Goal: Task Accomplishment & Management: Manage account settings

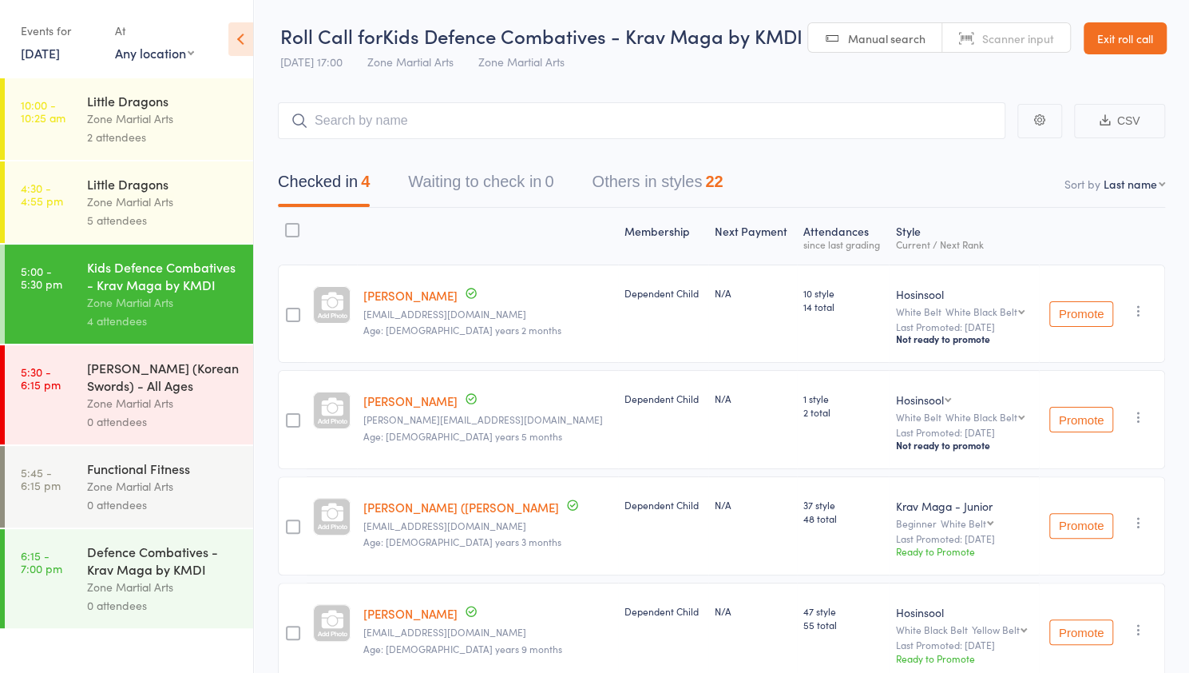
click at [395, 228] on div at bounding box center [487, 236] width 261 height 42
click at [142, 589] on div "Zone Martial Arts" at bounding box center [163, 587] width 153 height 18
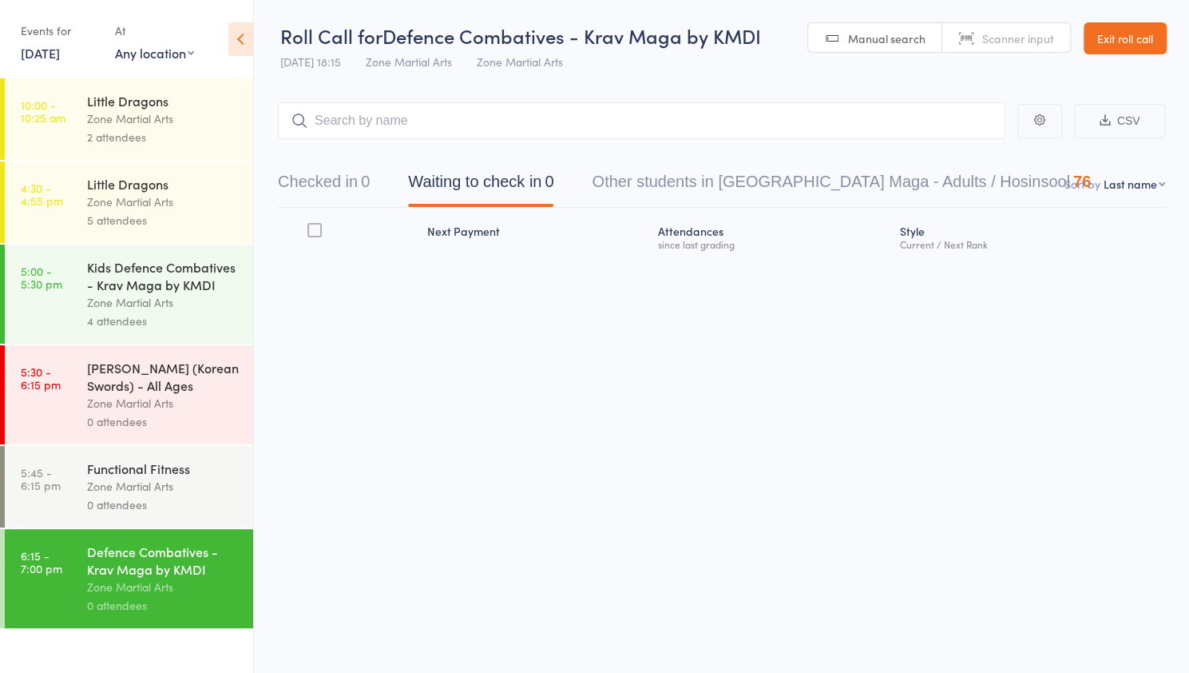
click at [415, 117] on input "search" at bounding box center [642, 120] width 728 height 37
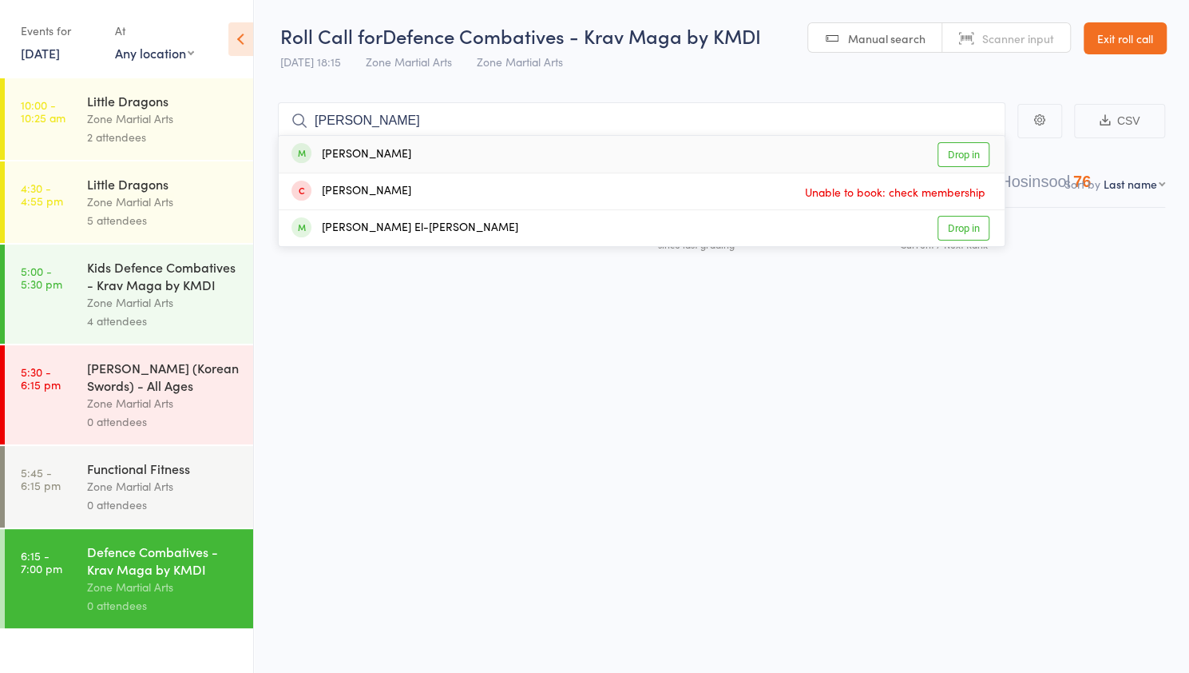
type input "eli"
click at [971, 149] on link "Drop in" at bounding box center [964, 154] width 52 height 25
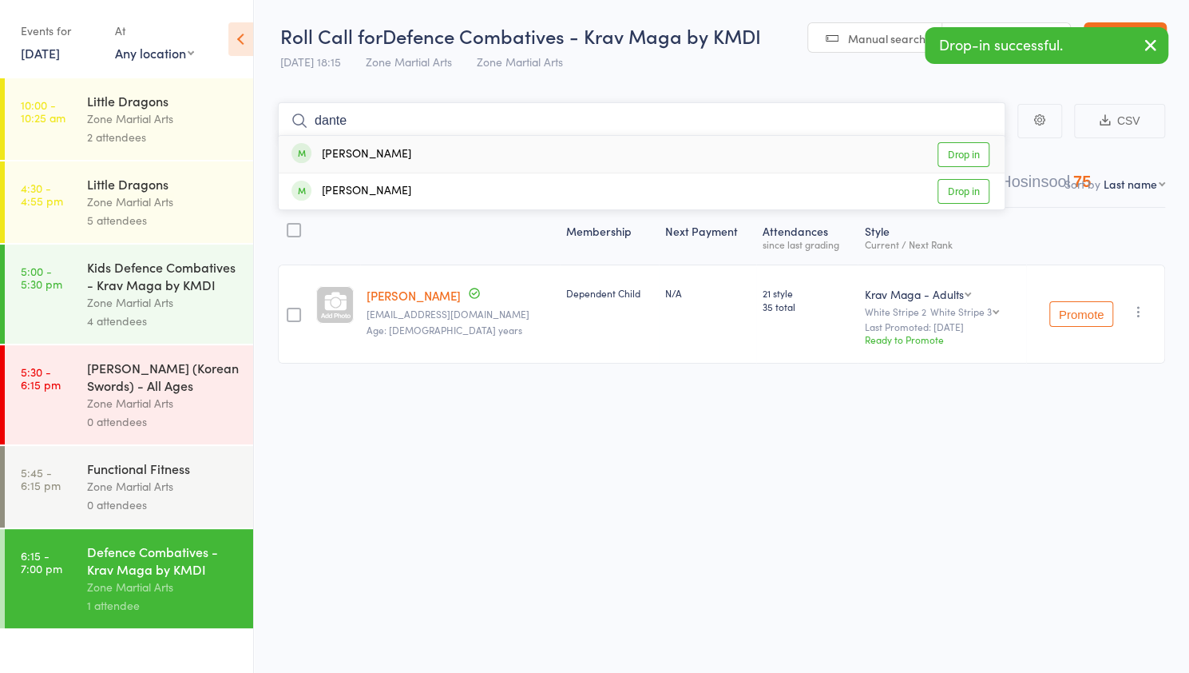
type input "dante"
click at [960, 153] on link "Drop in" at bounding box center [964, 154] width 52 height 25
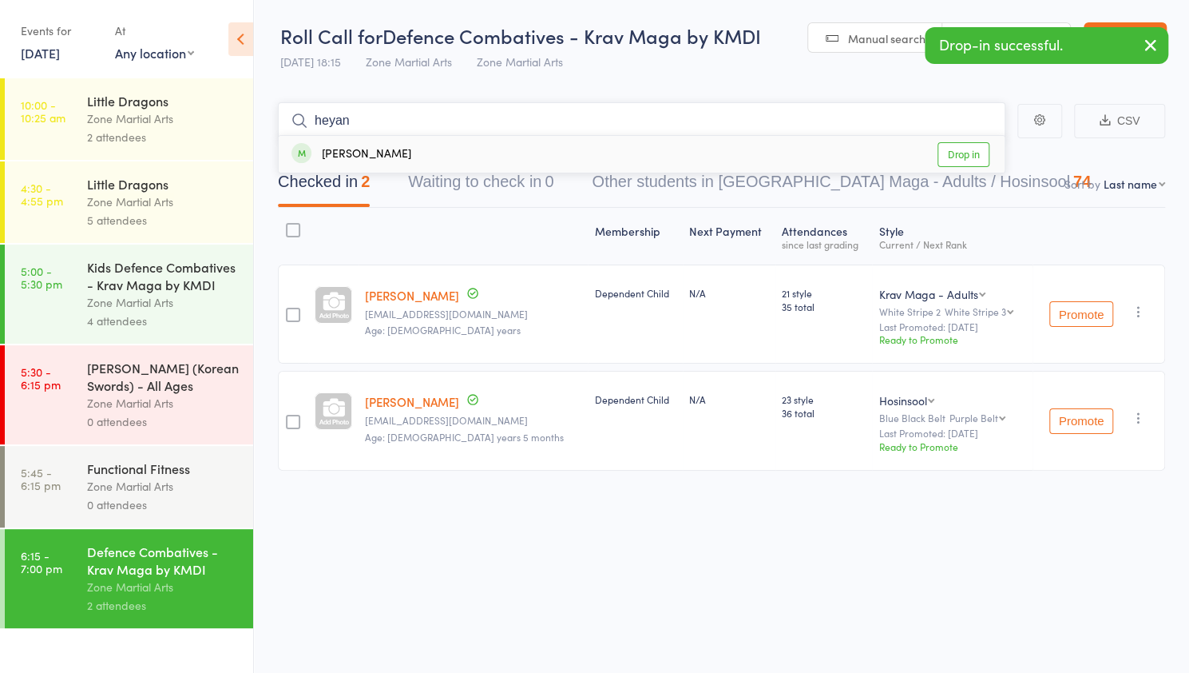
type input "heyan"
click at [971, 153] on link "Drop in" at bounding box center [964, 154] width 52 height 25
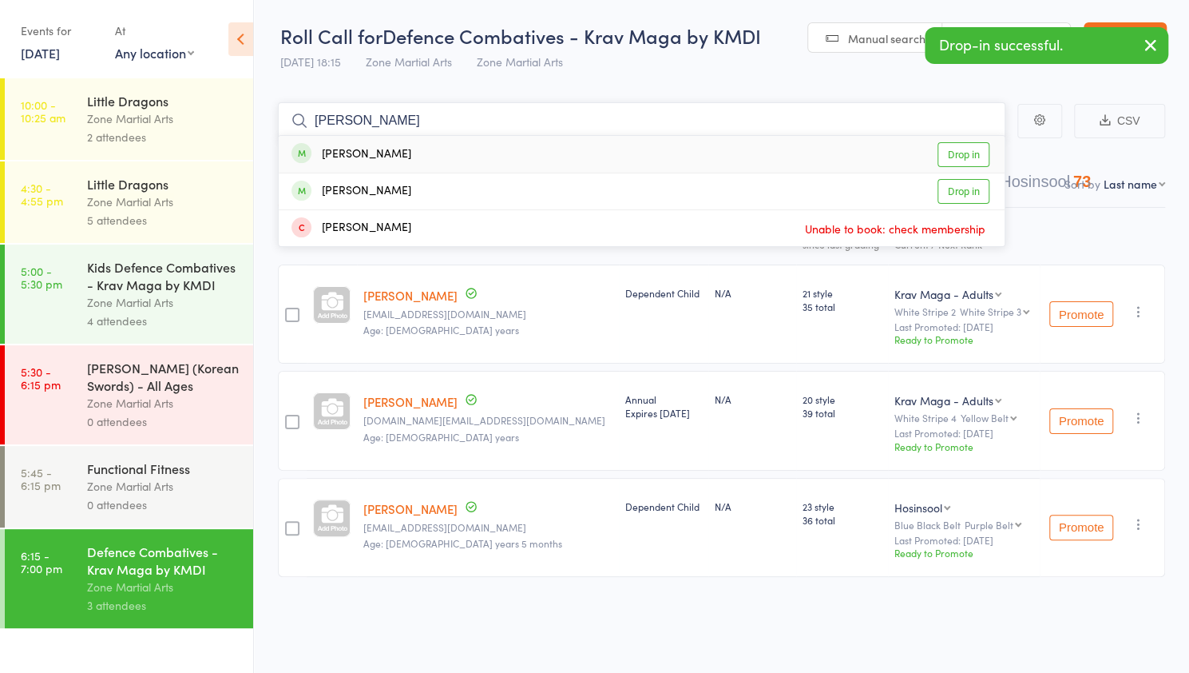
type input "elaine"
click at [973, 157] on link "Drop in" at bounding box center [964, 154] width 52 height 25
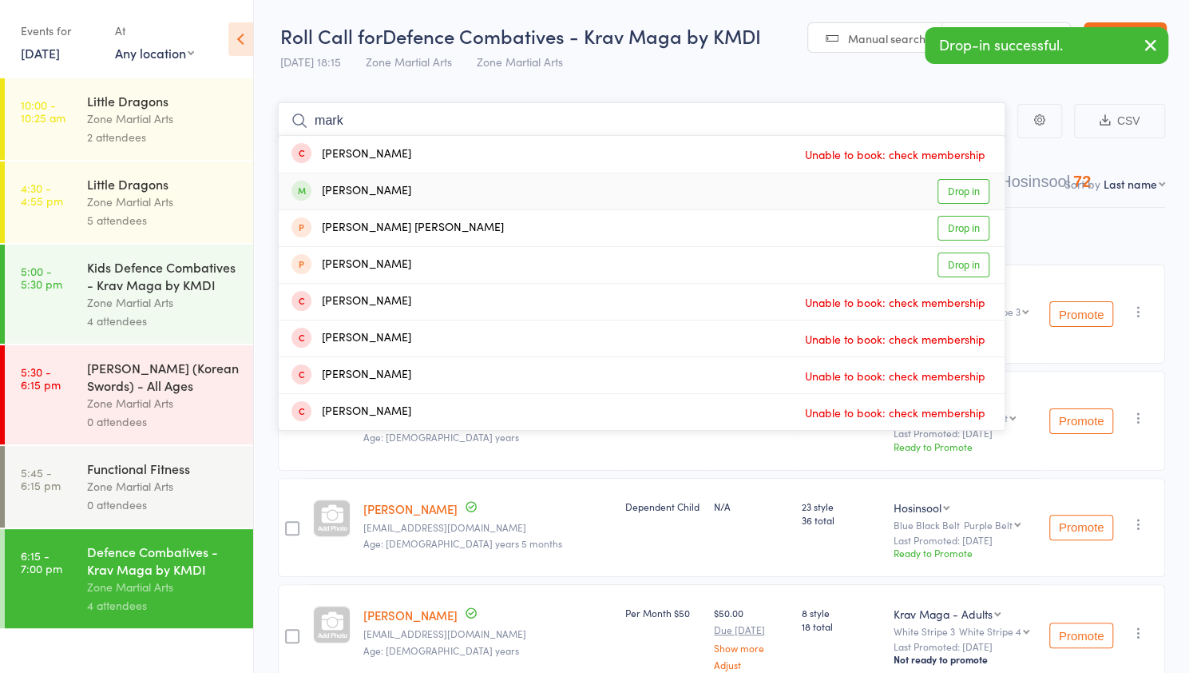
type input "mark"
click at [967, 196] on link "Drop in" at bounding box center [964, 191] width 52 height 25
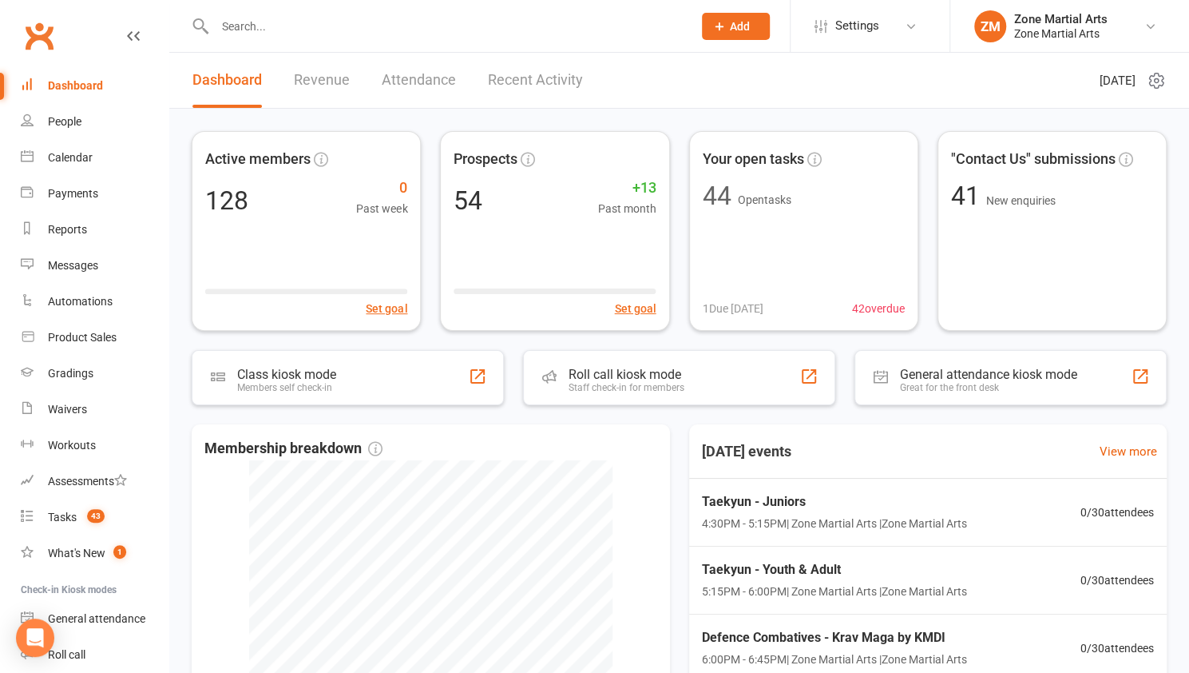
click at [294, 33] on input "text" at bounding box center [445, 26] width 471 height 22
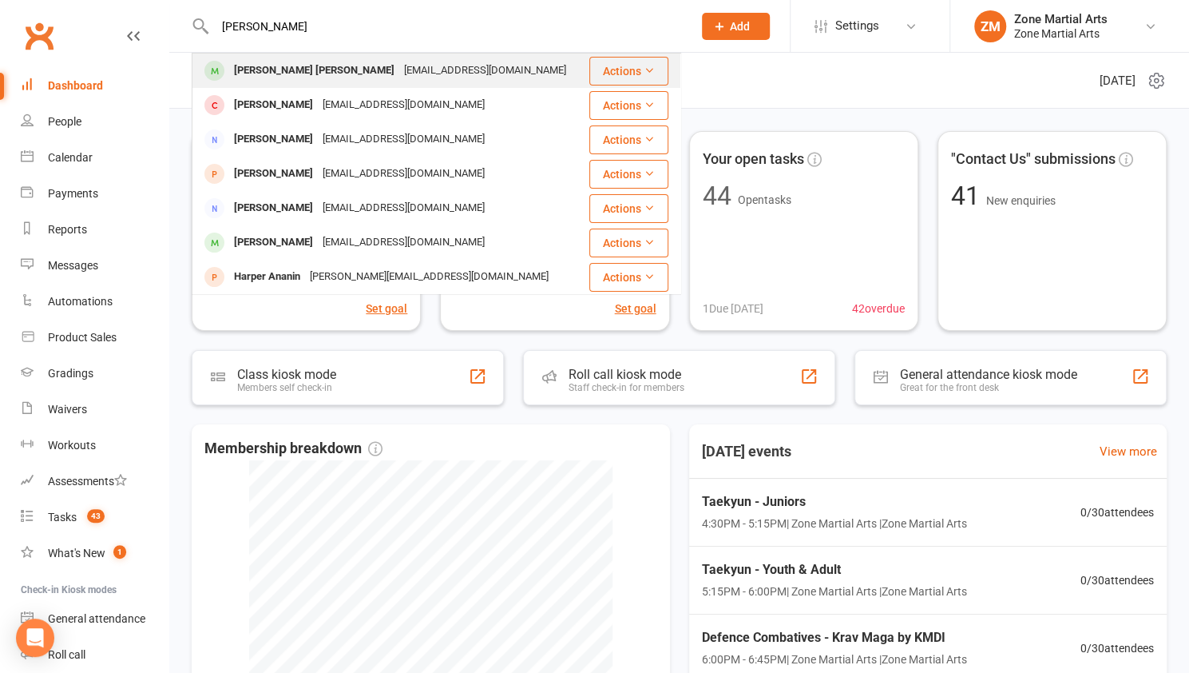
type input "cooper"
click at [399, 77] on div "kellyatwill@yahoo.com" at bounding box center [485, 70] width 172 height 23
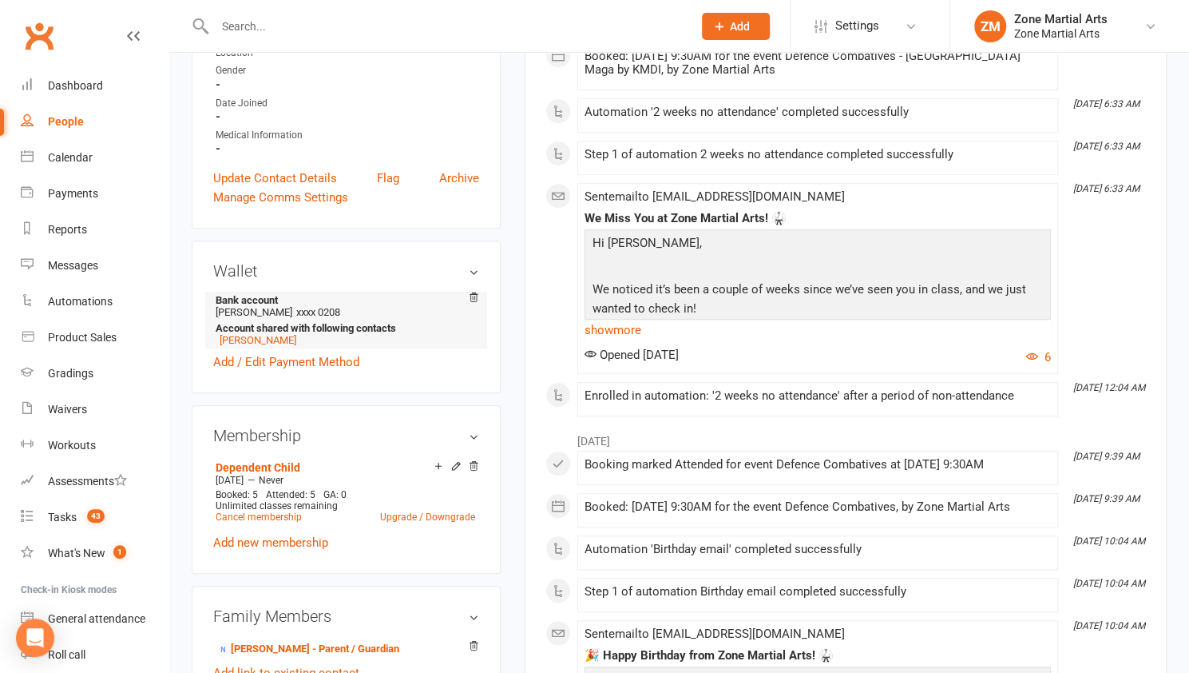
scroll to position [719, 0]
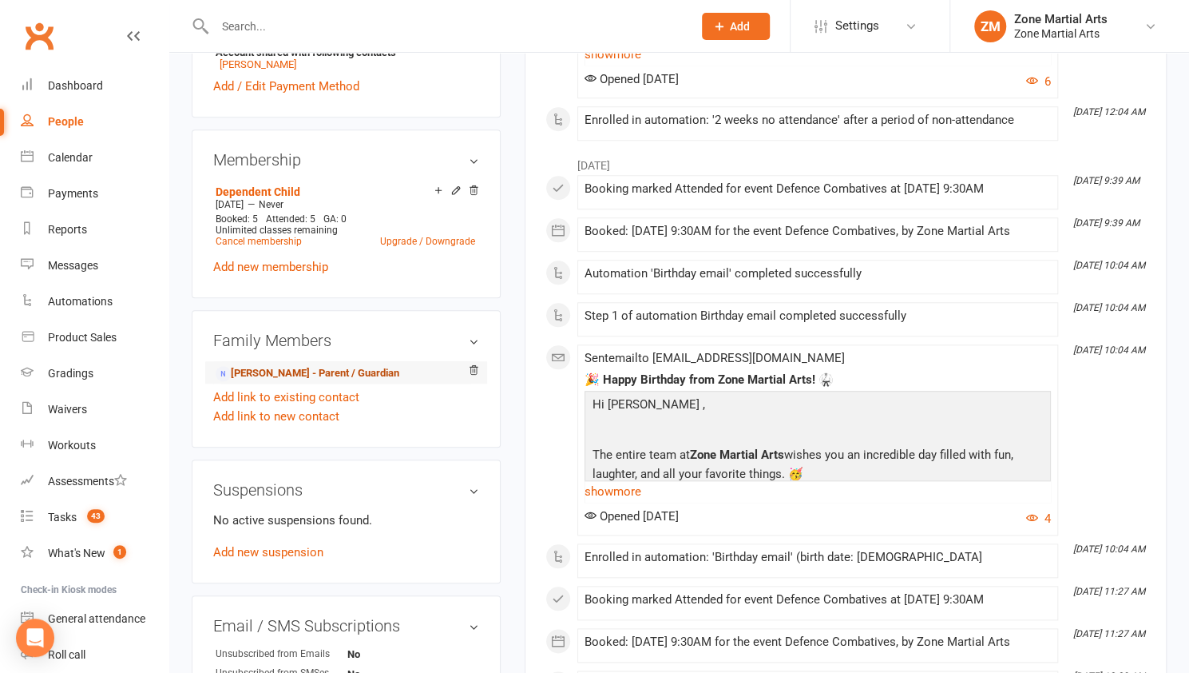
click at [317, 365] on link "Kelly Jackson - Parent / Guardian" at bounding box center [308, 373] width 184 height 17
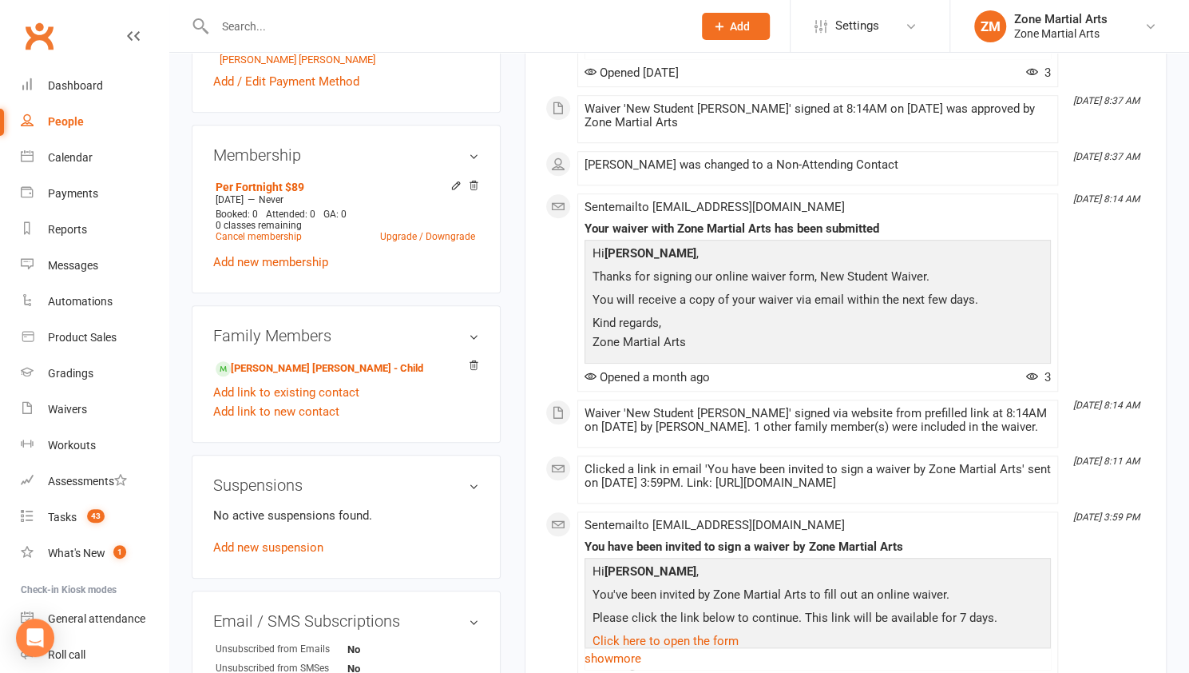
scroll to position [160, 0]
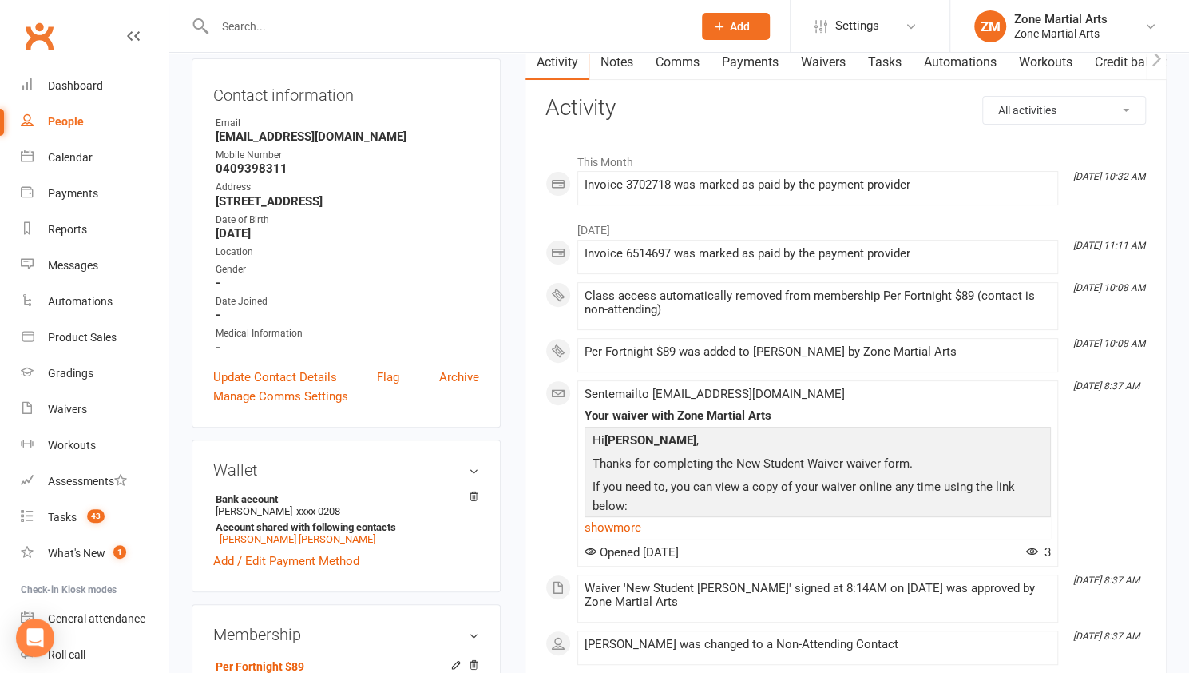
click at [760, 67] on link "Payments" at bounding box center [750, 62] width 79 height 37
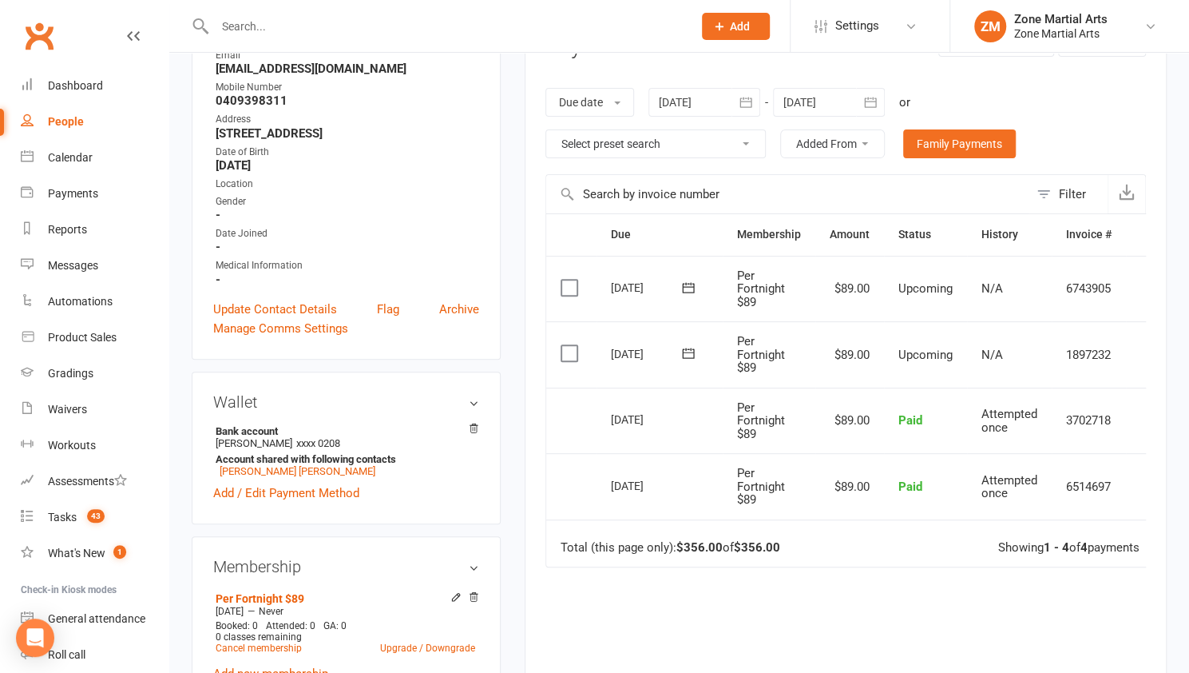
scroll to position [240, 0]
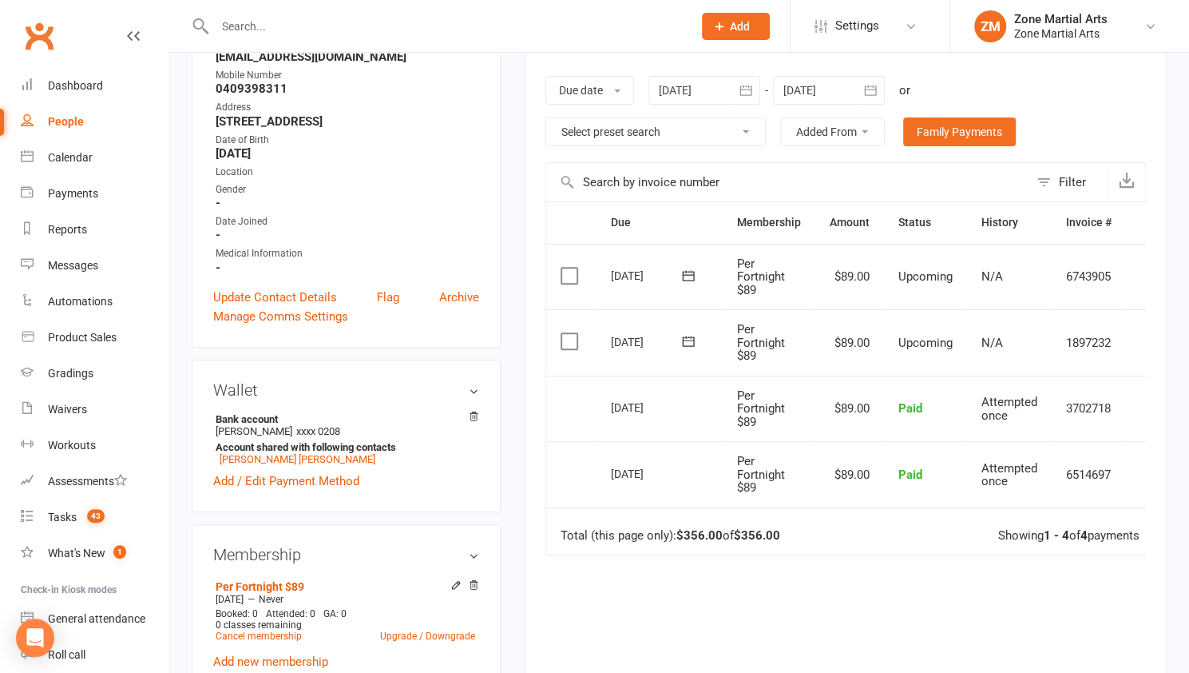
click at [569, 273] on label at bounding box center [572, 276] width 22 height 16
click at [569, 268] on input "checkbox" at bounding box center [566, 268] width 10 height 0
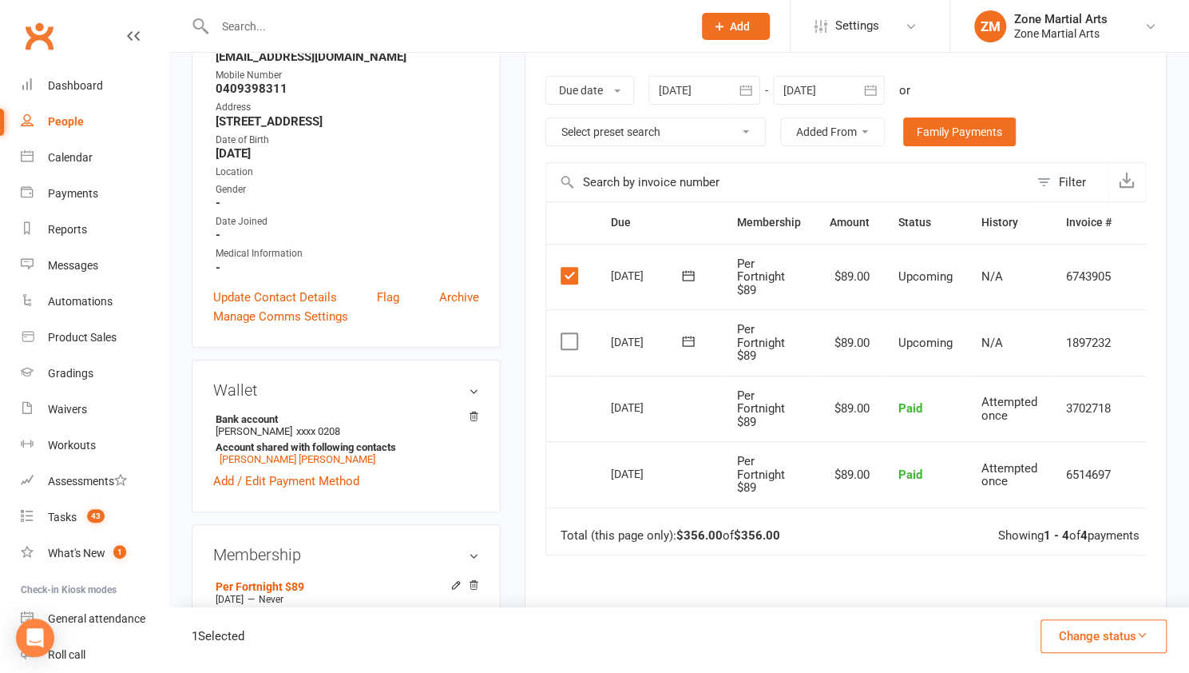
click at [1100, 637] on button "Change status" at bounding box center [1104, 636] width 126 height 34
click at [1058, 592] on link "Skipped" at bounding box center [1087, 593] width 158 height 32
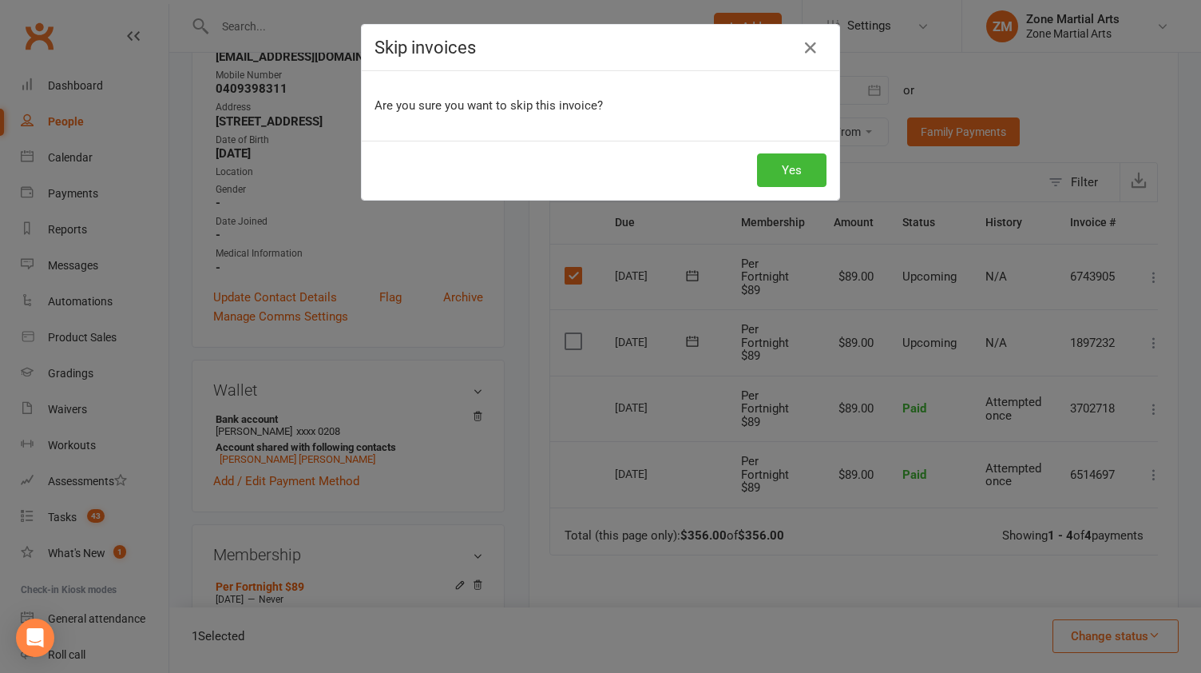
click at [794, 151] on div "Yes" at bounding box center [601, 170] width 478 height 59
click at [793, 161] on button "Yes" at bounding box center [792, 170] width 70 height 34
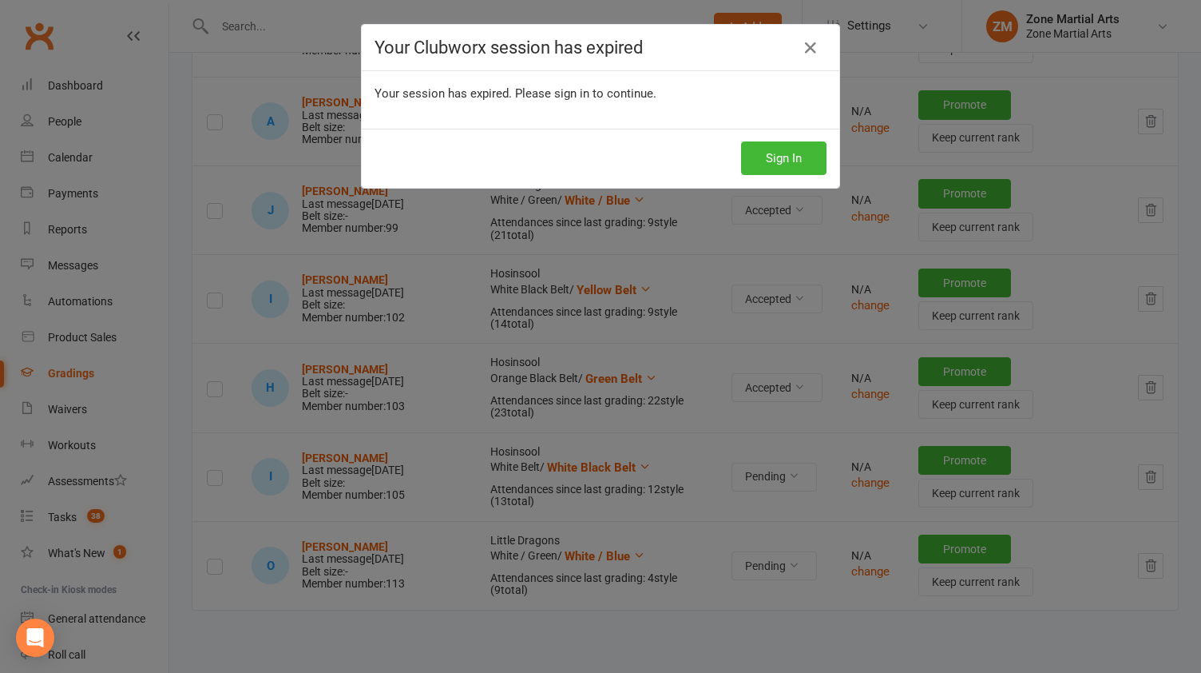
drag, startPoint x: 805, startPoint y: 48, endPoint x: 836, endPoint y: 34, distance: 34.3
click at [807, 48] on icon at bounding box center [810, 47] width 19 height 19
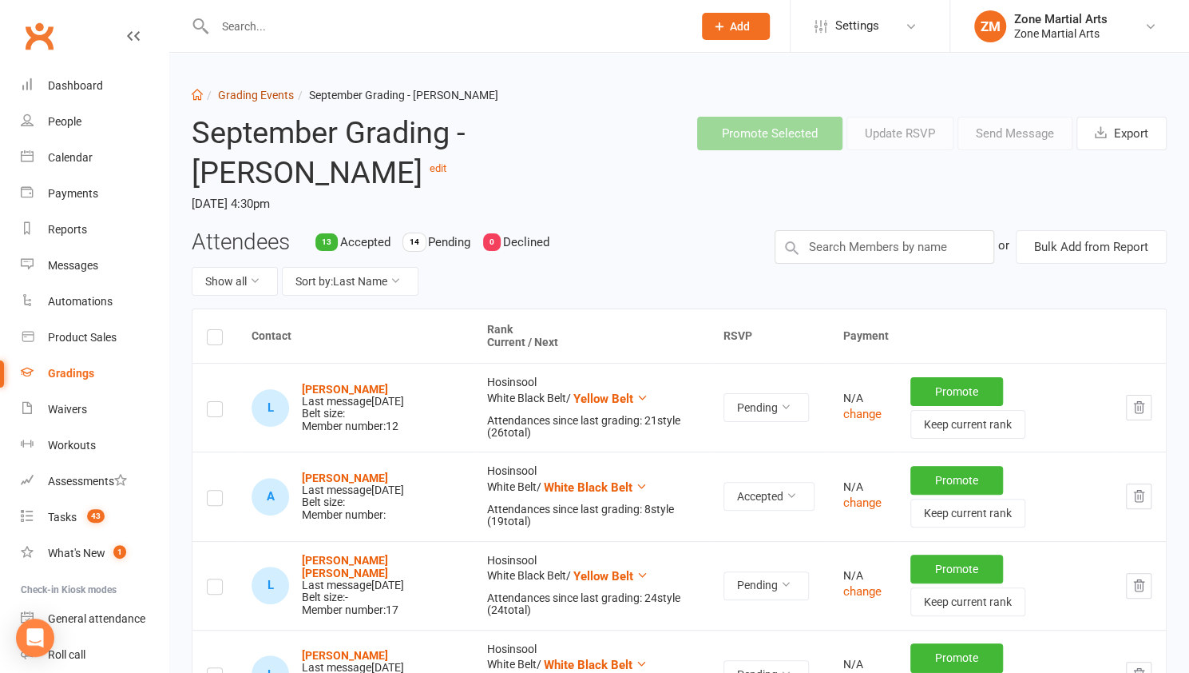
click at [248, 95] on link "Grading Events" at bounding box center [256, 95] width 76 height 13
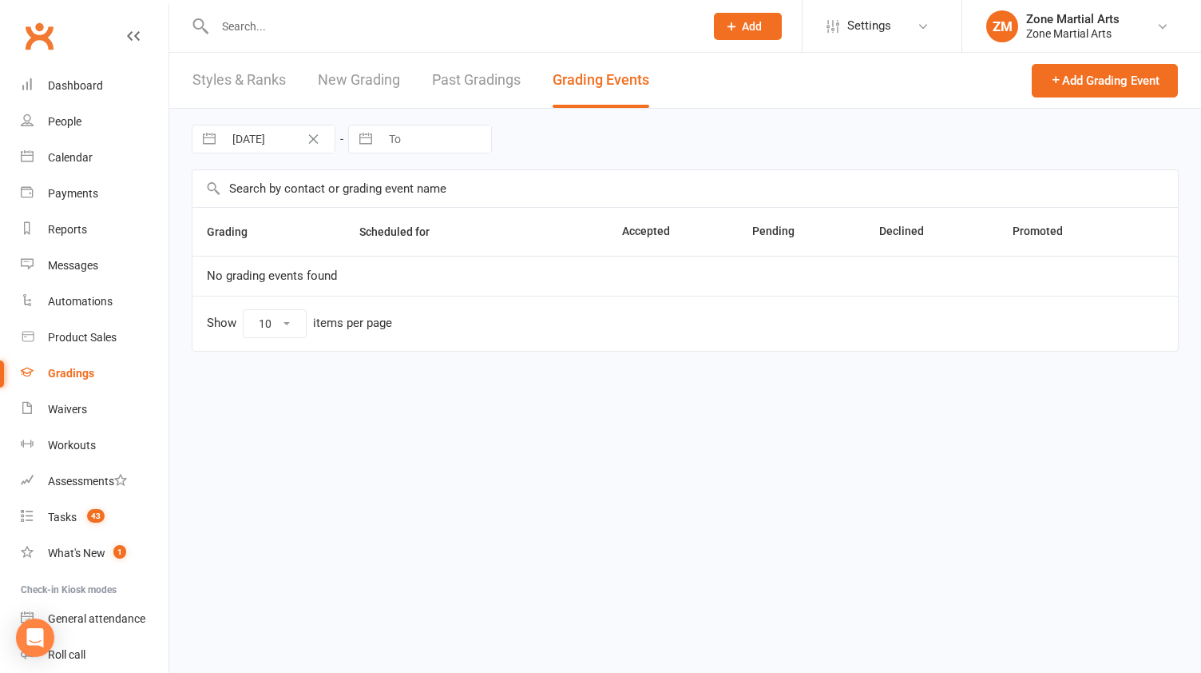
select select "25"
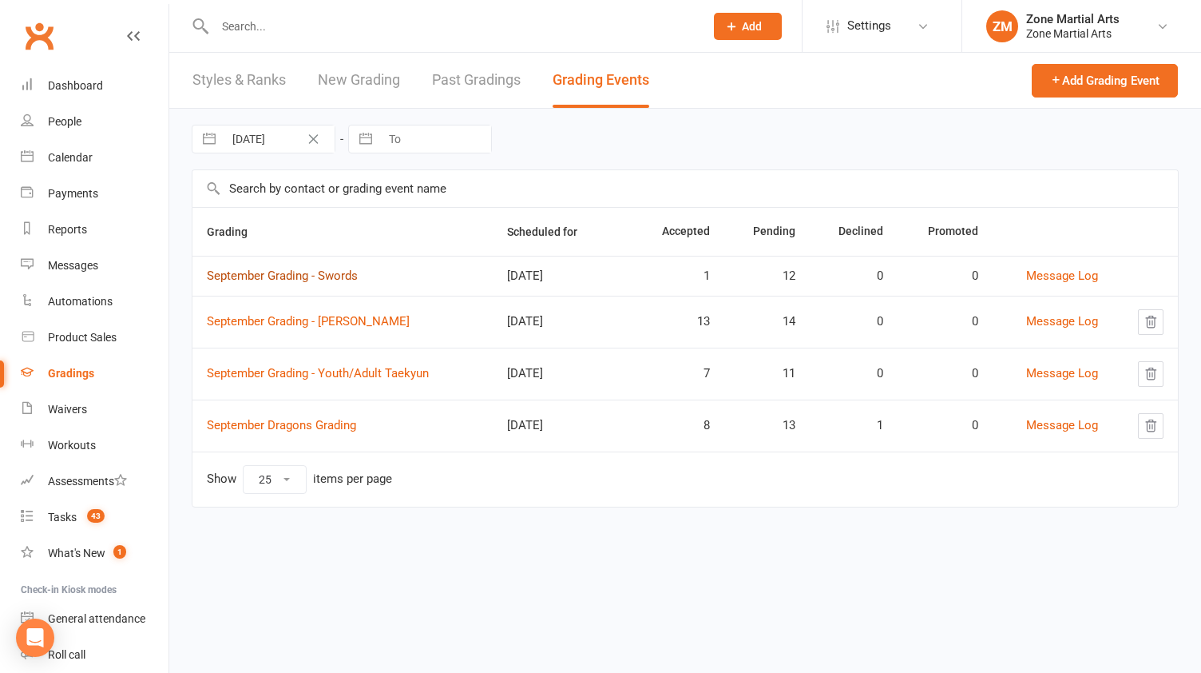
click at [248, 272] on link "September Grading - Swords" at bounding box center [282, 275] width 151 height 14
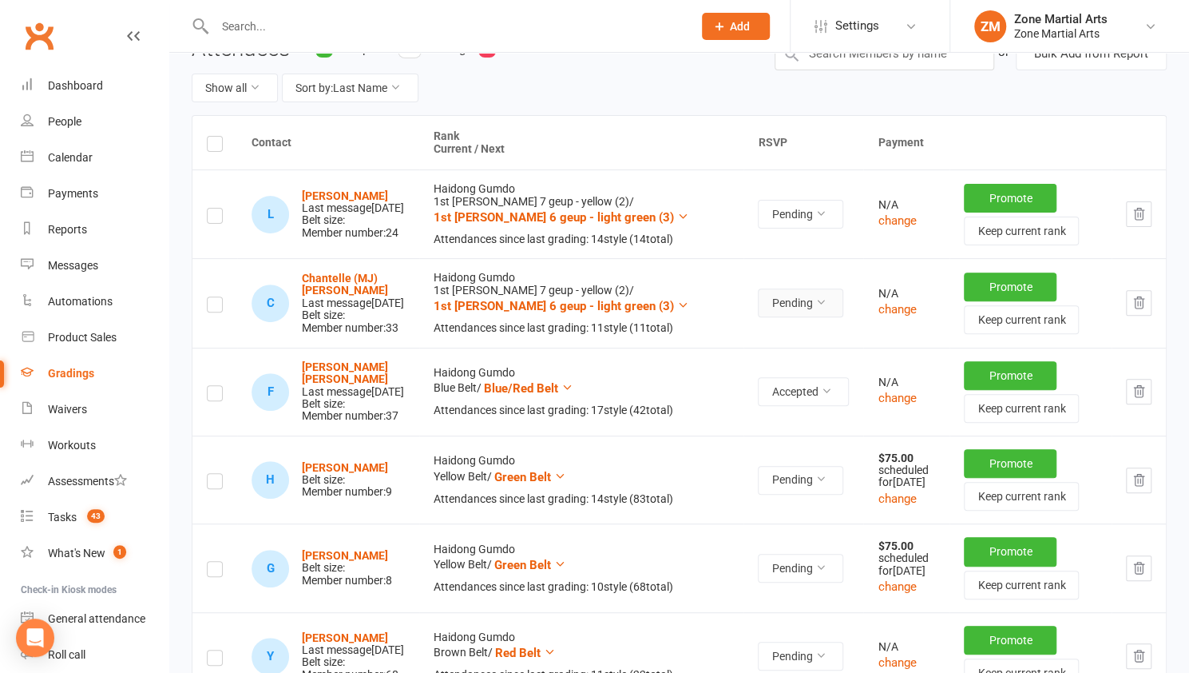
scroll to position [160, 0]
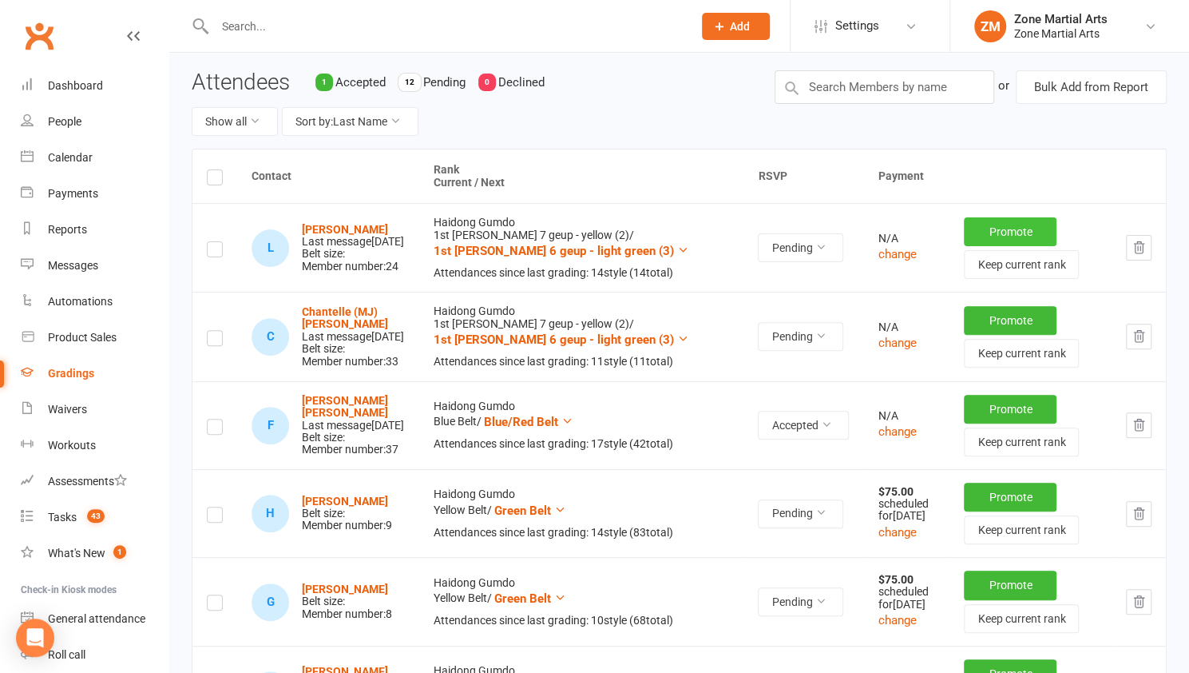
click at [979, 228] on button "Promote" at bounding box center [1010, 231] width 93 height 29
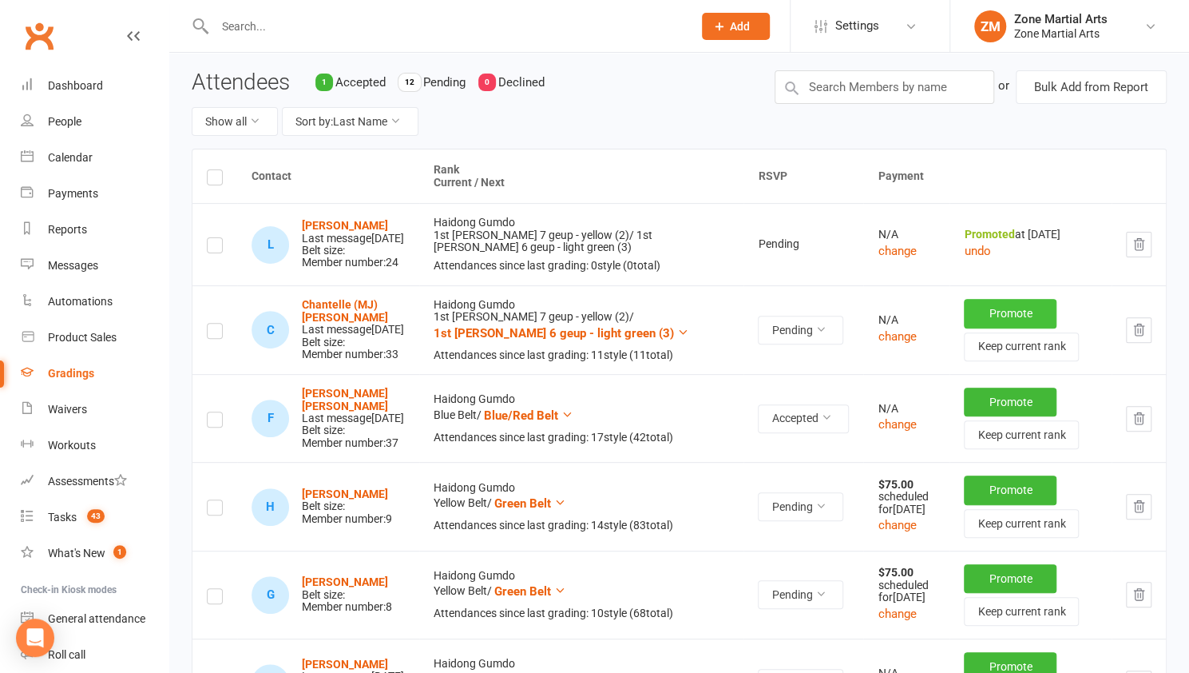
click at [967, 328] on button "Promote" at bounding box center [1010, 313] width 93 height 29
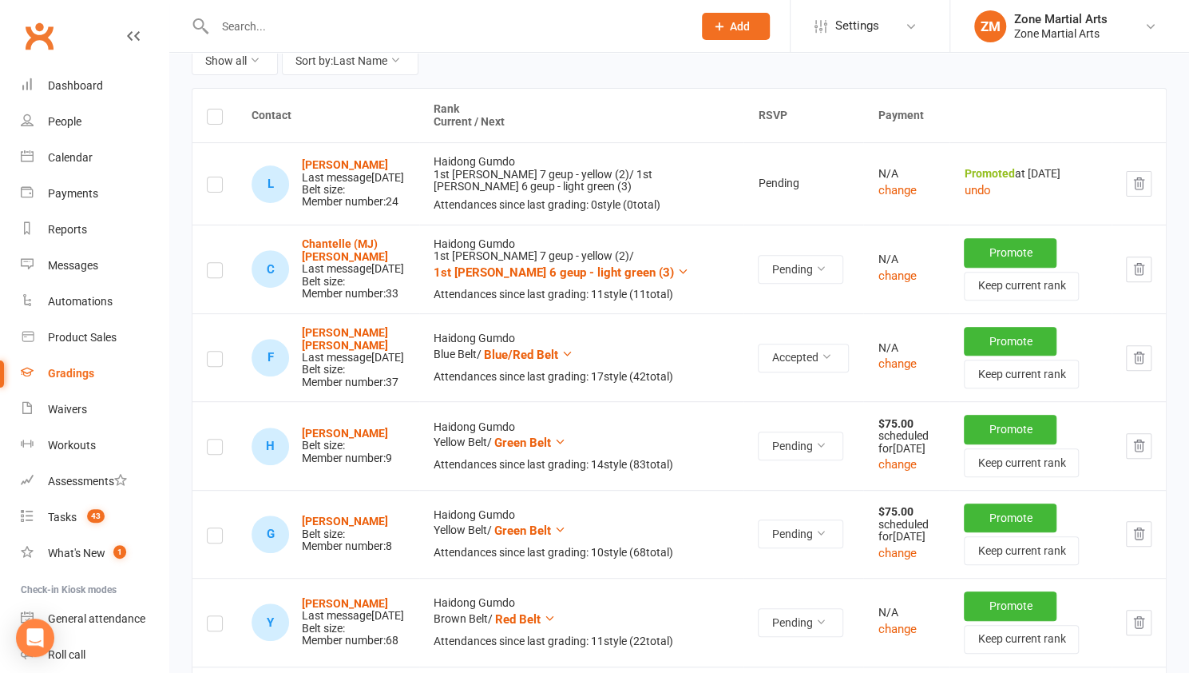
scroll to position [320, 0]
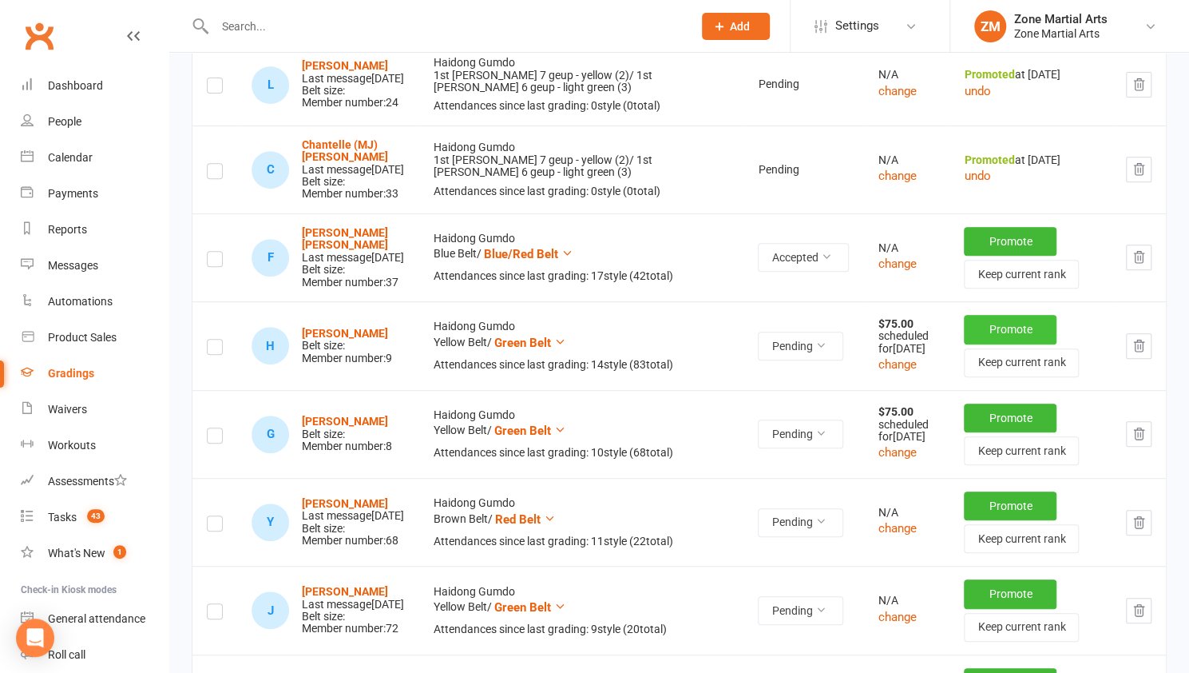
click at [1003, 344] on button "Promote" at bounding box center [1010, 329] width 93 height 29
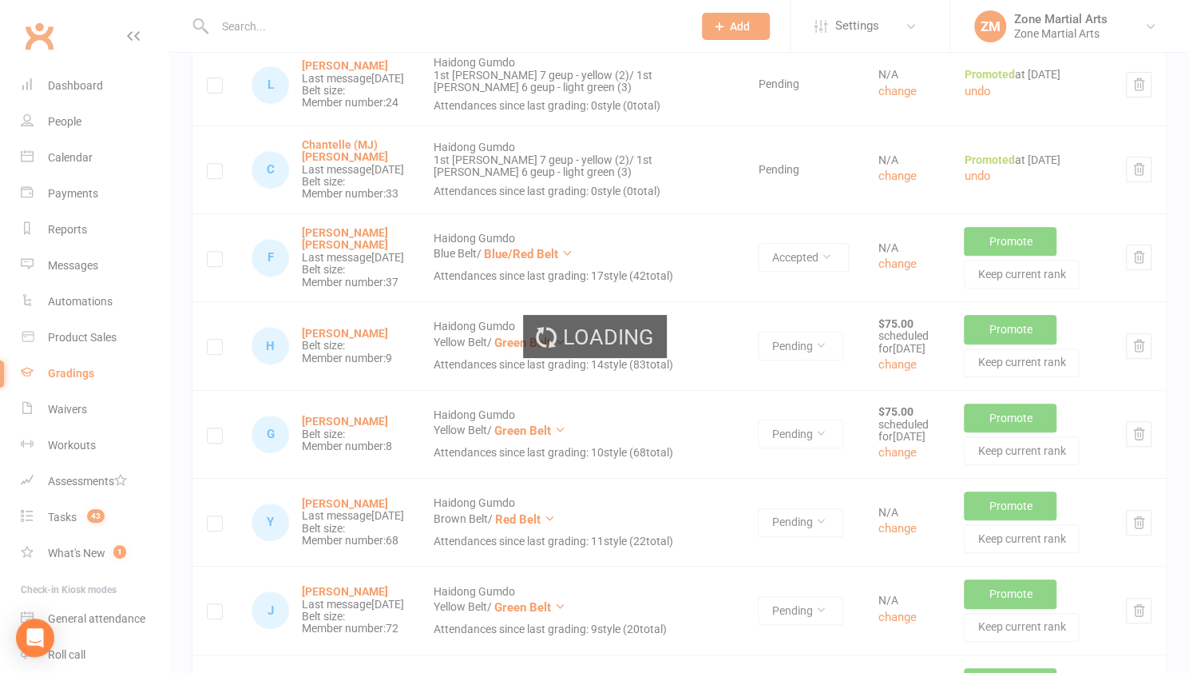
click at [663, 91] on div "Loading" at bounding box center [594, 336] width 1189 height 673
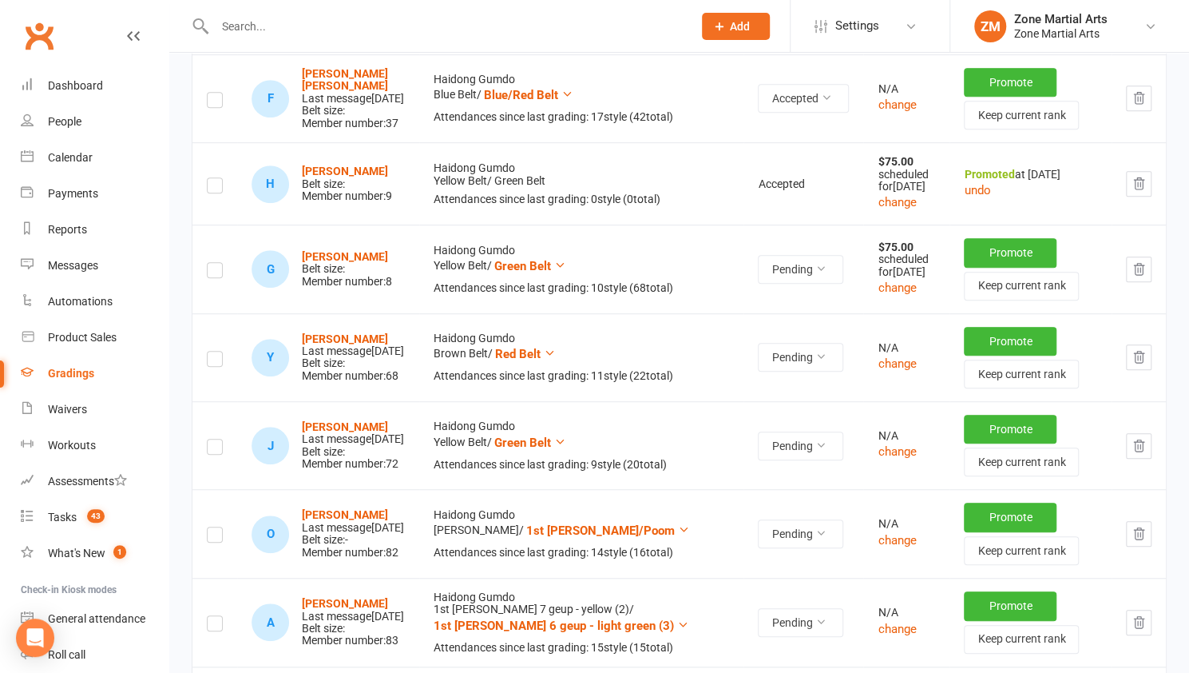
scroll to position [479, 0]
click at [971, 266] on button "Promote" at bounding box center [1010, 251] width 93 height 29
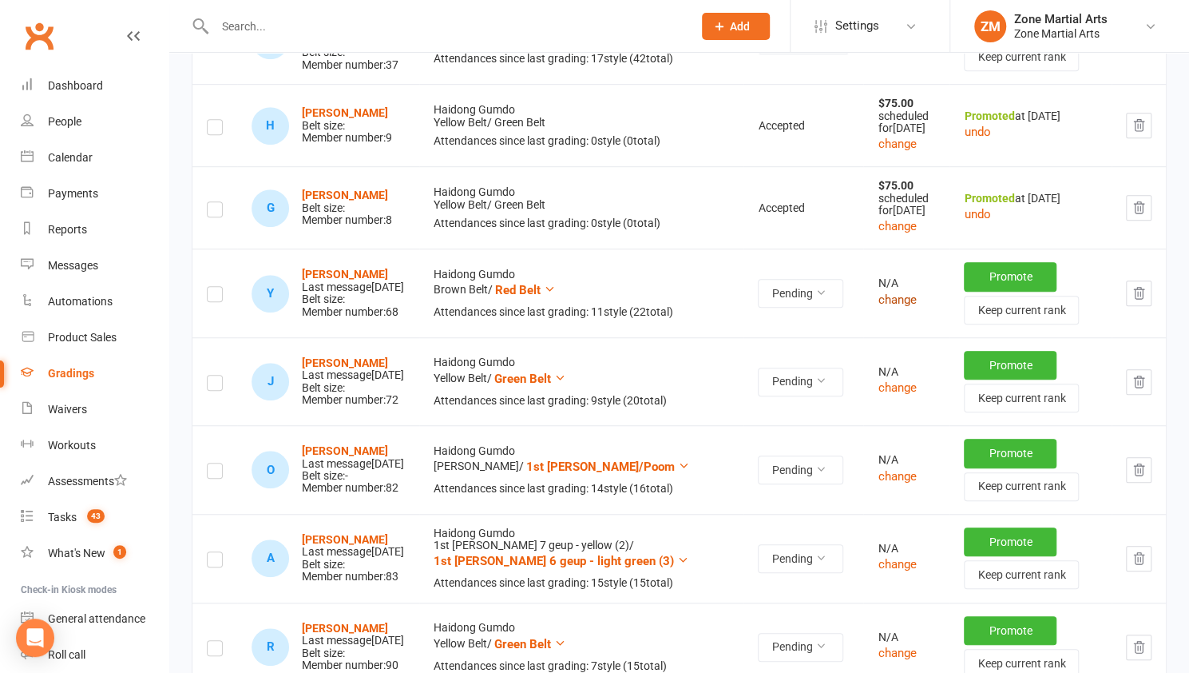
scroll to position [639, 0]
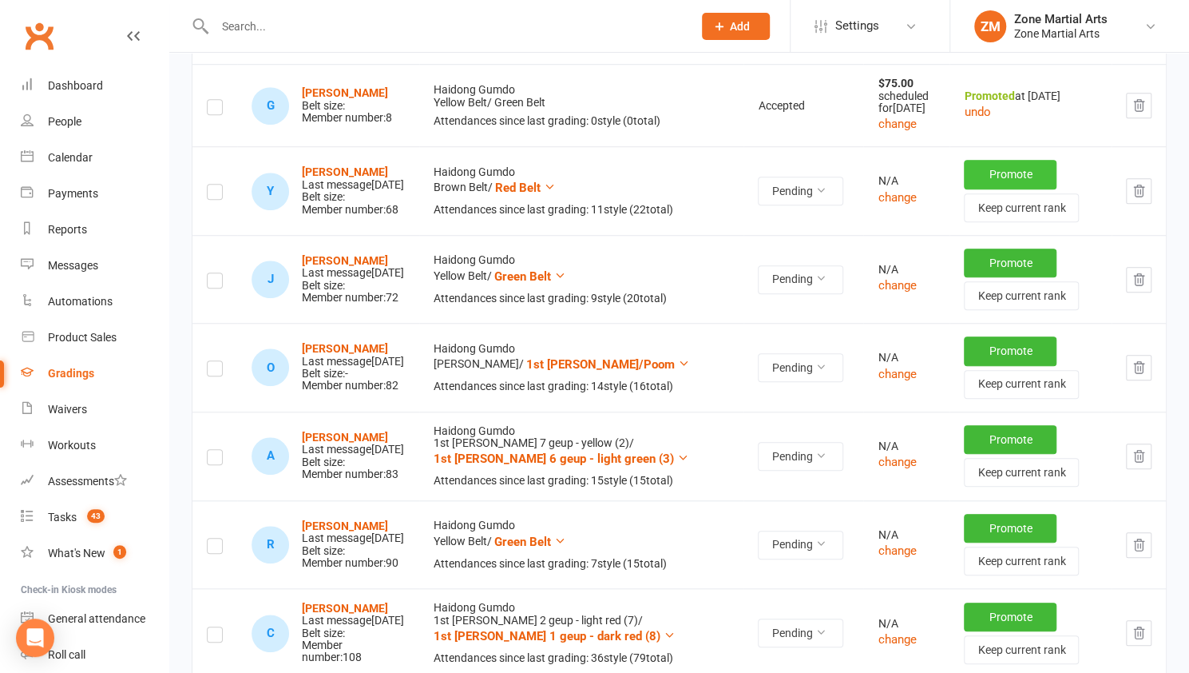
click at [964, 189] on button "Promote" at bounding box center [1010, 174] width 93 height 29
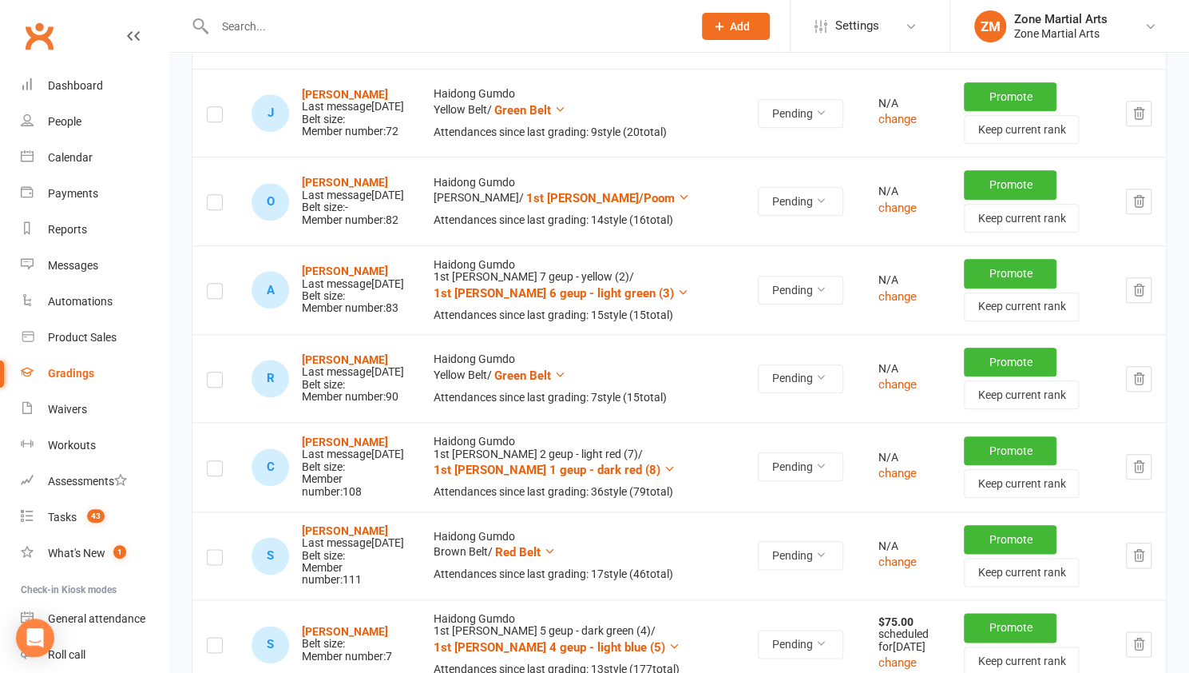
scroll to position [799, 0]
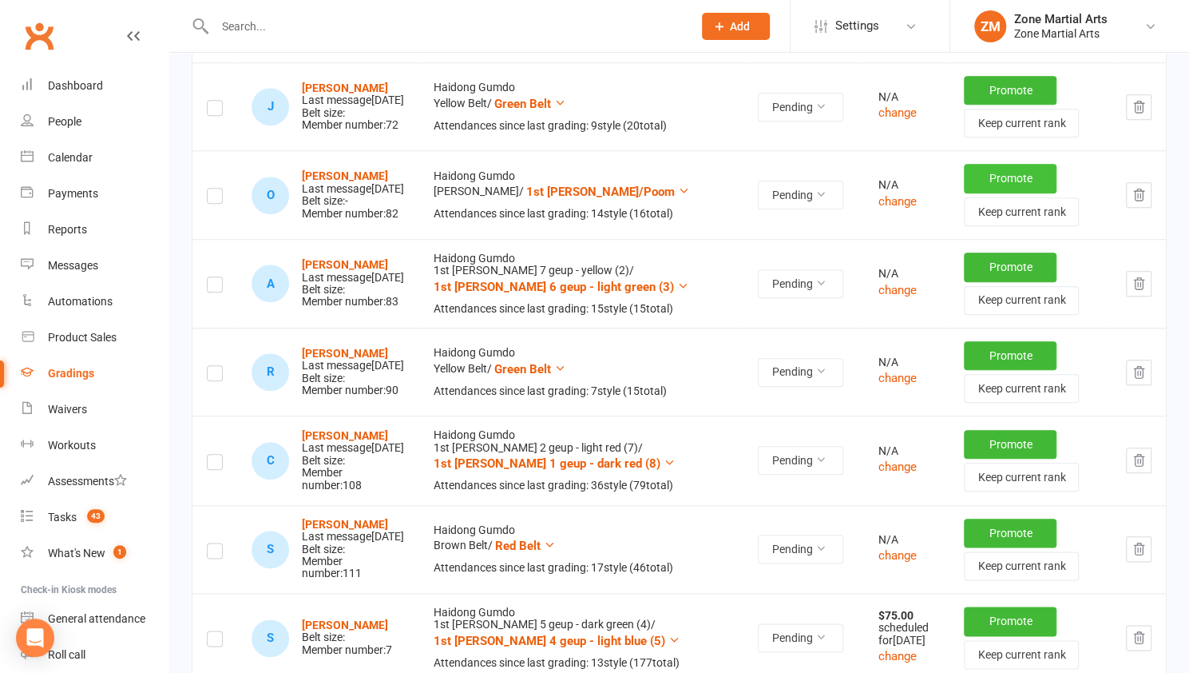
click at [964, 193] on button "Promote" at bounding box center [1010, 178] width 93 height 29
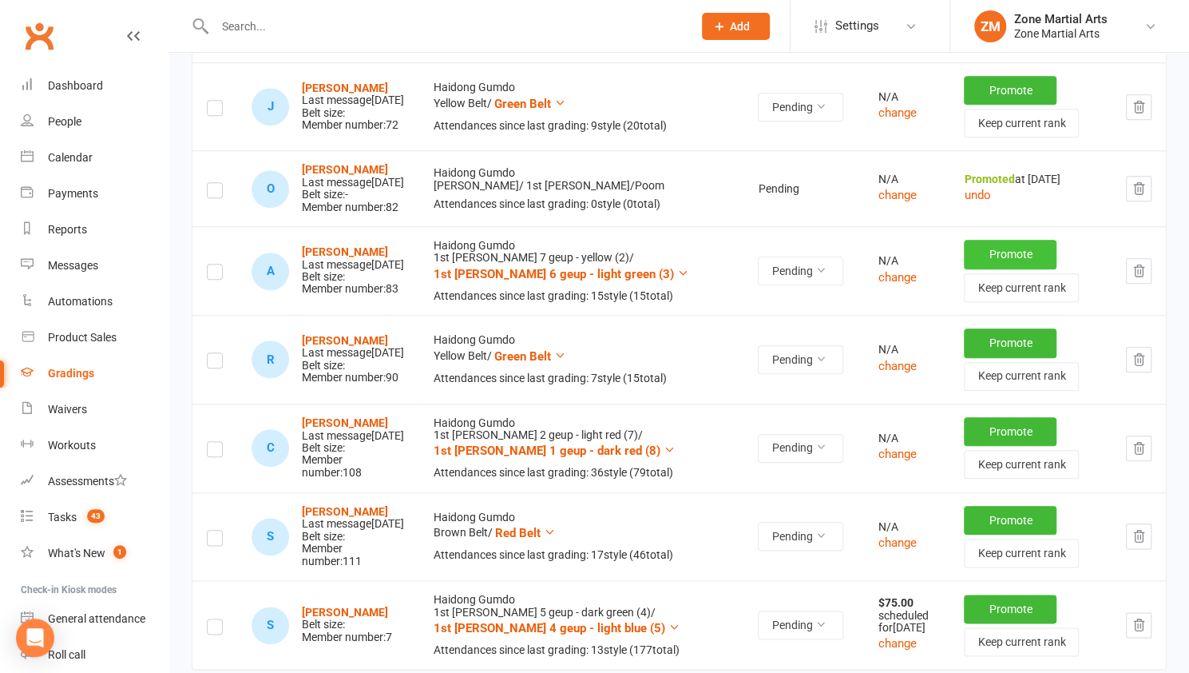
click at [975, 268] on button "Promote" at bounding box center [1010, 254] width 93 height 29
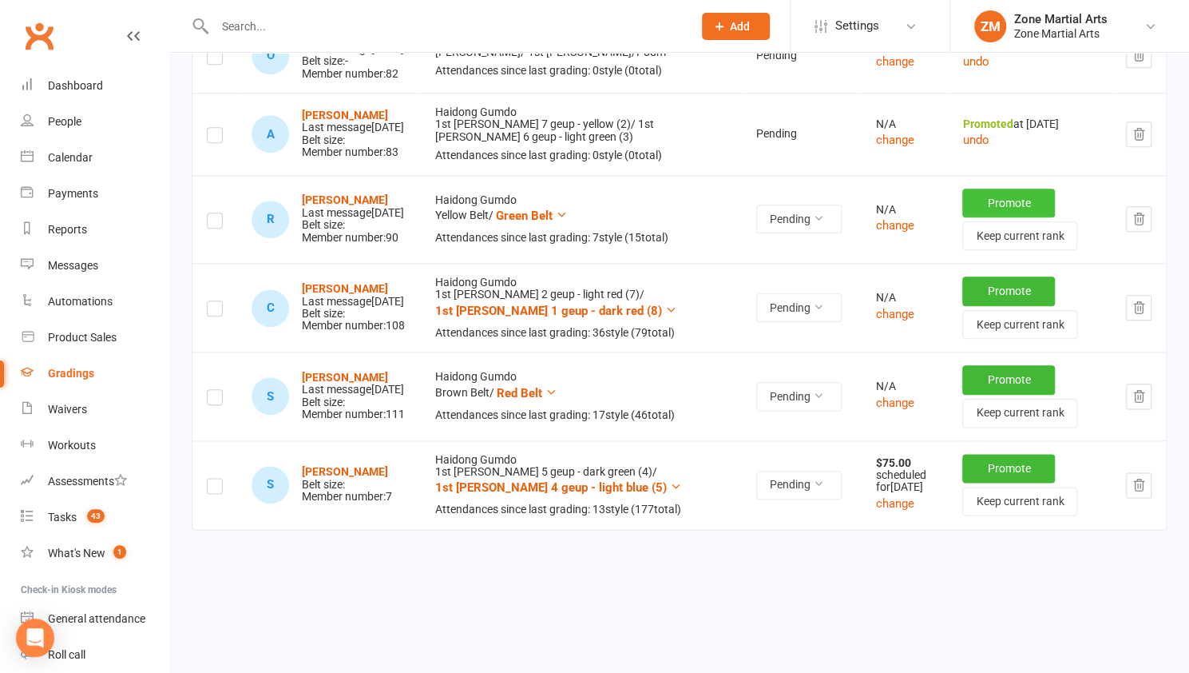
scroll to position [959, 0]
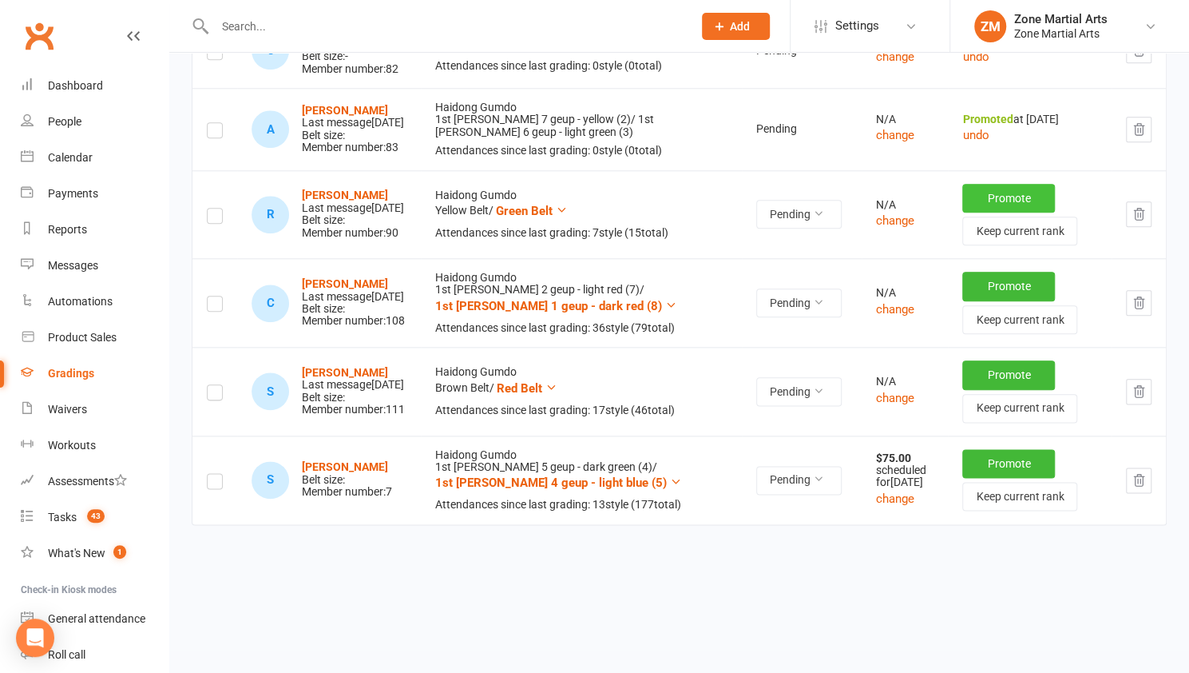
click at [976, 212] on button "Promote" at bounding box center [1009, 198] width 93 height 29
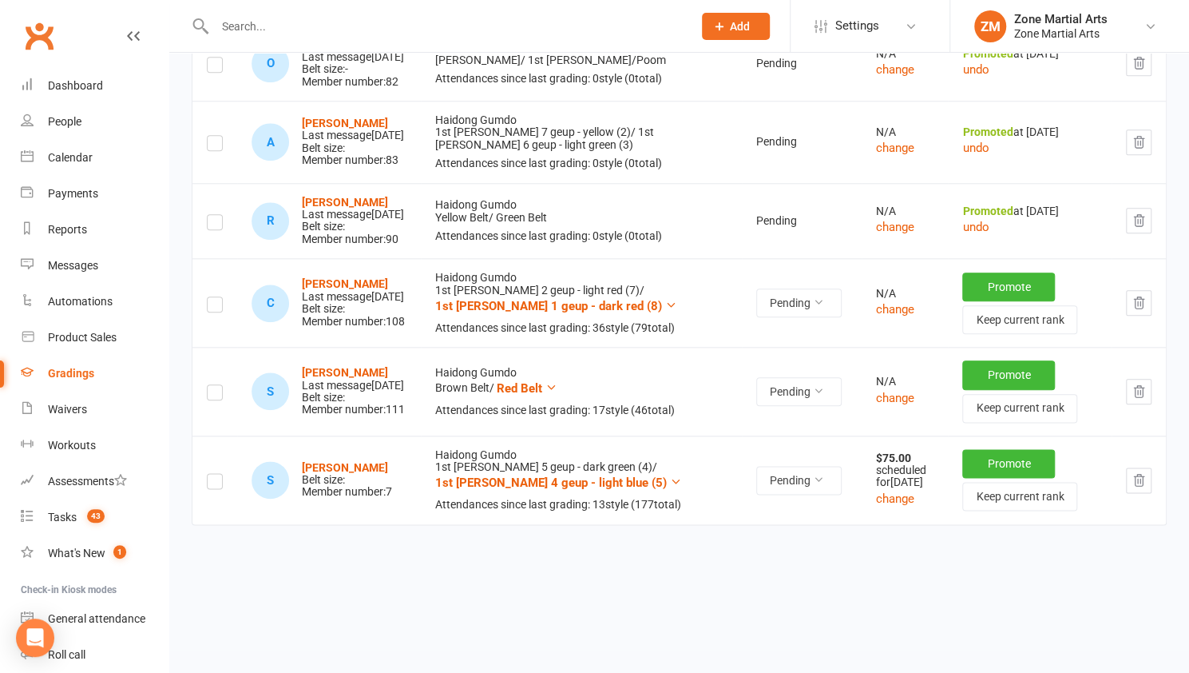
scroll to position [1118, 0]
click at [970, 375] on button "Promote" at bounding box center [1009, 374] width 93 height 29
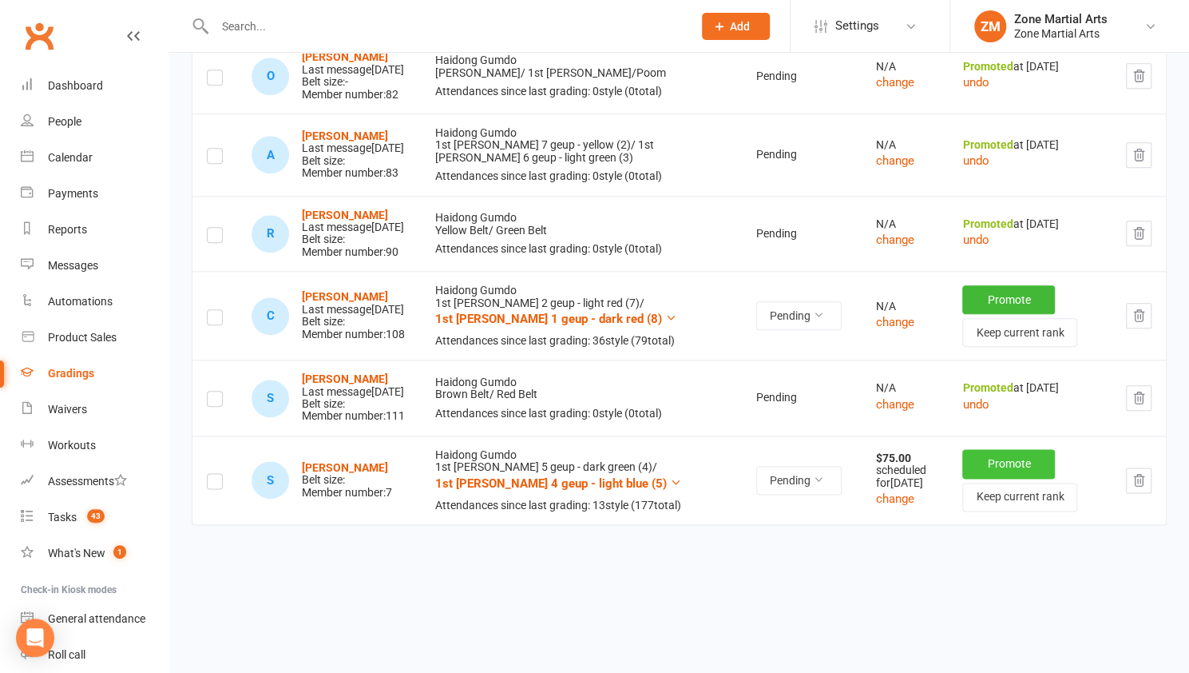
click at [968, 472] on button "Promote" at bounding box center [1009, 463] width 93 height 29
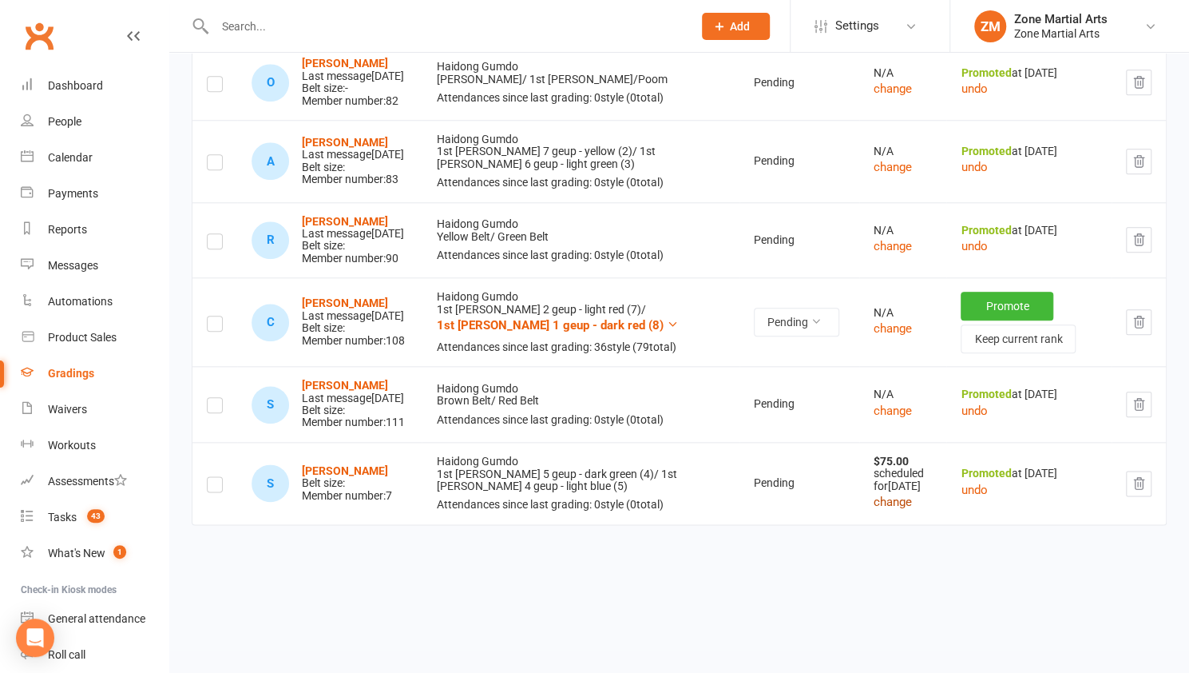
click at [874, 511] on button "change" at bounding box center [893, 501] width 38 height 19
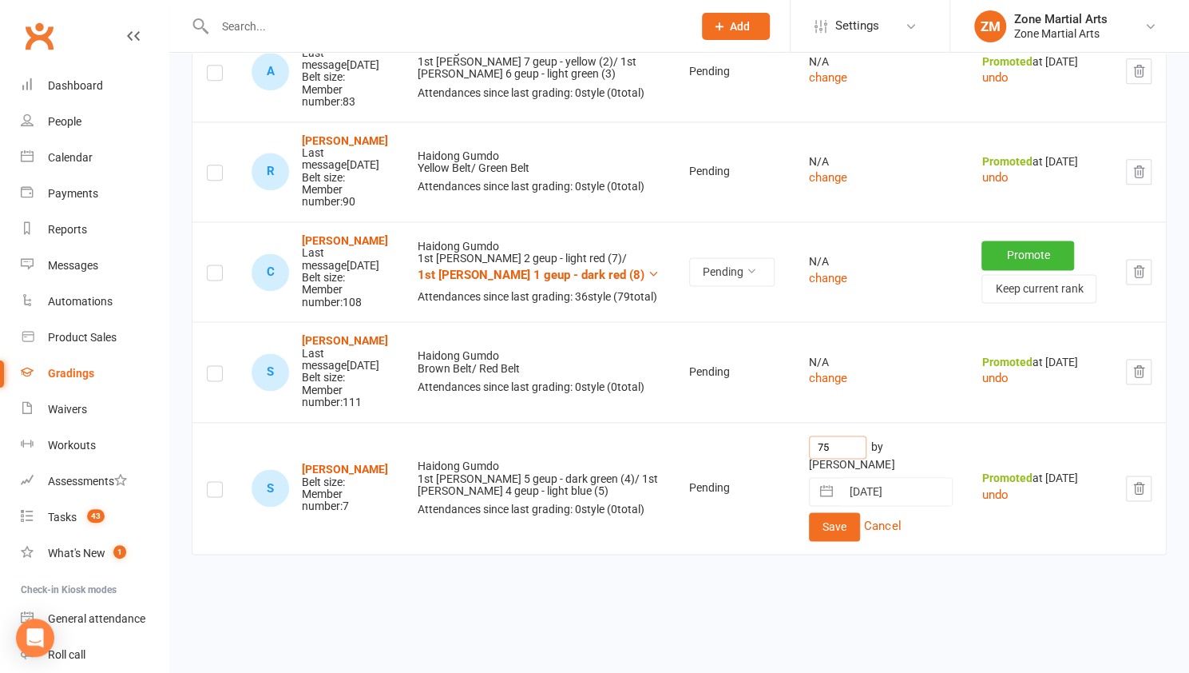
drag, startPoint x: 777, startPoint y: 444, endPoint x: 745, endPoint y: 448, distance: 32.2
click at [745, 448] on tr "S Summer Williams Belt size: Member number: 7 Haidong Gumdo 1st Dan 5 geup - da…" at bounding box center [680, 488] width 974 height 133
type input "0"
click at [809, 512] on button "Save" at bounding box center [834, 526] width 51 height 29
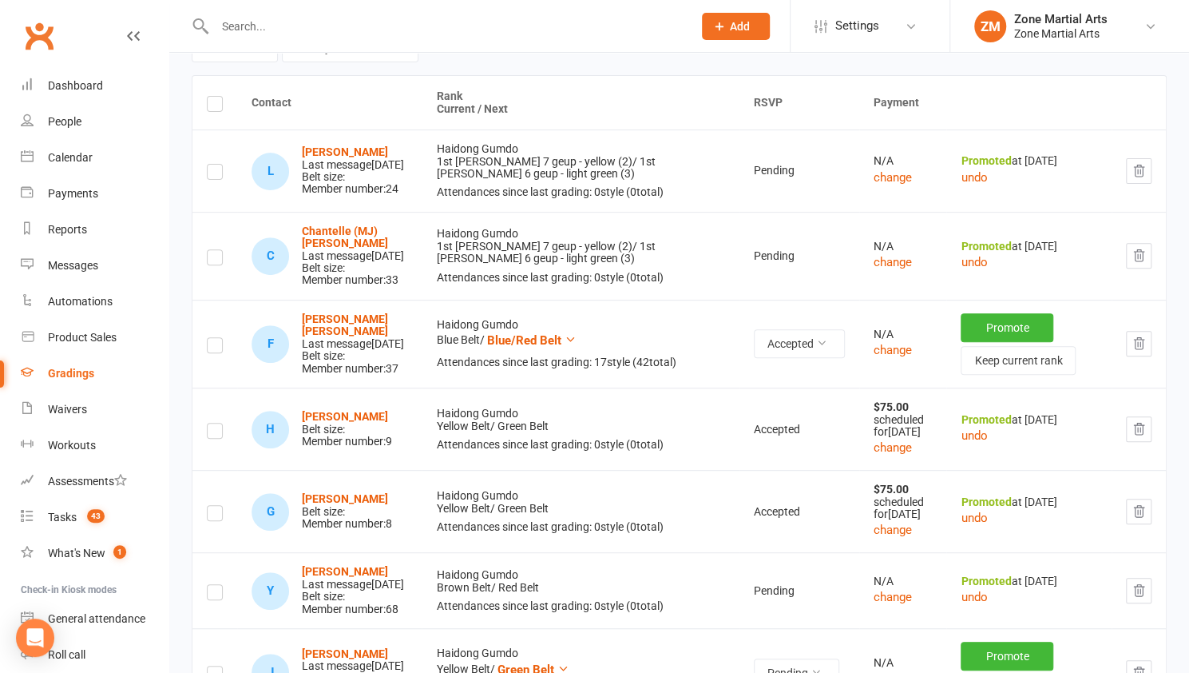
scroll to position [240, 0]
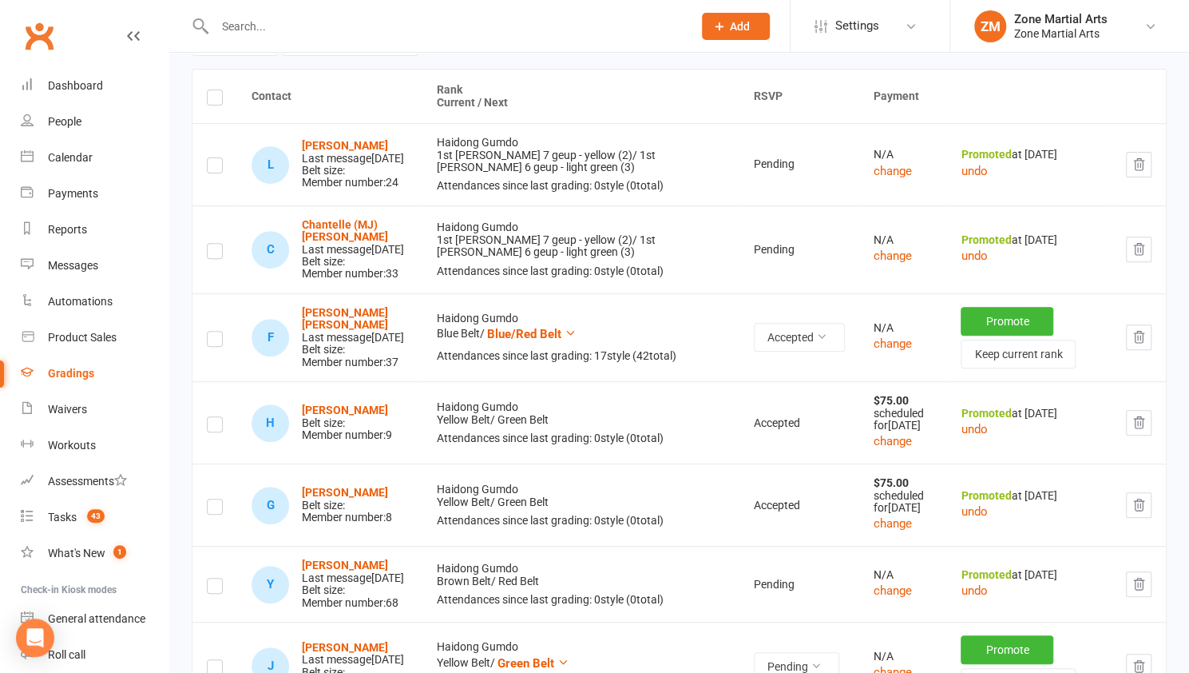
click at [754, 169] on span "Pending" at bounding box center [774, 163] width 41 height 13
click at [758, 168] on td "Pending" at bounding box center [800, 164] width 120 height 82
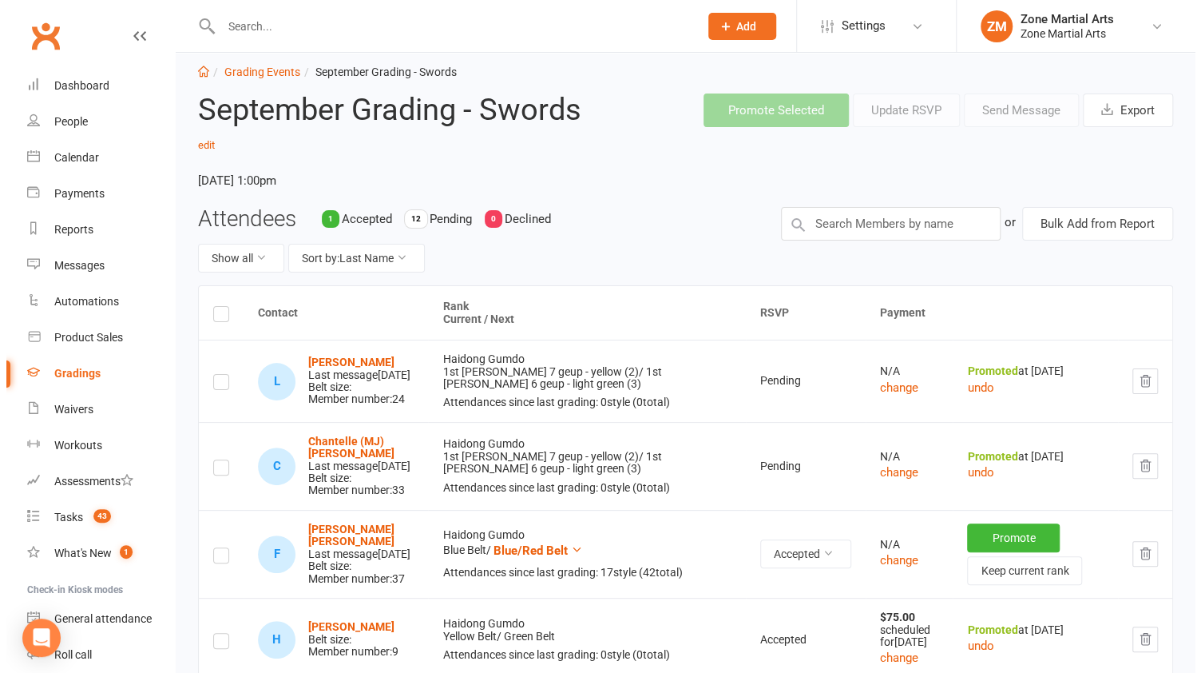
scroll to position [0, 0]
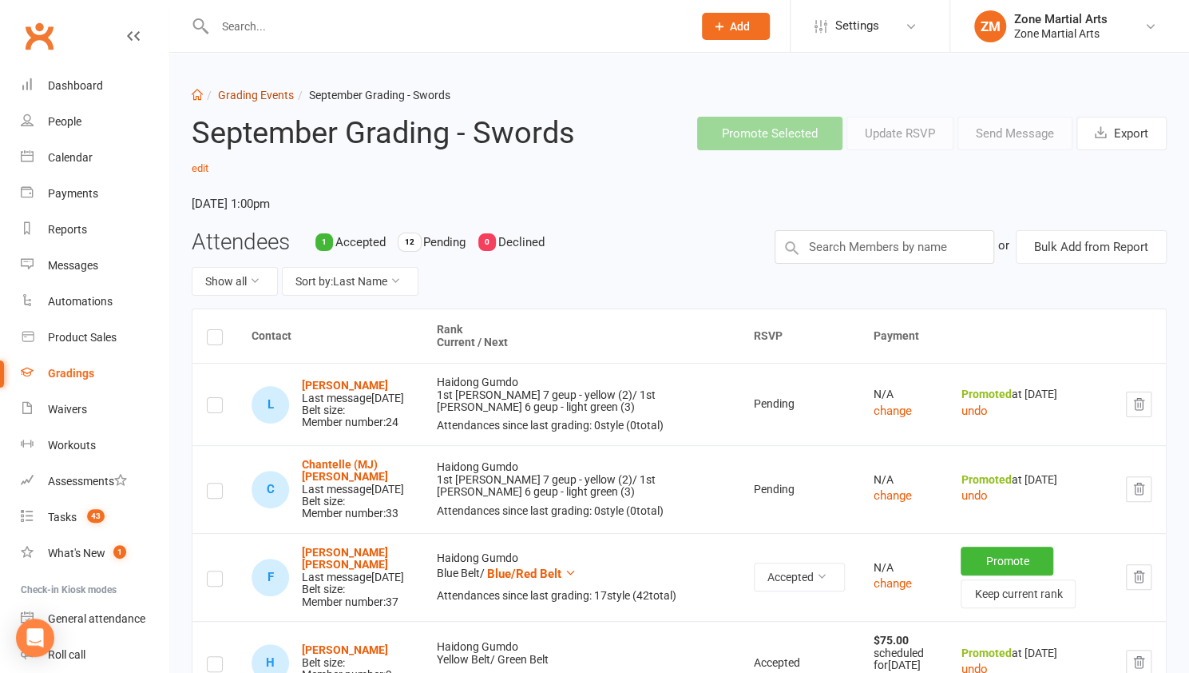
click at [262, 93] on link "Grading Events" at bounding box center [256, 95] width 76 height 13
select select "25"
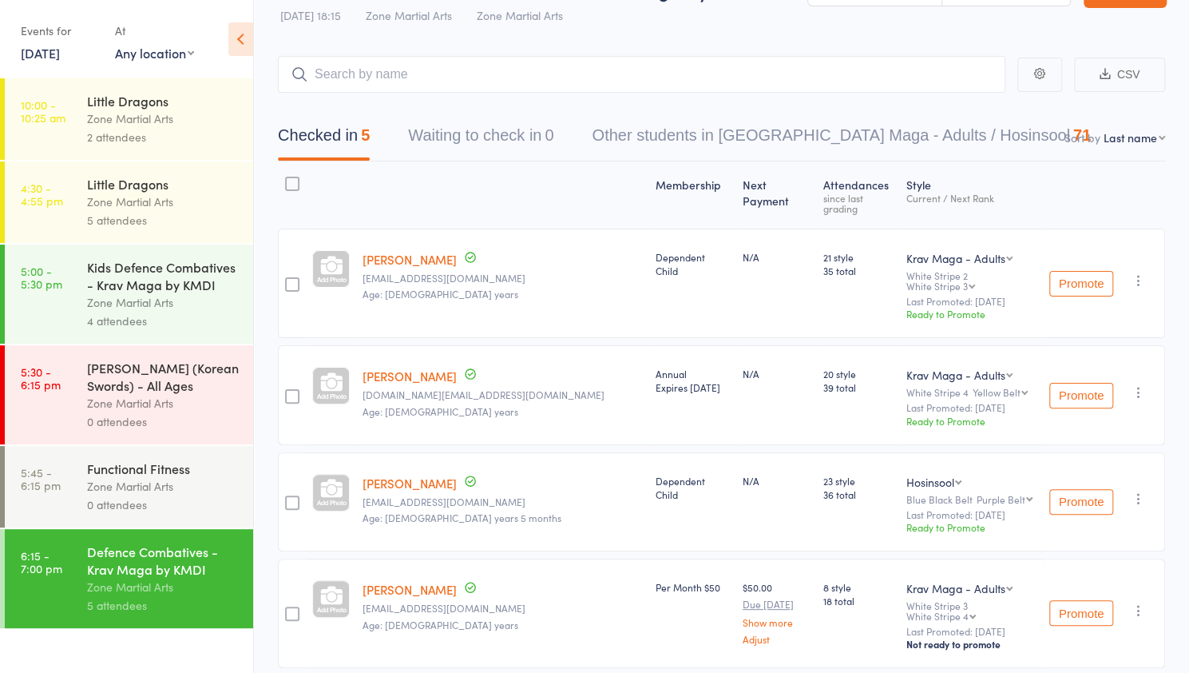
scroll to position [45, 0]
click at [50, 50] on link "15 Sep, 2025" at bounding box center [40, 53] width 39 height 18
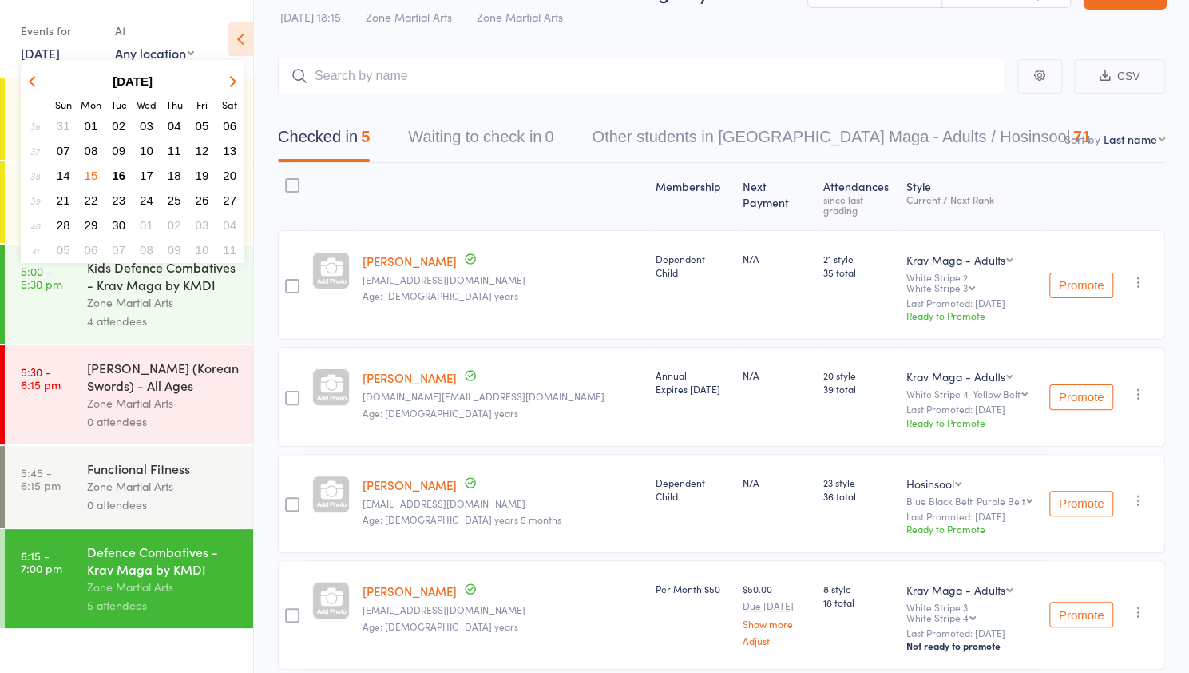
click at [121, 177] on span "16" at bounding box center [119, 176] width 14 height 14
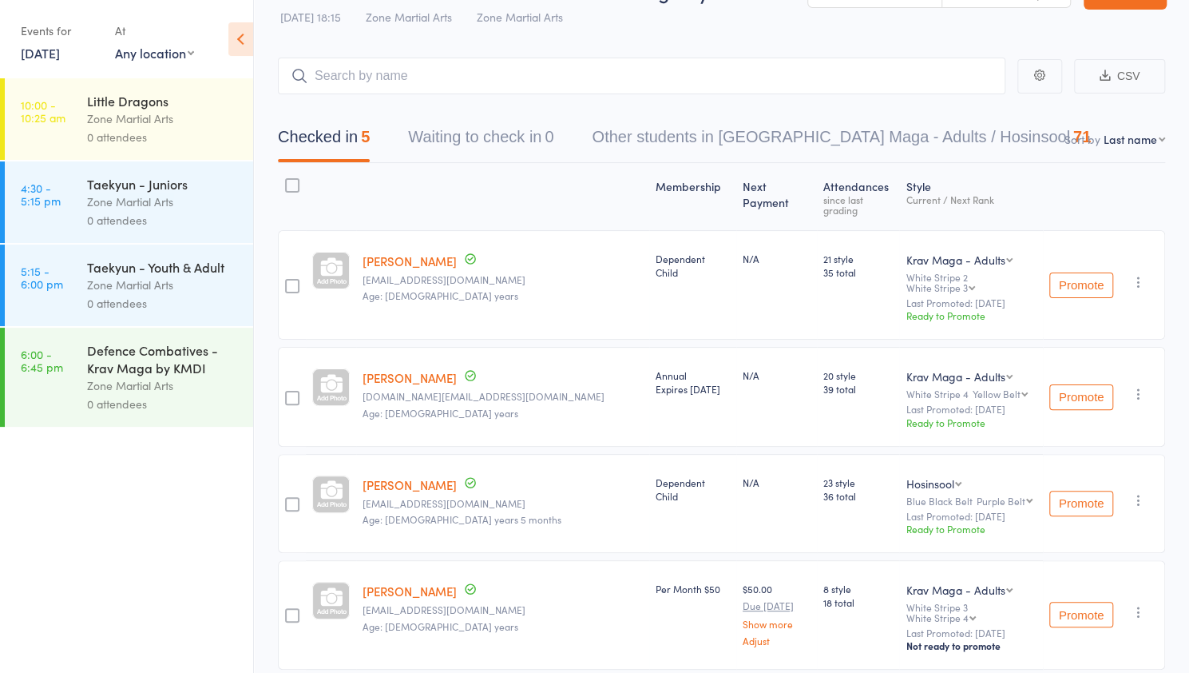
click at [137, 199] on div "Zone Martial Arts" at bounding box center [163, 202] width 153 height 18
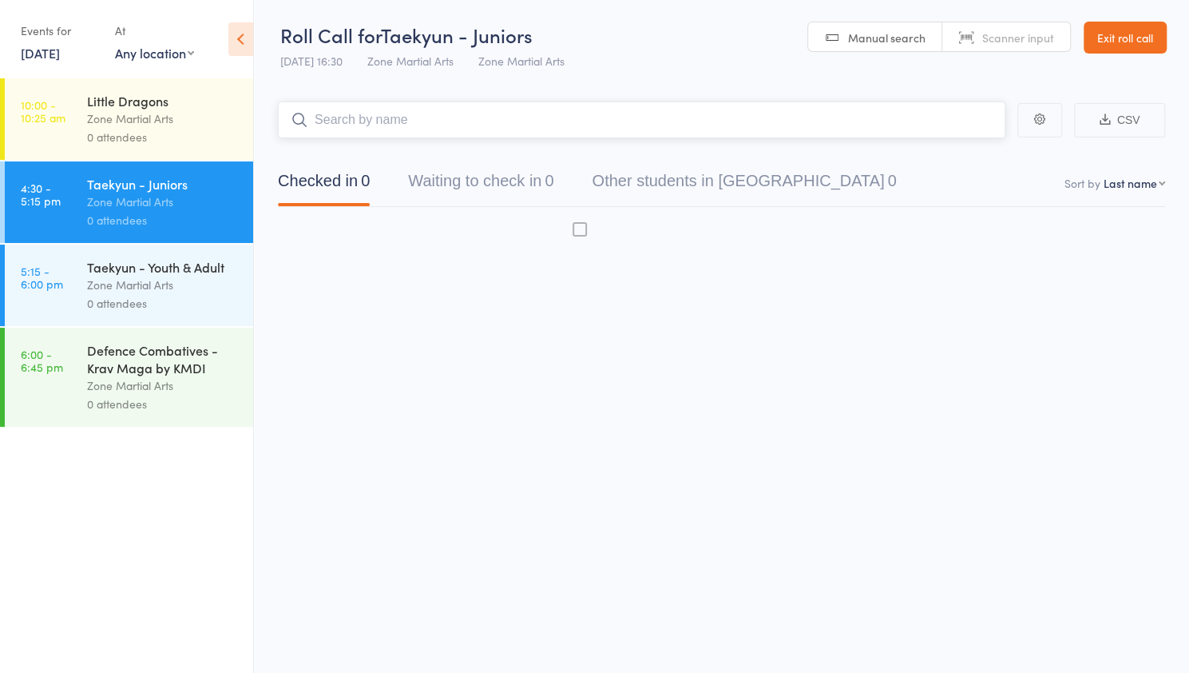
scroll to position [1, 0]
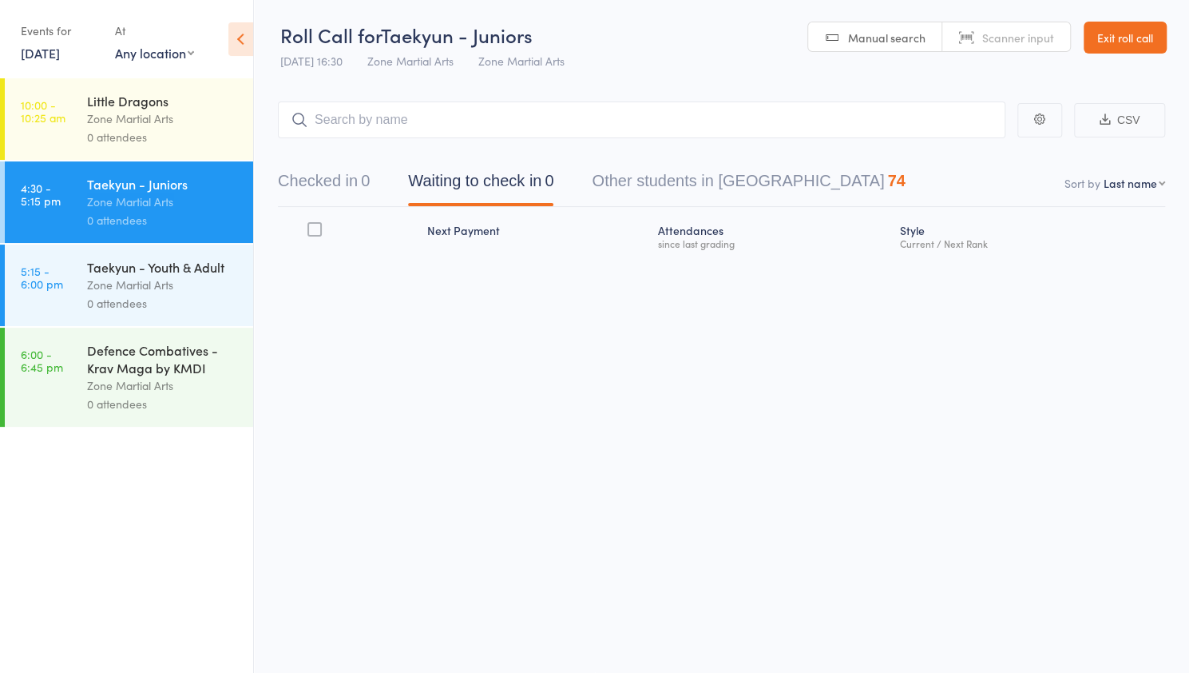
click at [137, 199] on div "Zone Martial Arts" at bounding box center [163, 202] width 153 height 18
click at [340, 116] on input "search" at bounding box center [642, 119] width 728 height 37
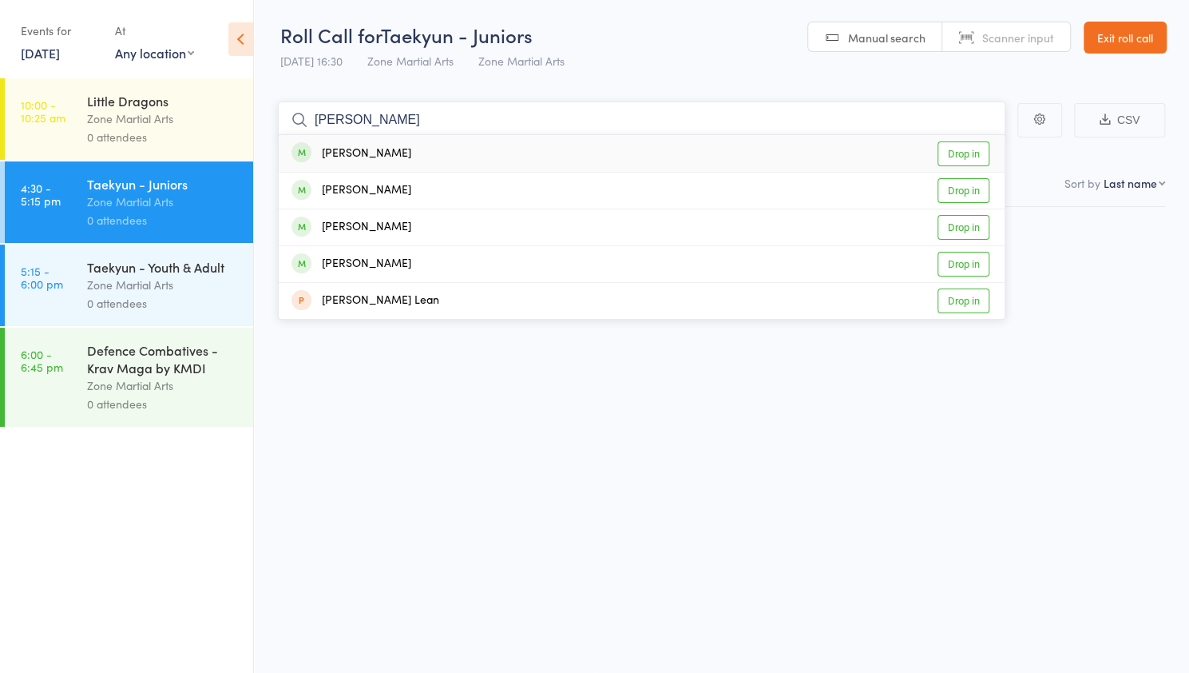
type input "leon"
click at [968, 161] on link "Drop in" at bounding box center [964, 153] width 52 height 25
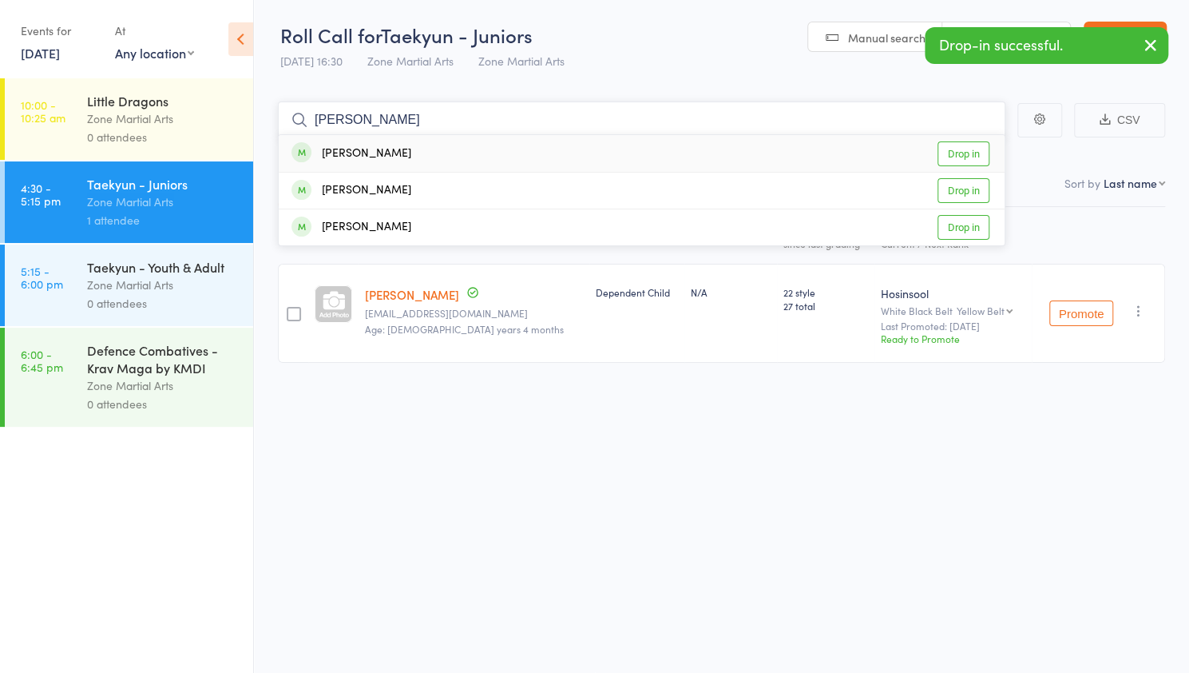
type input "hallie"
click at [968, 161] on link "Drop in" at bounding box center [964, 153] width 52 height 25
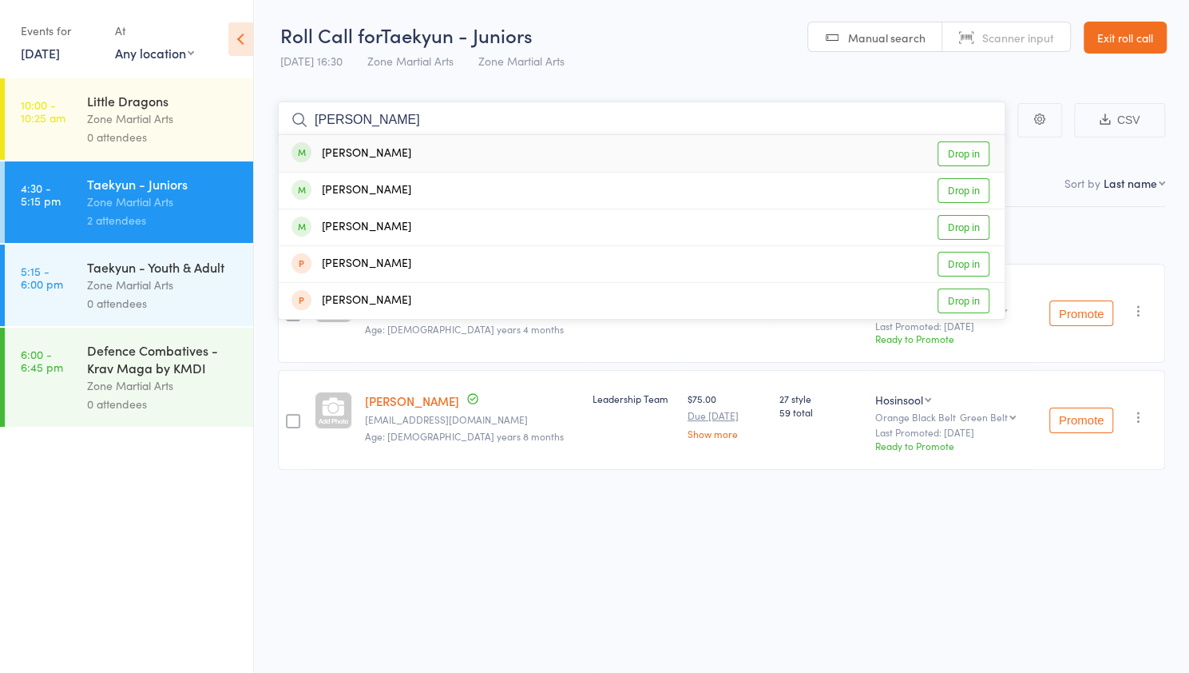
type input "alexis"
click at [968, 156] on link "Drop in" at bounding box center [964, 153] width 52 height 25
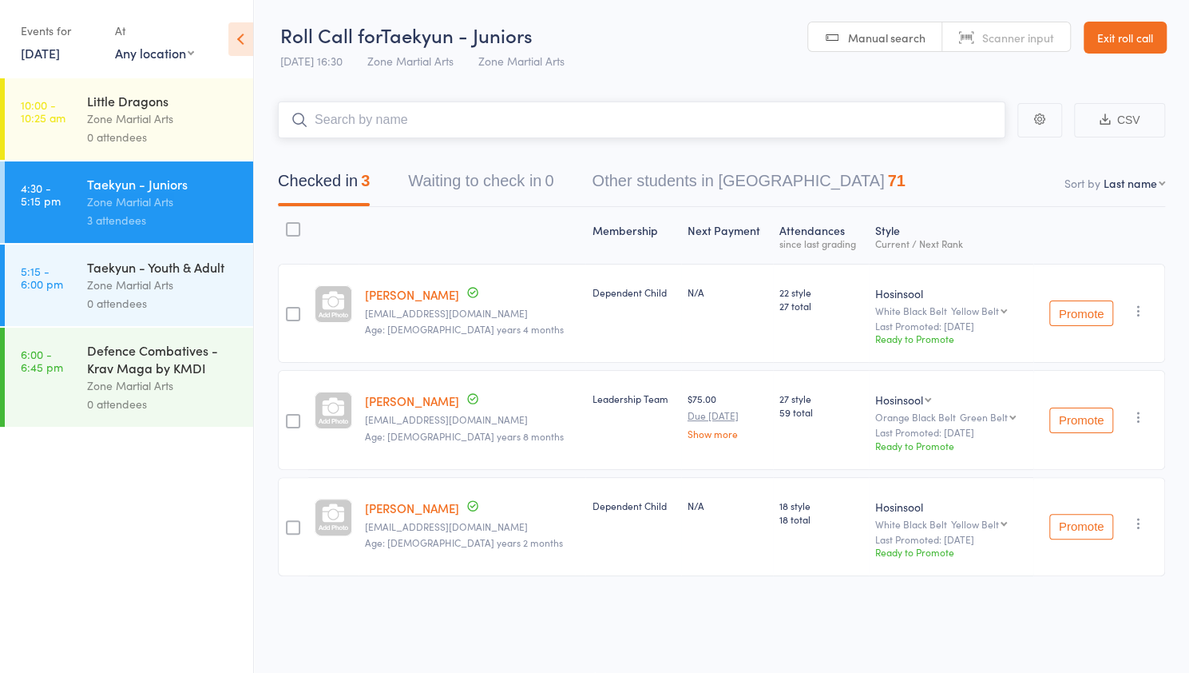
click at [757, 124] on input "search" at bounding box center [642, 119] width 728 height 37
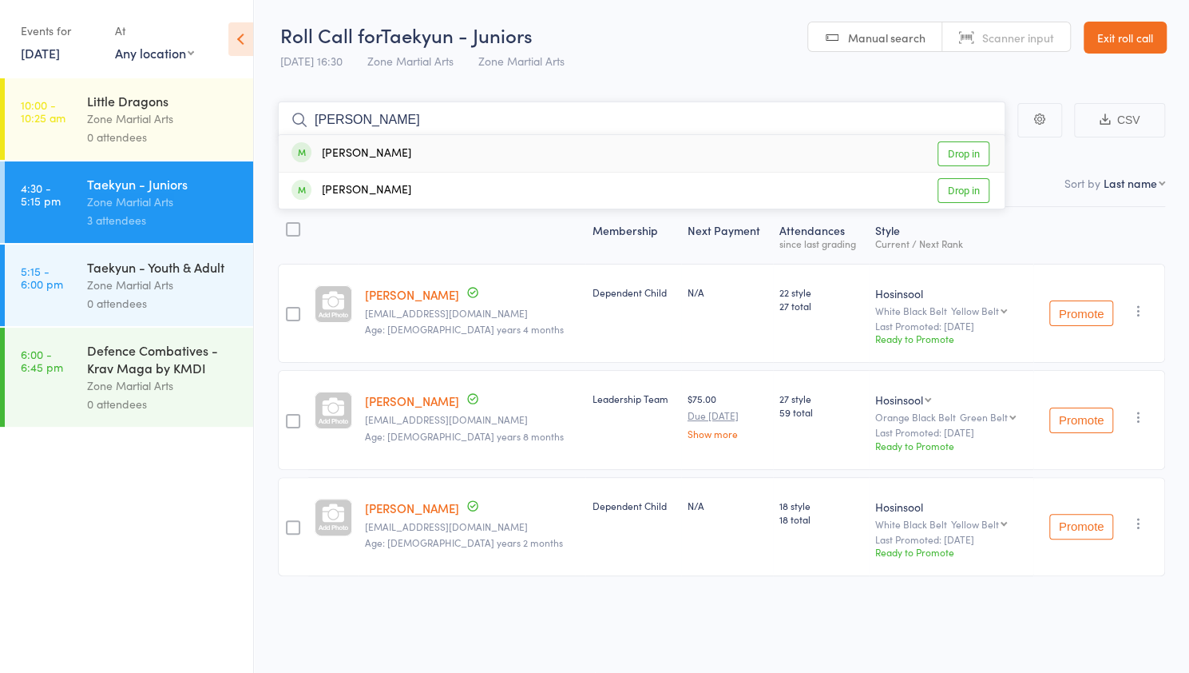
type input "isaac"
click at [955, 145] on link "Drop in" at bounding box center [964, 153] width 52 height 25
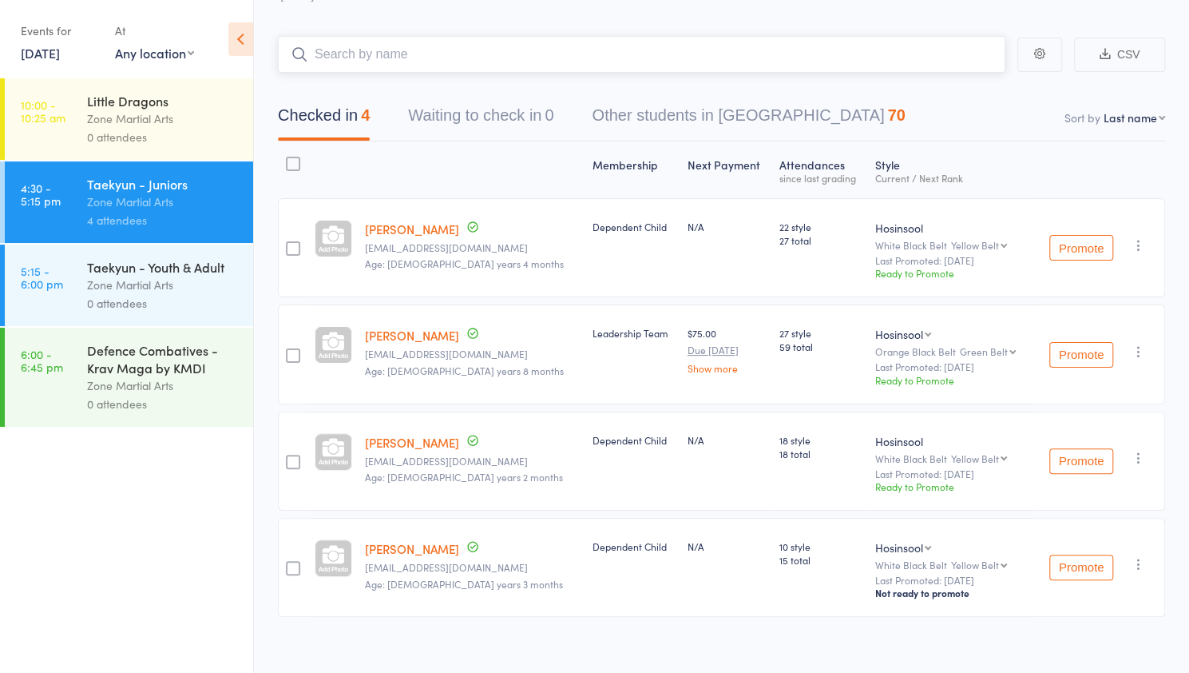
scroll to position [77, 0]
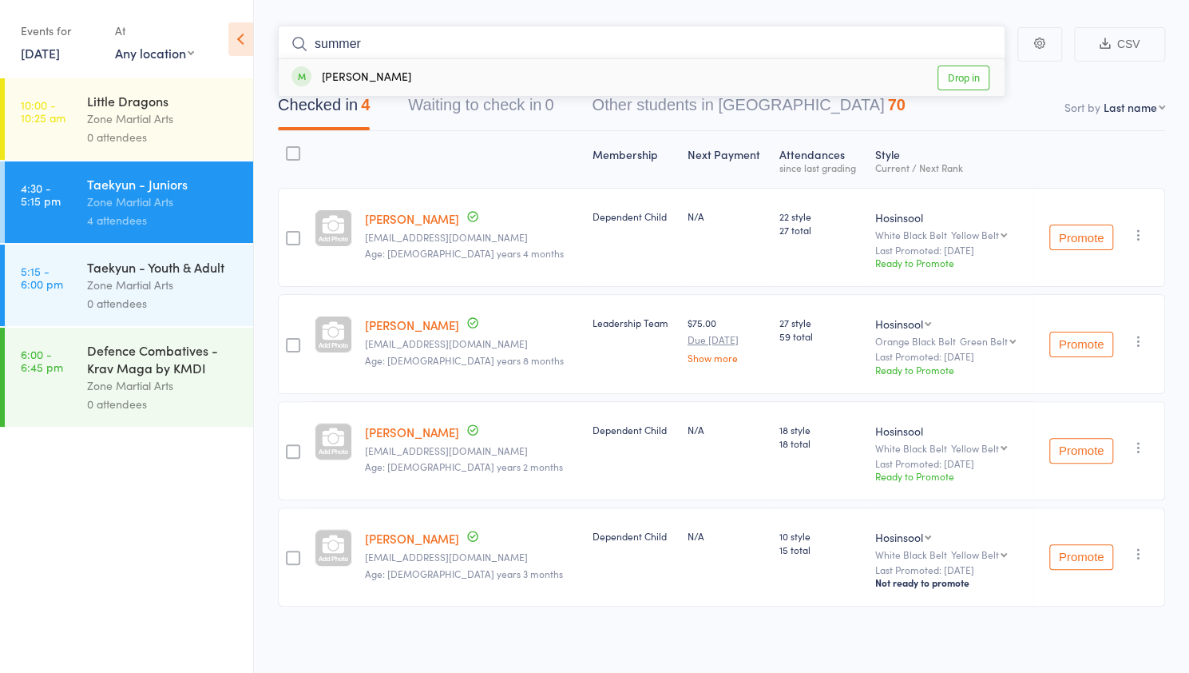
type input "summer"
click at [965, 81] on link "Drop in" at bounding box center [964, 78] width 52 height 25
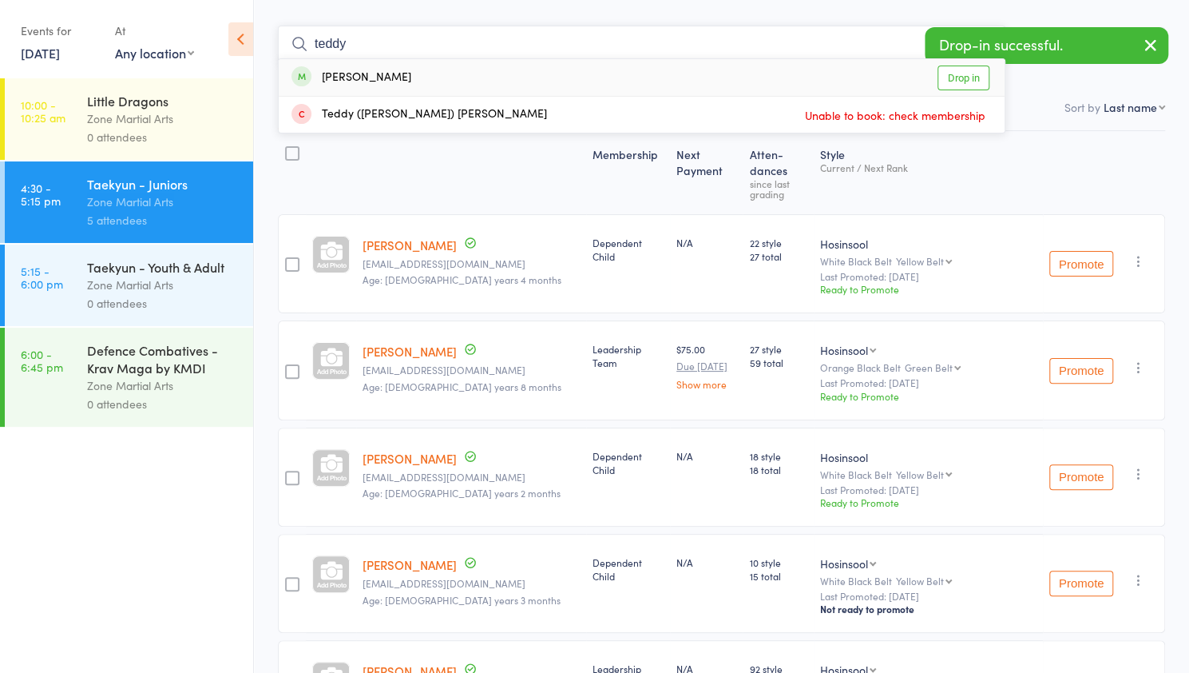
type input "teddy"
click at [965, 81] on link "Drop in" at bounding box center [964, 78] width 52 height 25
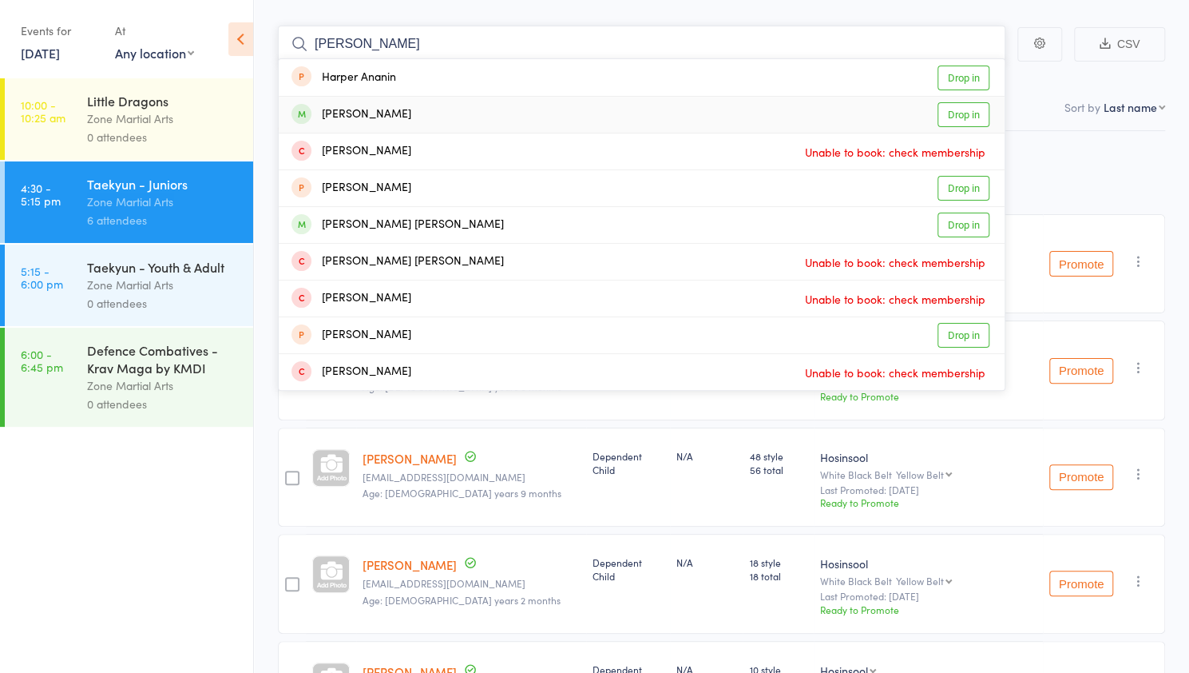
type input "harper"
click at [965, 115] on link "Drop in" at bounding box center [964, 114] width 52 height 25
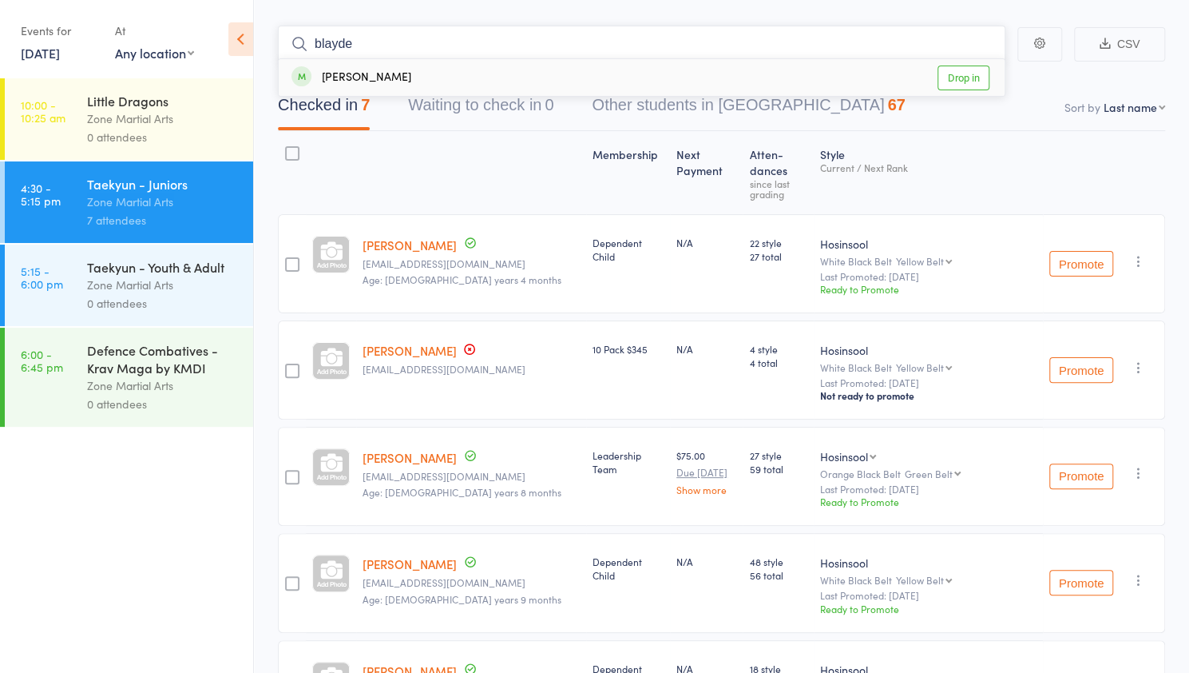
type input "blayde"
click at [966, 68] on link "Drop in" at bounding box center [964, 78] width 52 height 25
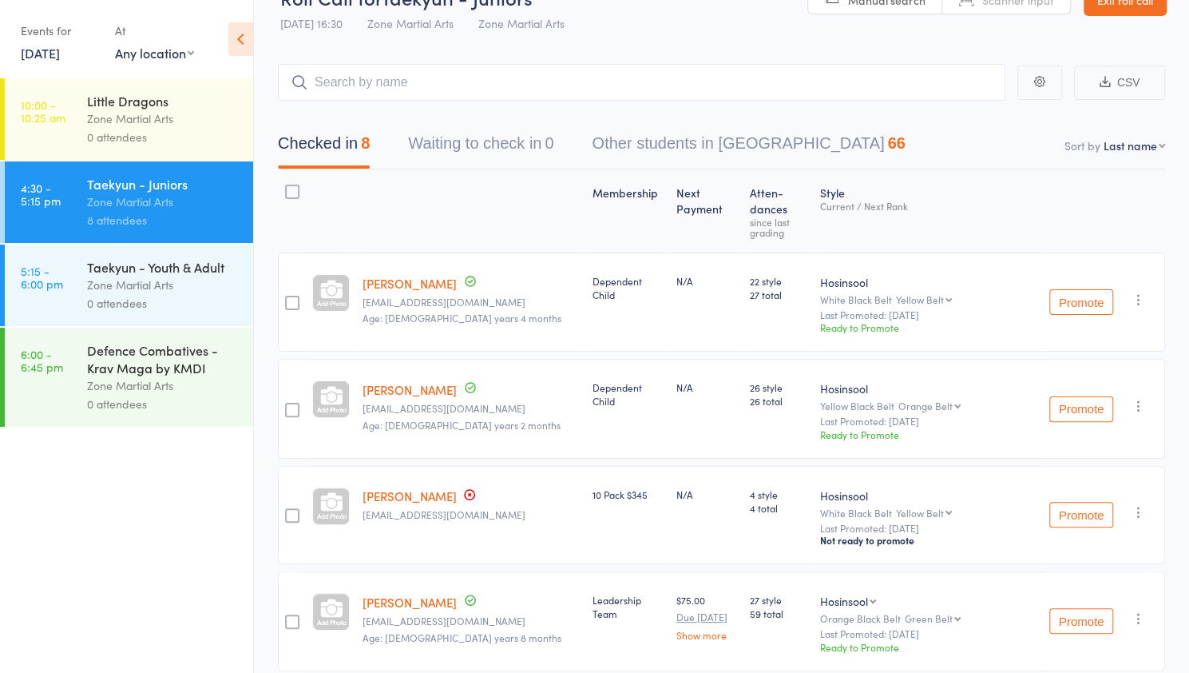
scroll to position [34, 0]
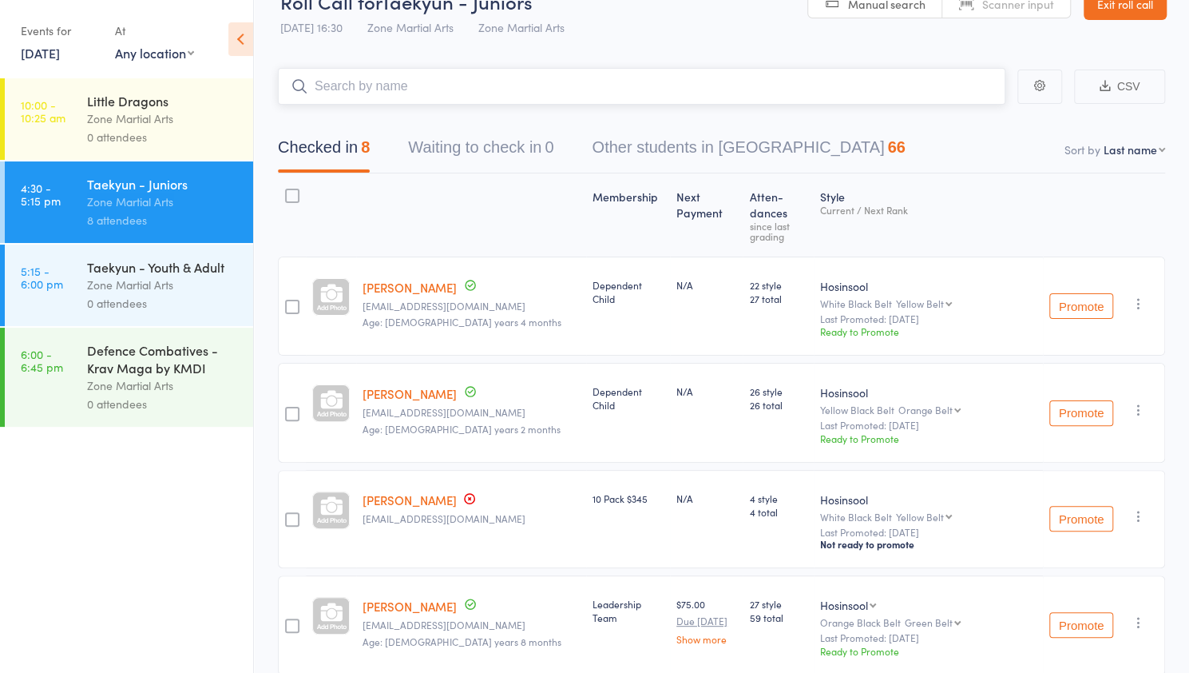
click at [404, 84] on input "search" at bounding box center [642, 86] width 728 height 37
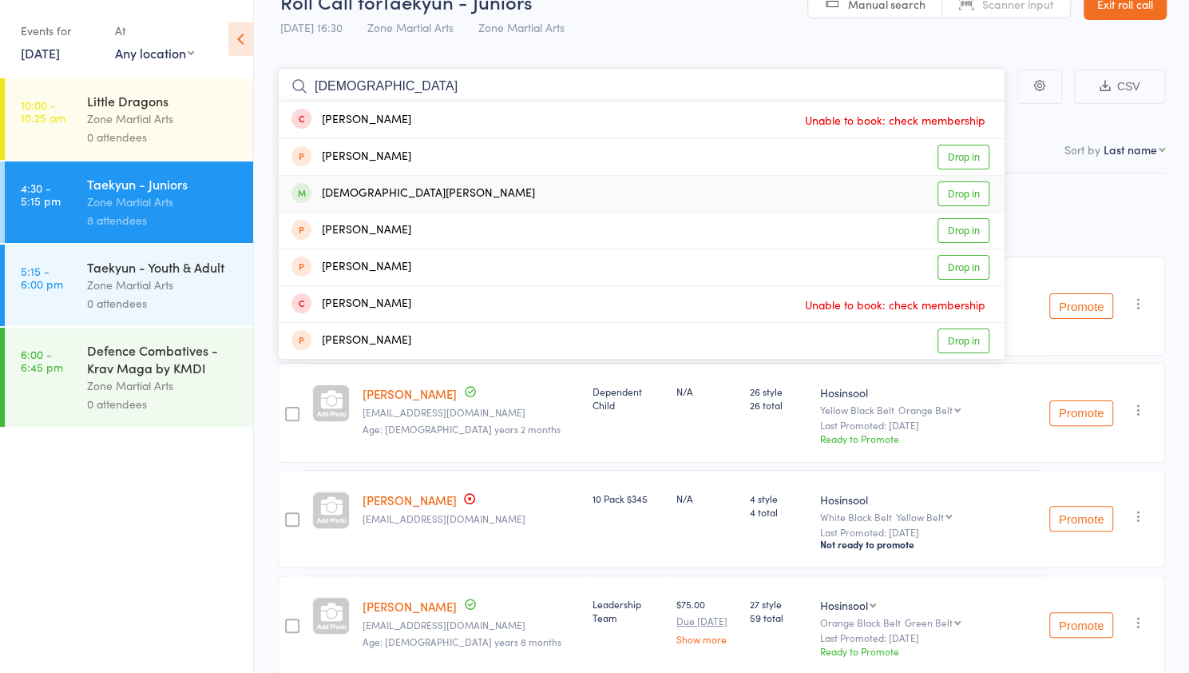
type input "christi"
click at [957, 191] on link "Drop in" at bounding box center [964, 193] width 52 height 25
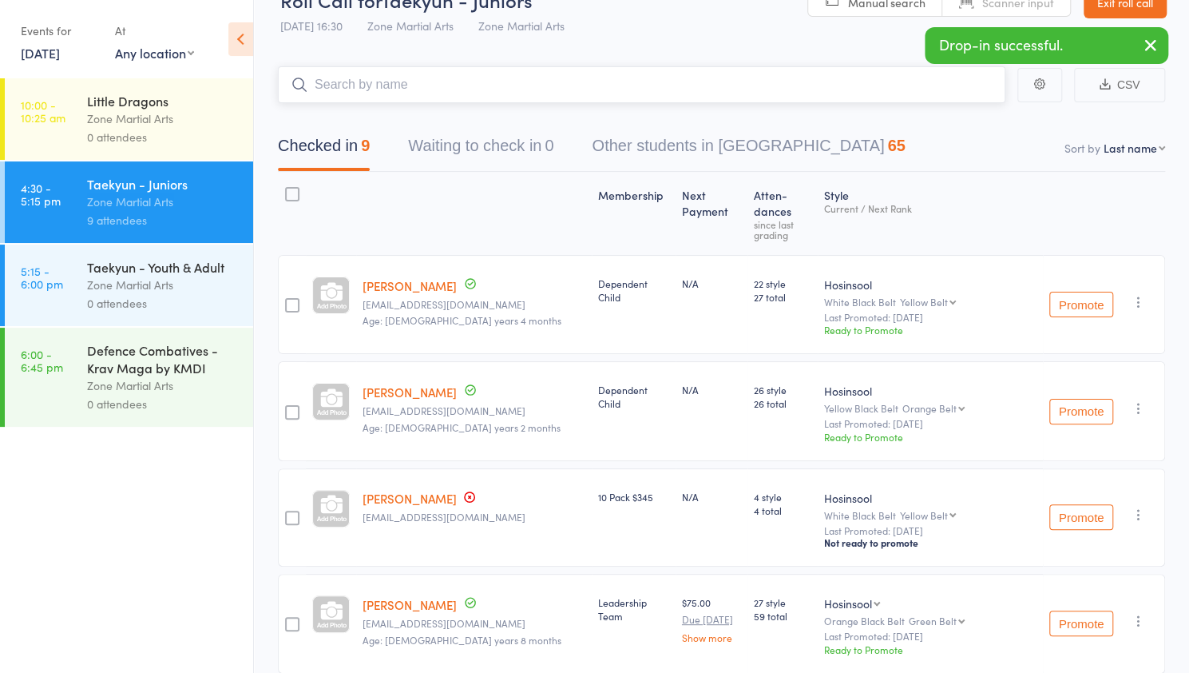
scroll to position [0, 0]
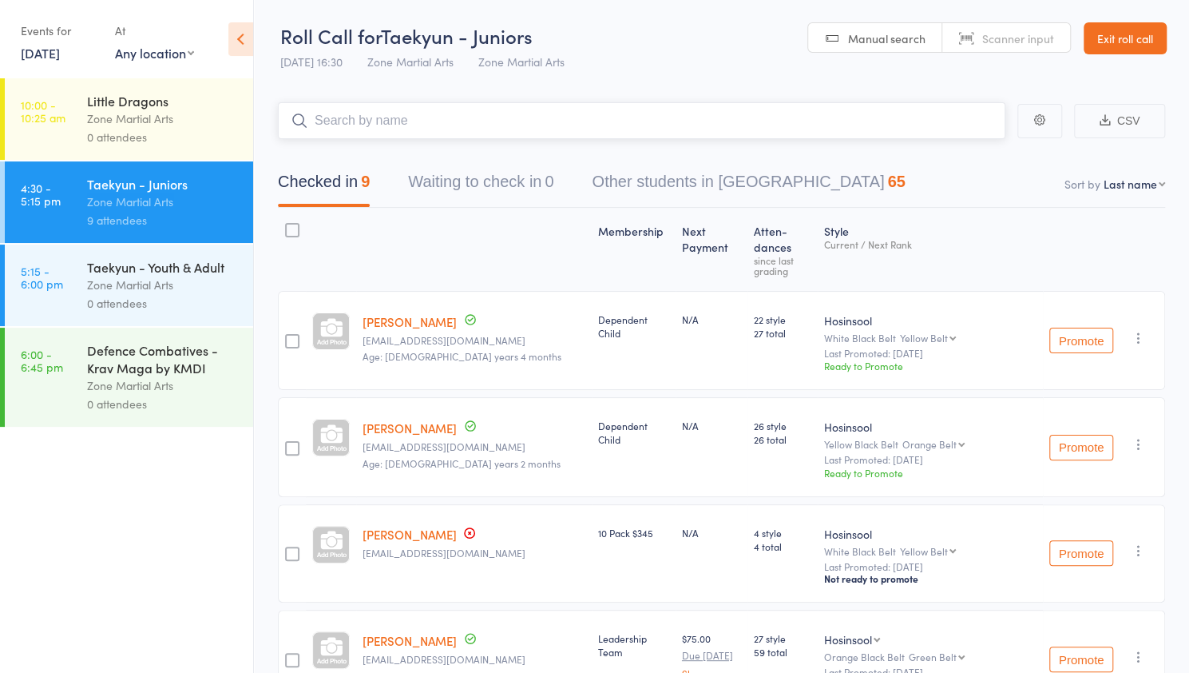
click at [682, 132] on input "search" at bounding box center [642, 120] width 728 height 37
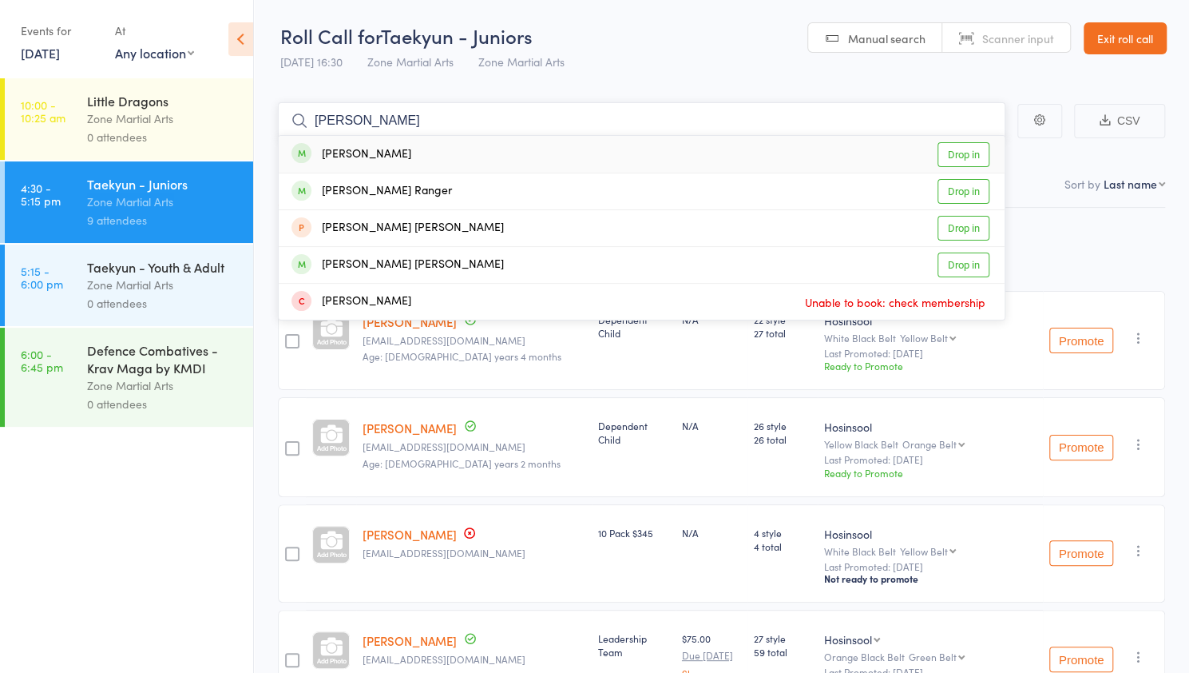
type input "hudson"
click at [971, 159] on link "Drop in" at bounding box center [964, 154] width 52 height 25
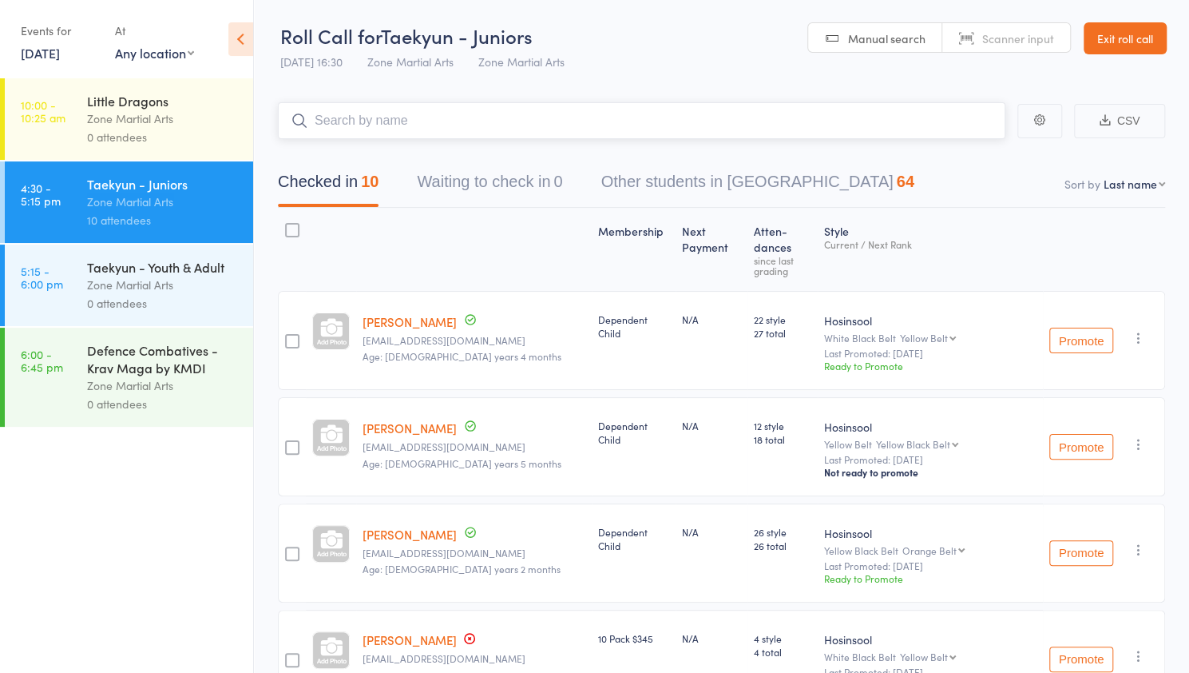
click at [569, 103] on input "search" at bounding box center [642, 120] width 728 height 37
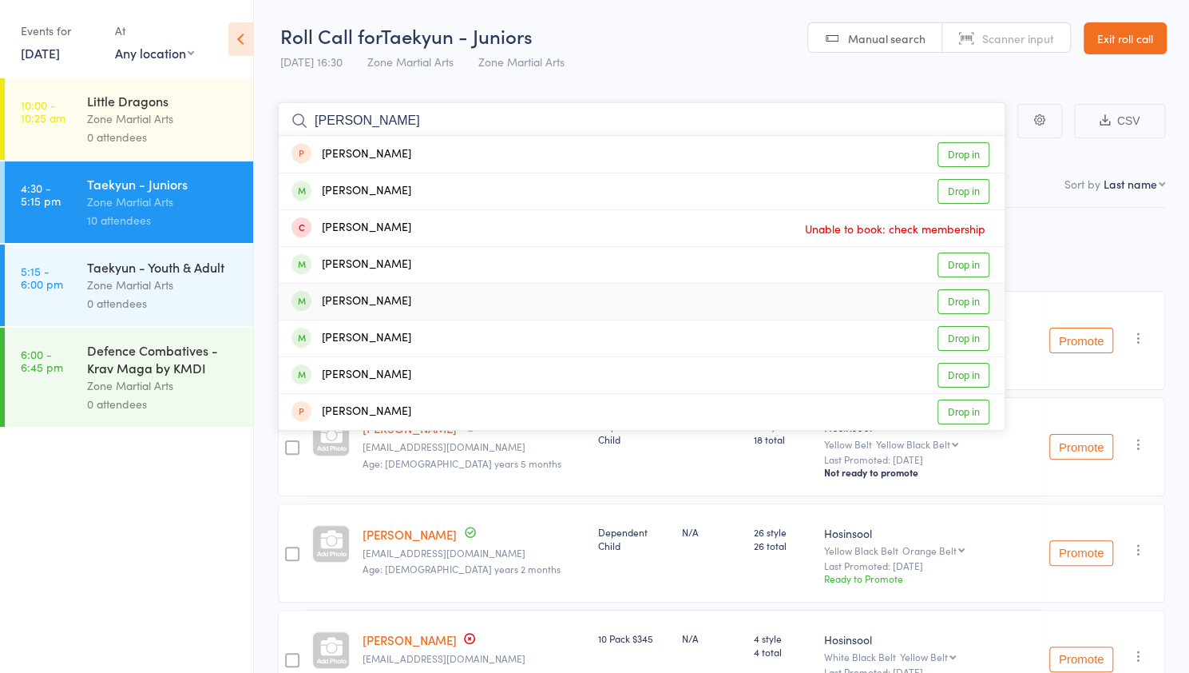
type input "oliver"
click at [957, 293] on link "Drop in" at bounding box center [964, 301] width 52 height 25
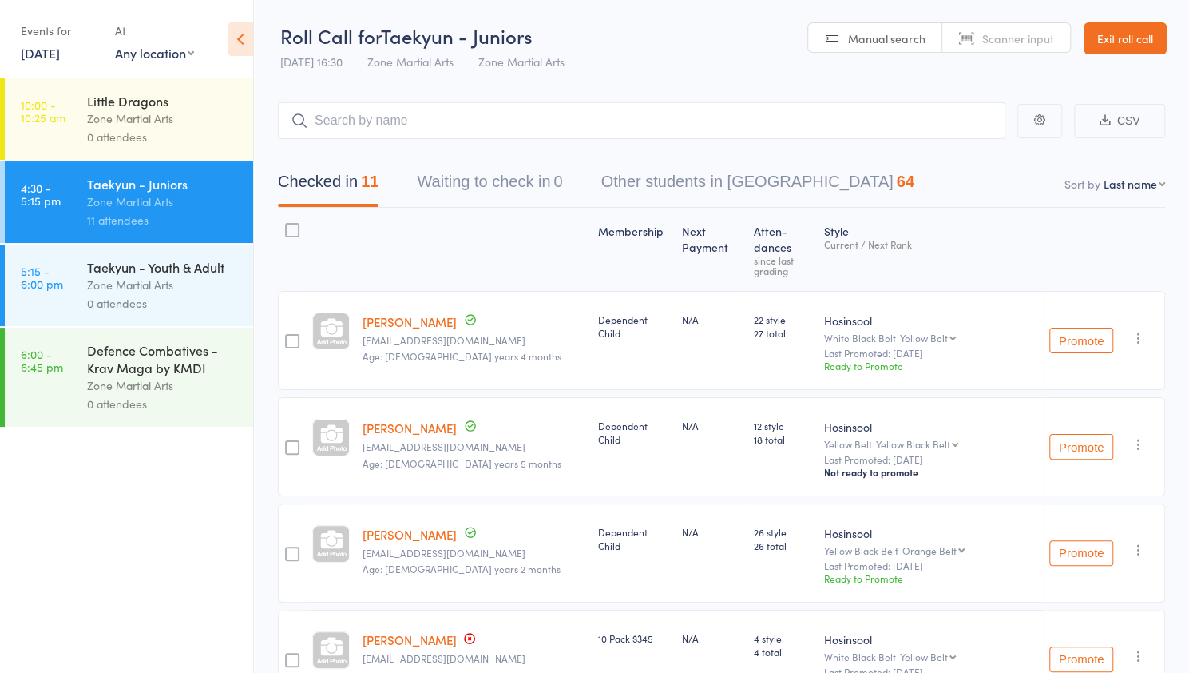
drag, startPoint x: 957, startPoint y: 293, endPoint x: 1110, endPoint y: -97, distance: 418.9
click at [1110, 0] on html "Drop-in successful. Roll Call for Taekyun - Juniors 16 Sep 16:30 Zone Martial A…" at bounding box center [594, 336] width 1189 height 673
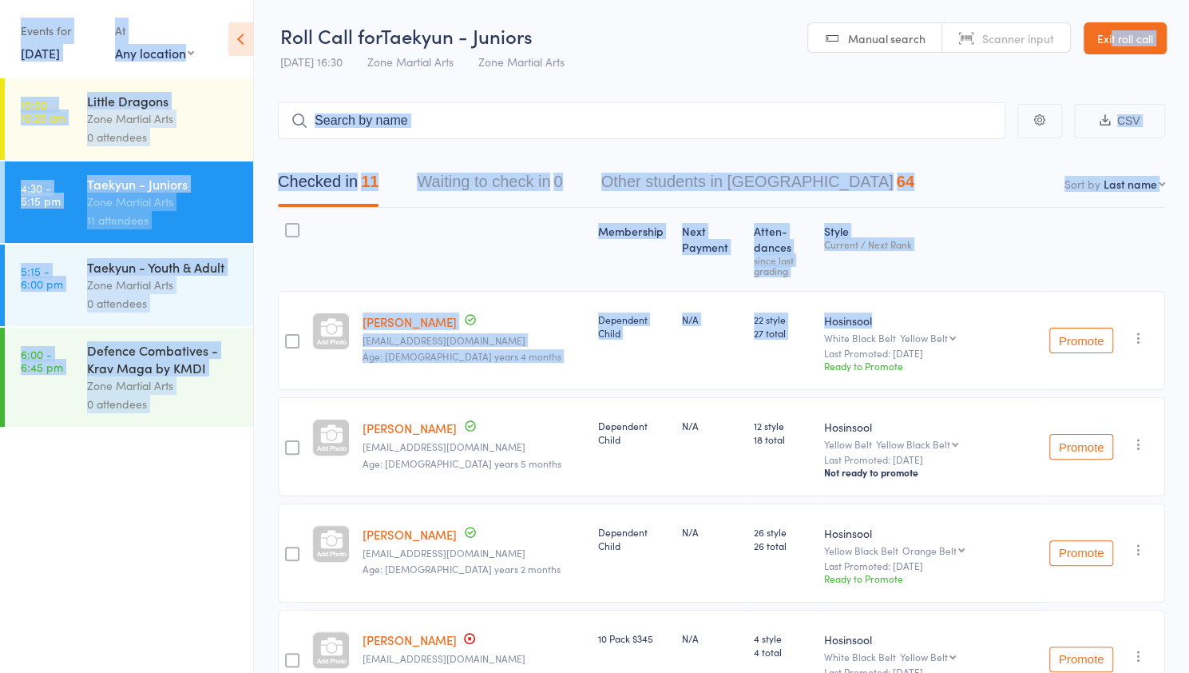
click at [691, 19] on header "Roll Call for Taekyun - Juniors 16 Sep 16:30 Zone Martial Arts Zone Martial Art…" at bounding box center [721, 39] width 935 height 78
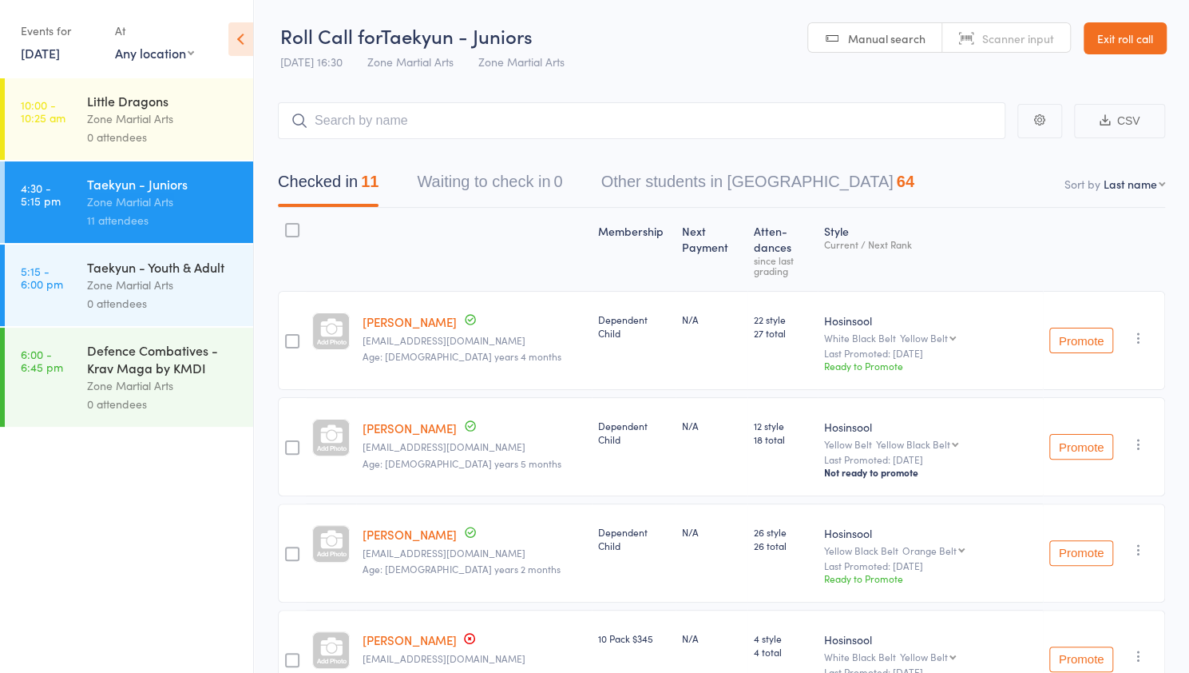
click at [136, 287] on div "Zone Martial Arts" at bounding box center [163, 285] width 153 height 18
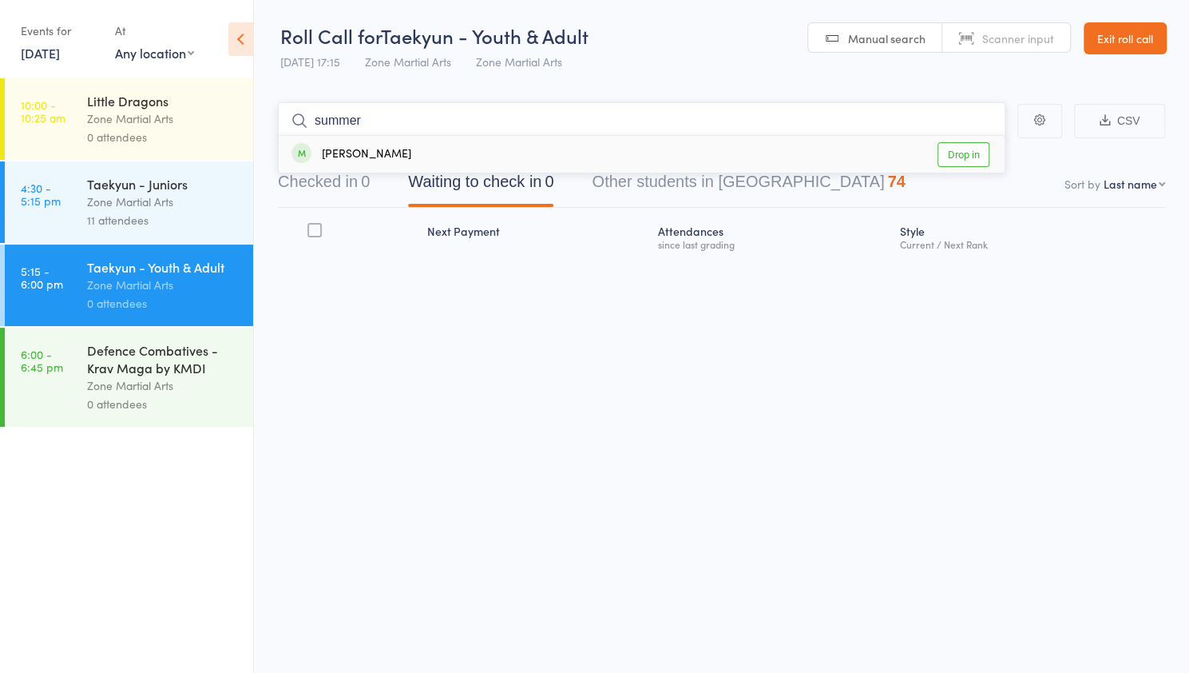
type input "summer"
click at [404, 157] on div "[PERSON_NAME]" at bounding box center [352, 154] width 120 height 18
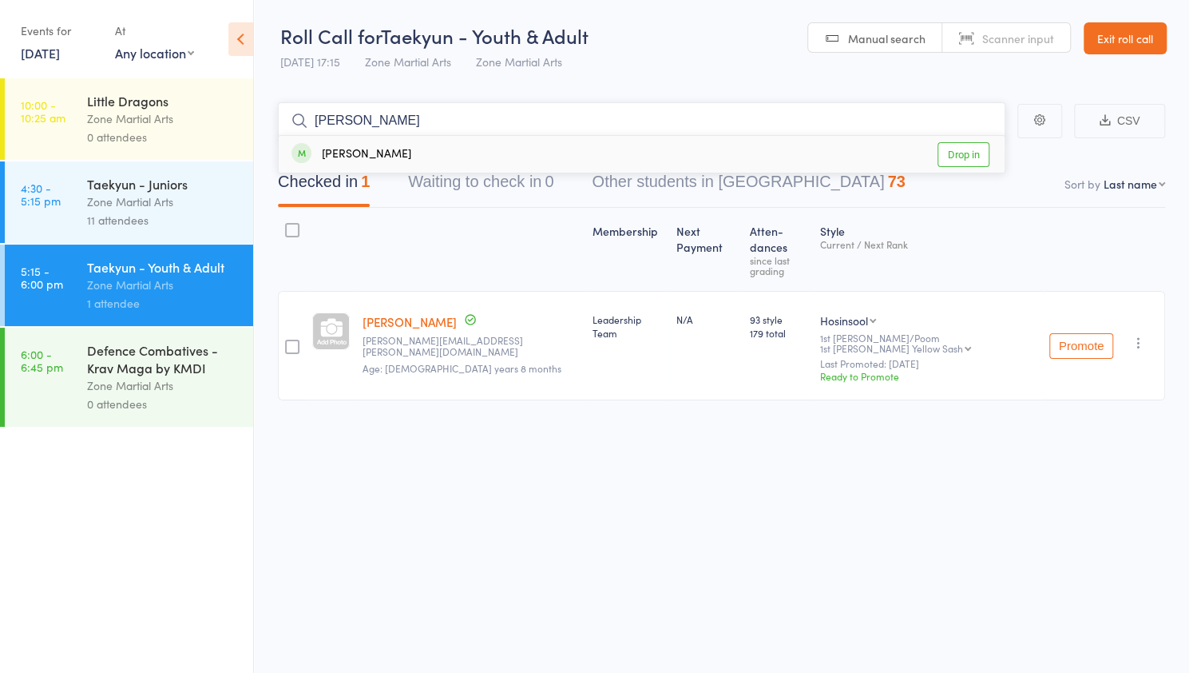
click at [416, 174] on button "Waiting to check in 0" at bounding box center [480, 186] width 145 height 42
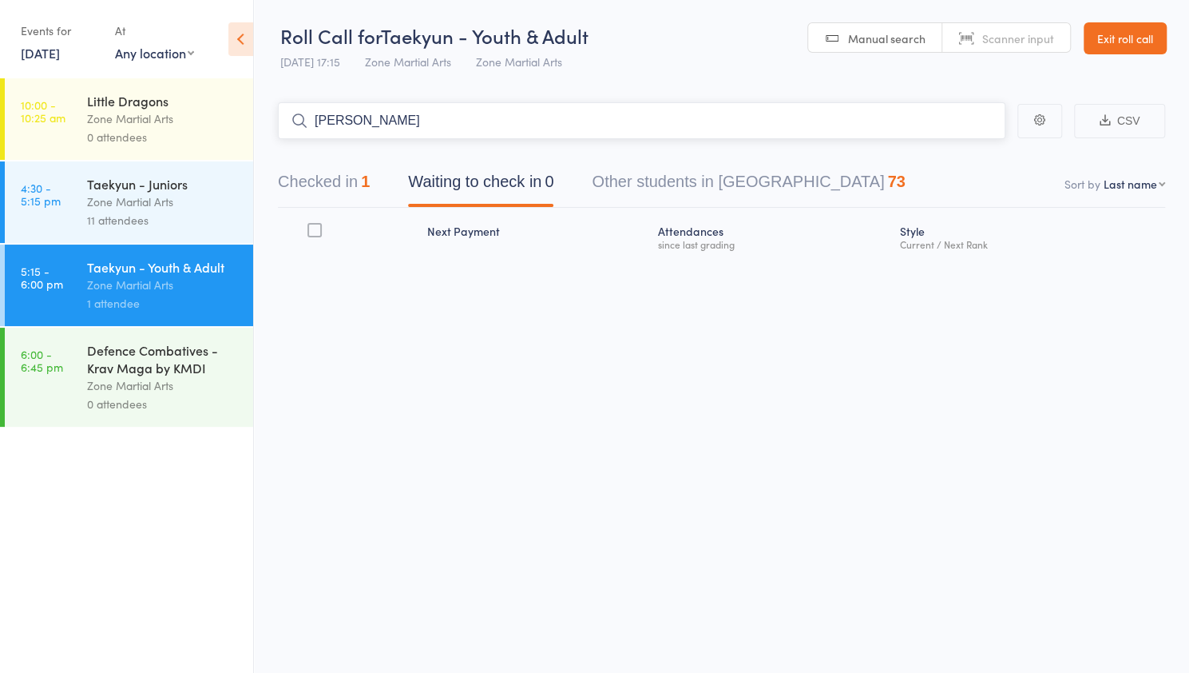
click at [396, 120] on input "emma" at bounding box center [642, 120] width 728 height 37
type input "e"
type input "emm"
click at [404, 156] on div "Emma Bowley Drop in" at bounding box center [642, 154] width 726 height 37
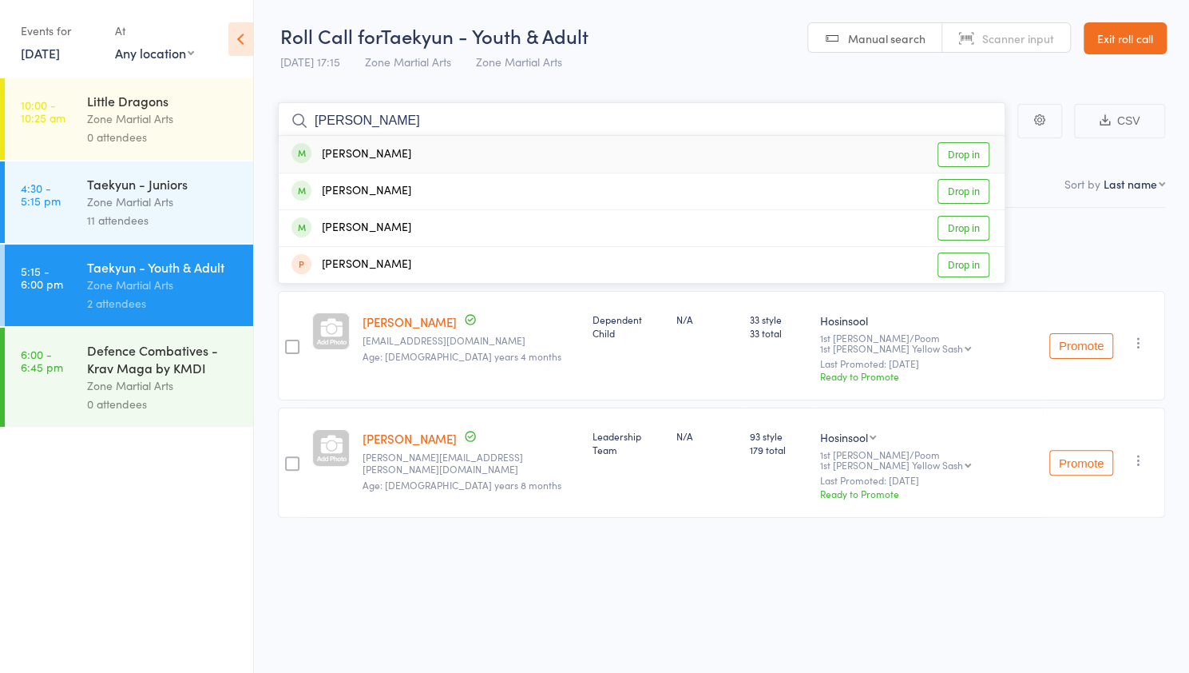
type input "alex"
click at [444, 235] on div "Alexander Lock Drop in" at bounding box center [642, 228] width 726 height 36
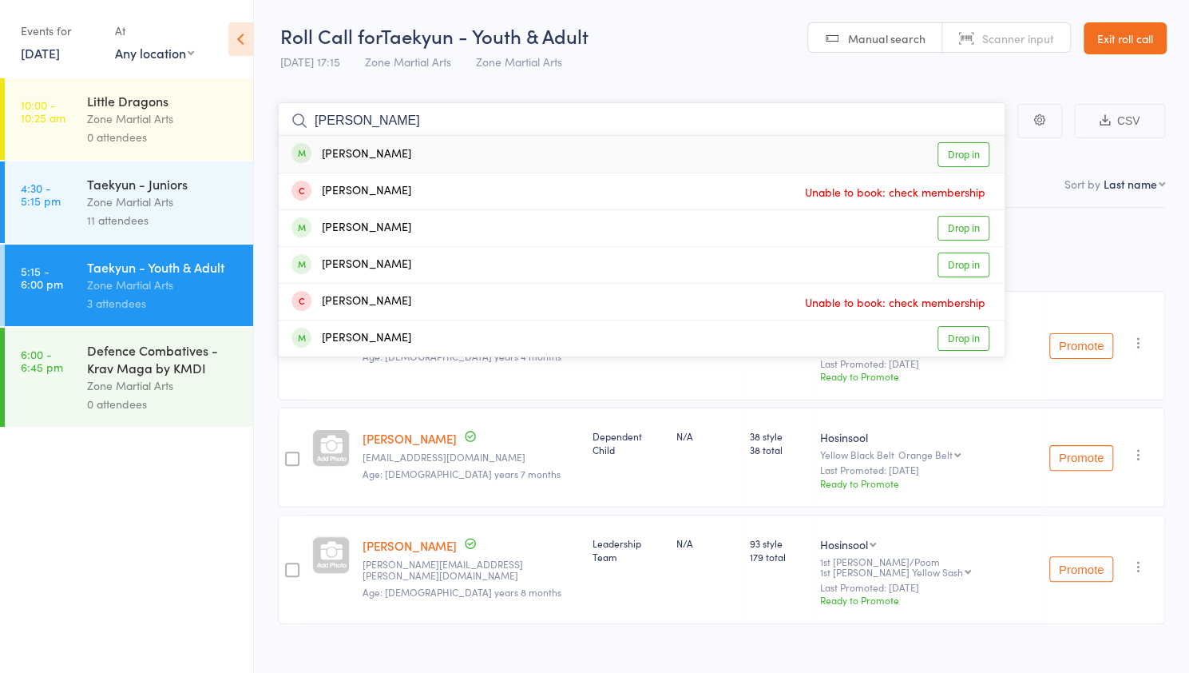
type input "benj"
click at [438, 153] on div "Benjamin Young Drop in" at bounding box center [642, 154] width 726 height 37
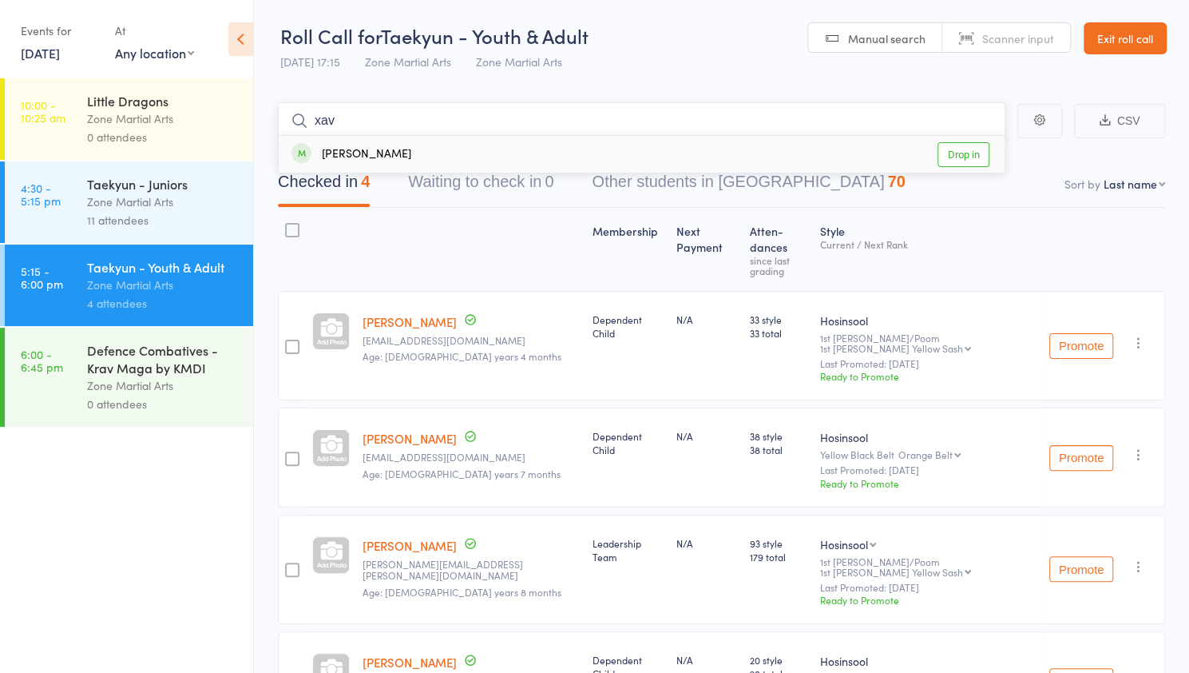
type input "xav"
click at [446, 157] on div "Xavier Heares Drop in" at bounding box center [642, 154] width 726 height 37
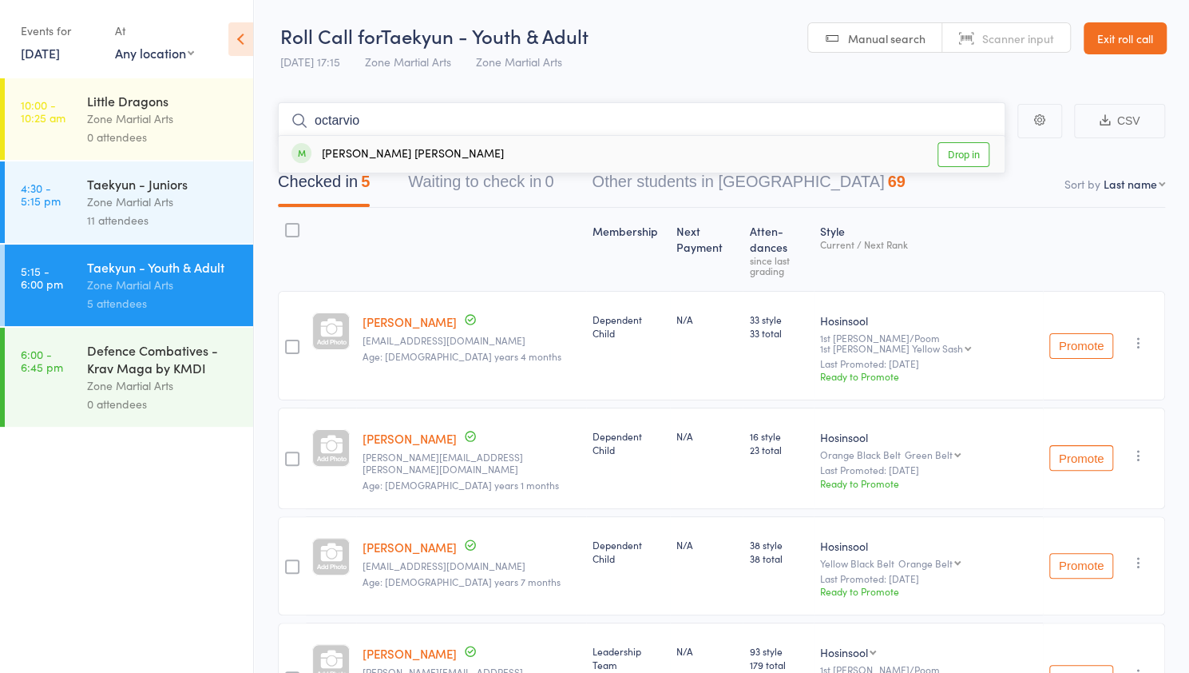
type input "octarvio"
click at [454, 153] on div "[PERSON_NAME] [PERSON_NAME]" at bounding box center [398, 154] width 212 height 18
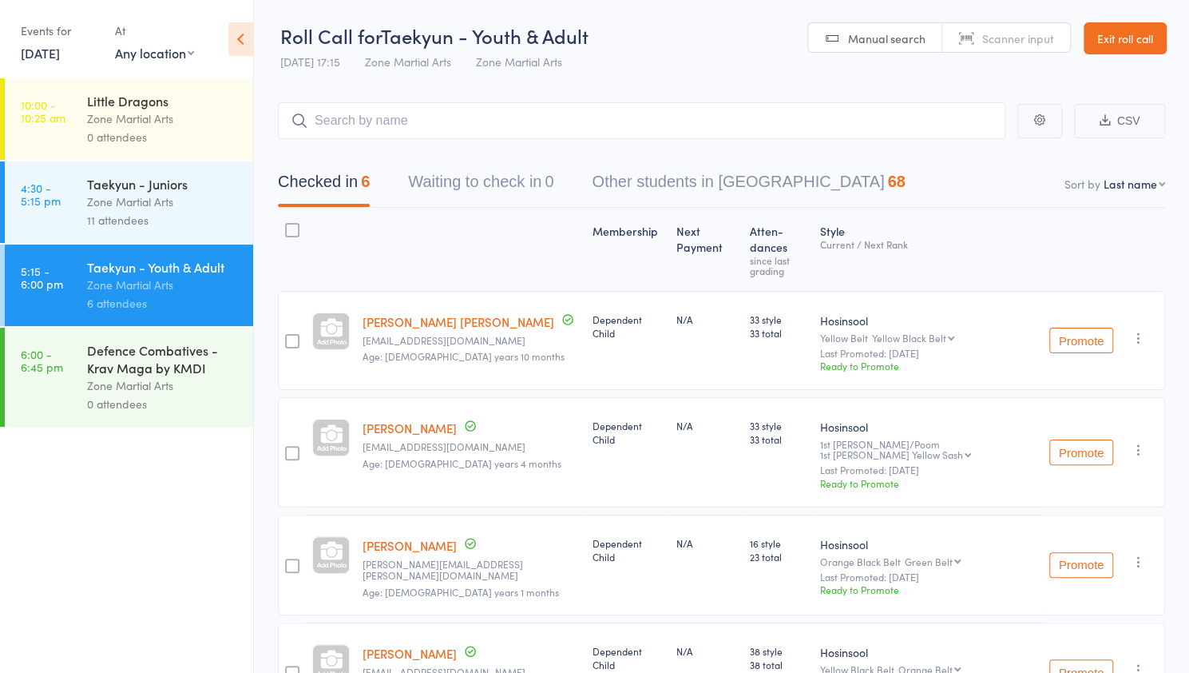
drag, startPoint x: 820, startPoint y: 46, endPoint x: 944, endPoint y: -94, distance: 187.9
click at [944, 0] on html "Drop-in successful. Roll Call for Taekyun - Youth & Adult 16 Sep 17:15 Zone Mar…" at bounding box center [594, 336] width 1189 height 673
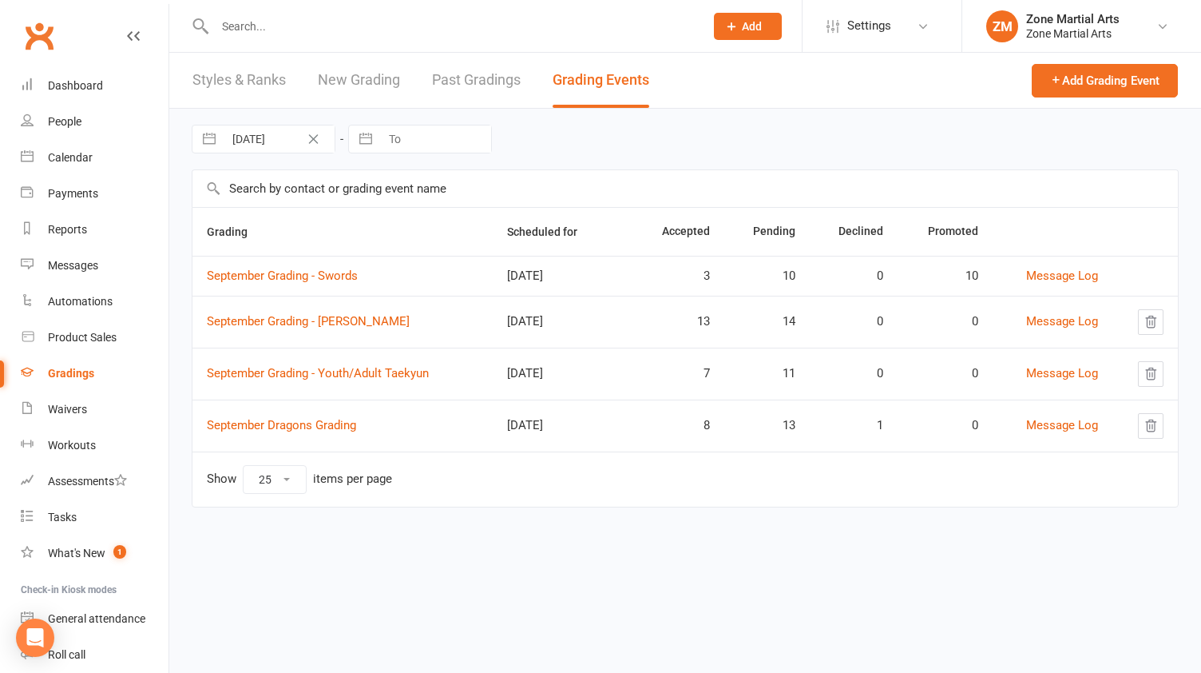
select select "25"
click at [380, 314] on link "September Grading - [PERSON_NAME]" at bounding box center [308, 321] width 203 height 14
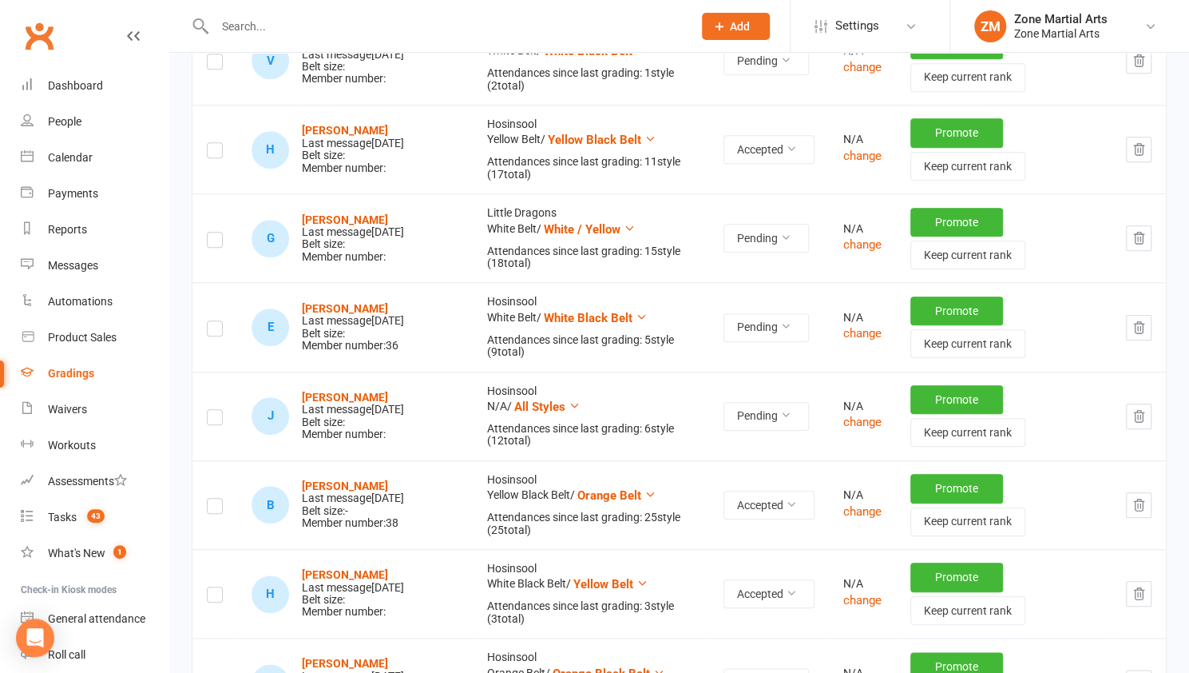
scroll to position [642, 0]
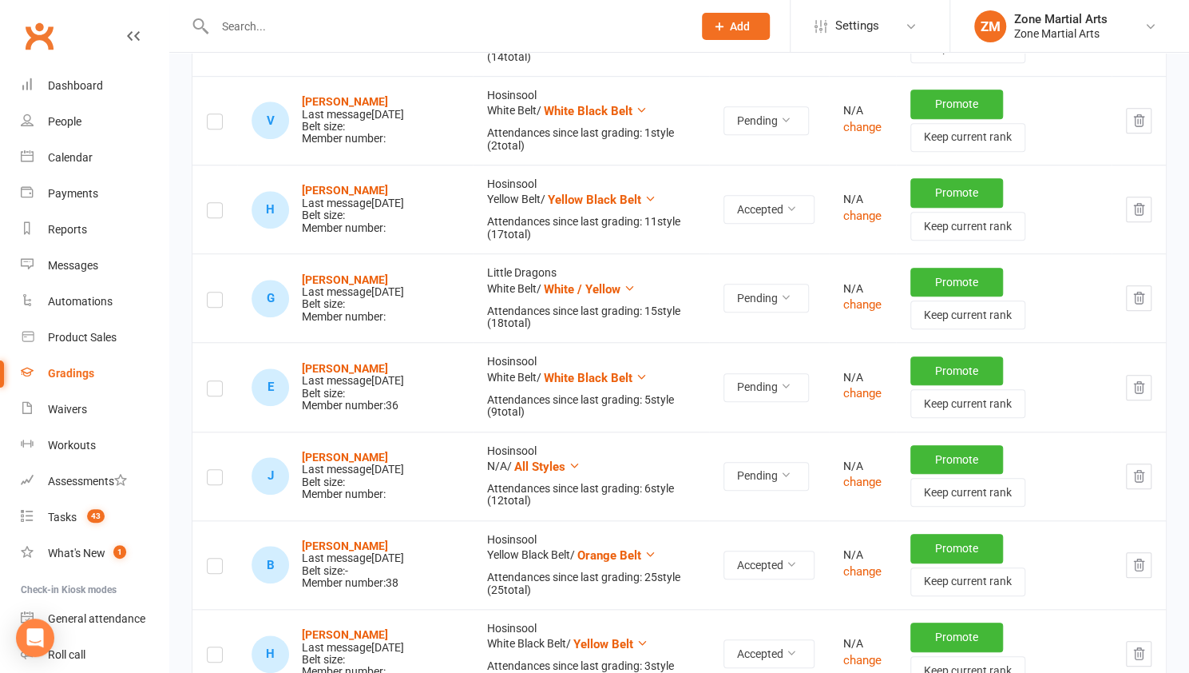
select select "25"
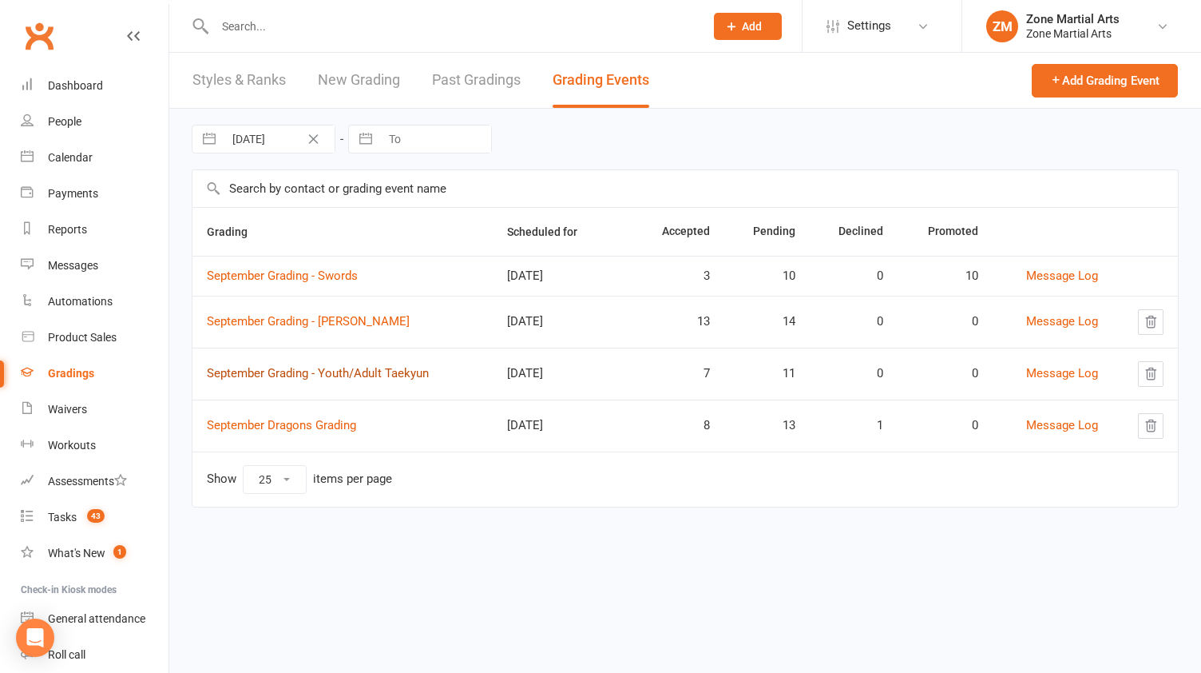
click at [397, 373] on link "September Grading - Youth/Adult Taekyun" at bounding box center [318, 373] width 222 height 14
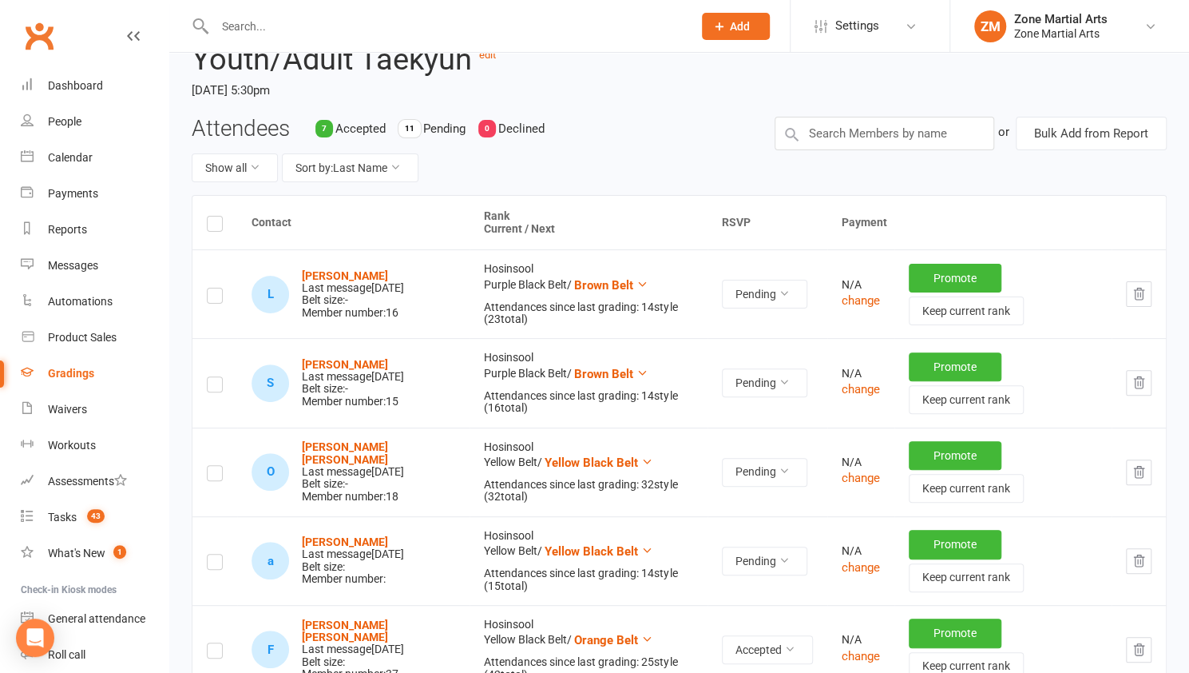
scroll to position [115, 0]
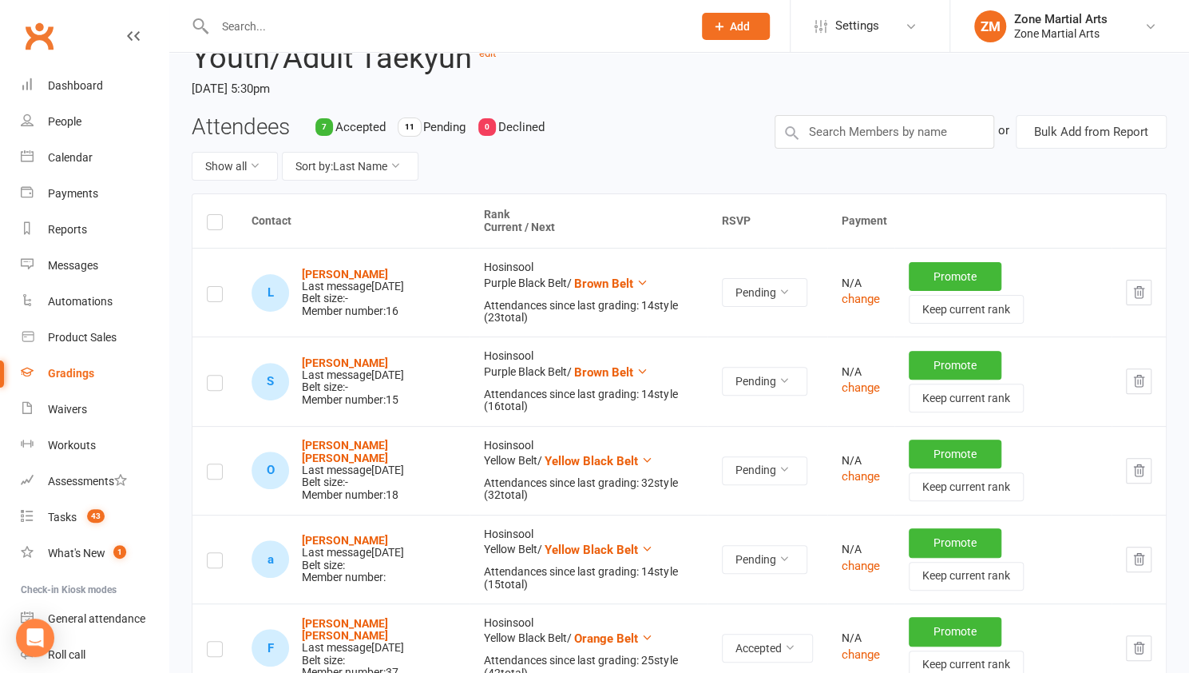
click at [364, 70] on h2 "September Grading - Youth/Adult Taekyun edit" at bounding box center [388, 38] width 392 height 73
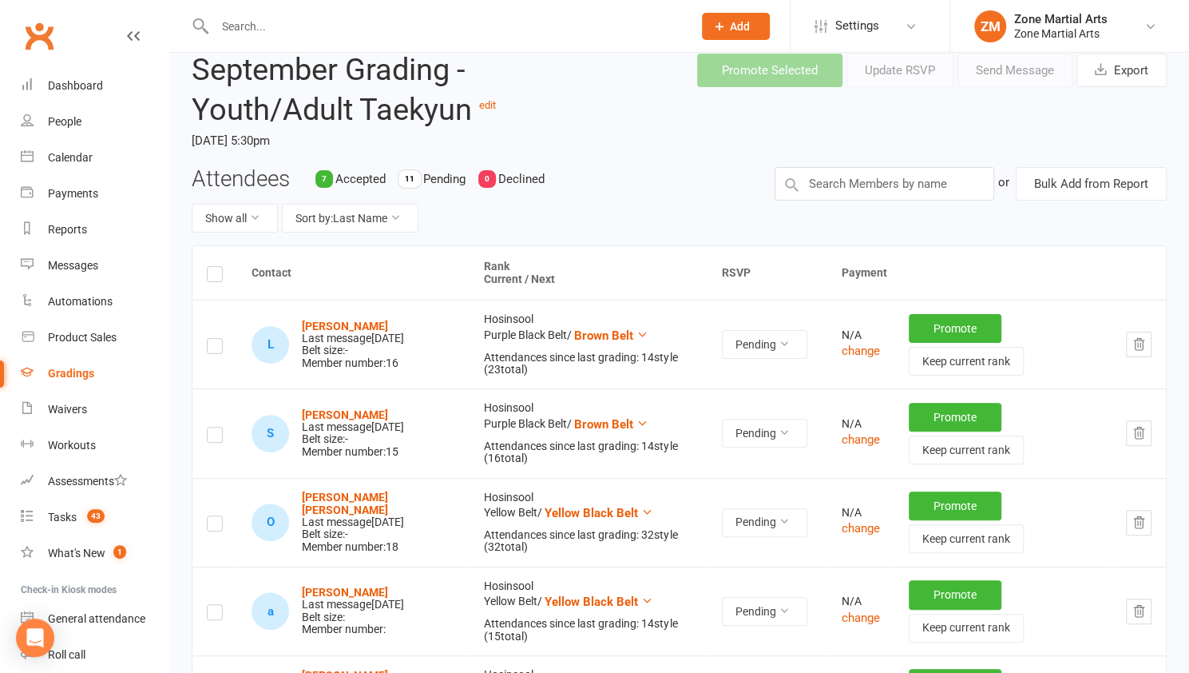
scroll to position [59, 0]
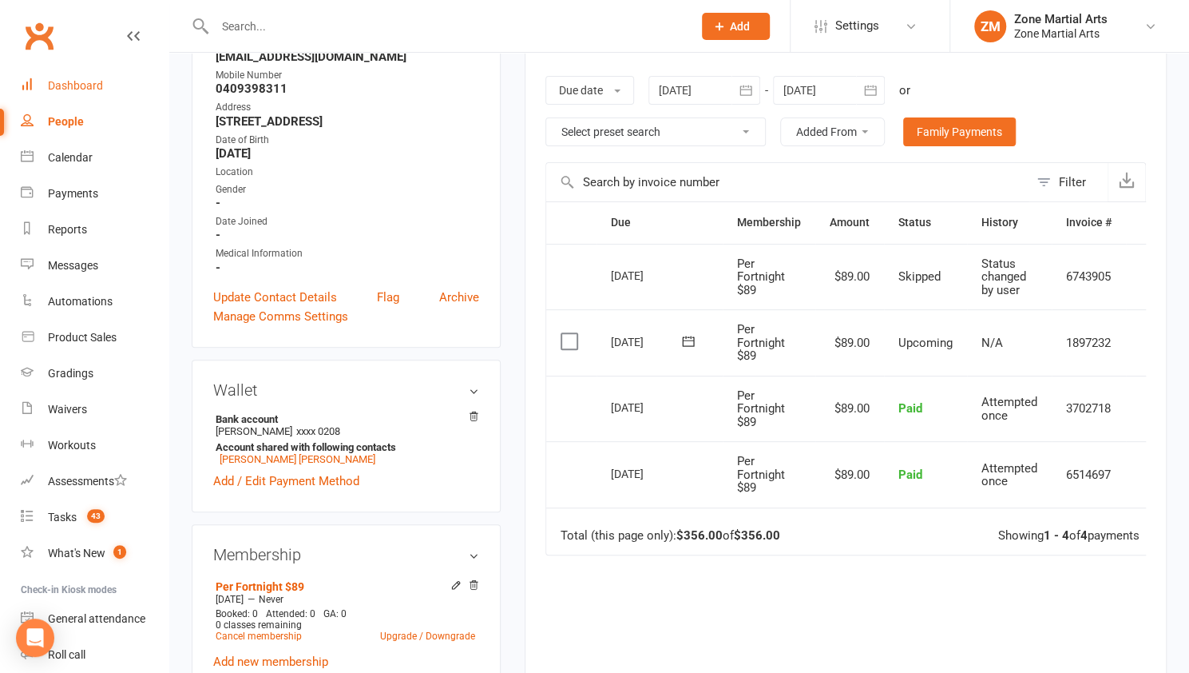
click at [78, 84] on div "Dashboard" at bounding box center [75, 85] width 55 height 13
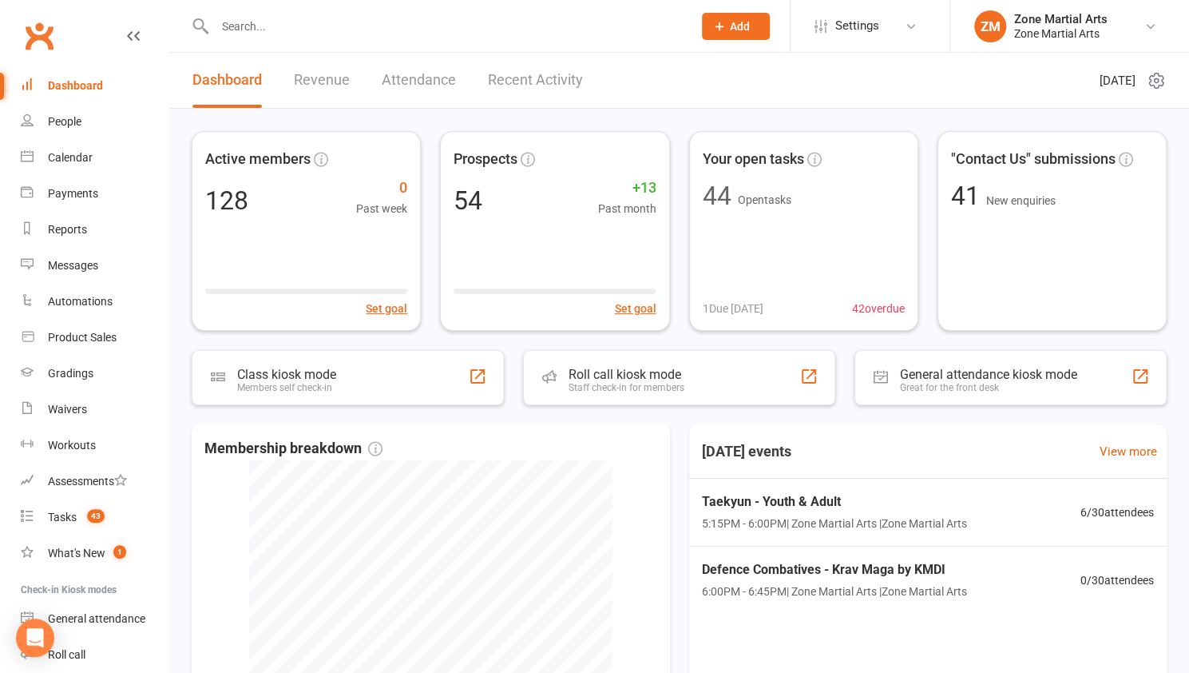
click at [324, 89] on link "Revenue" at bounding box center [322, 80] width 56 height 55
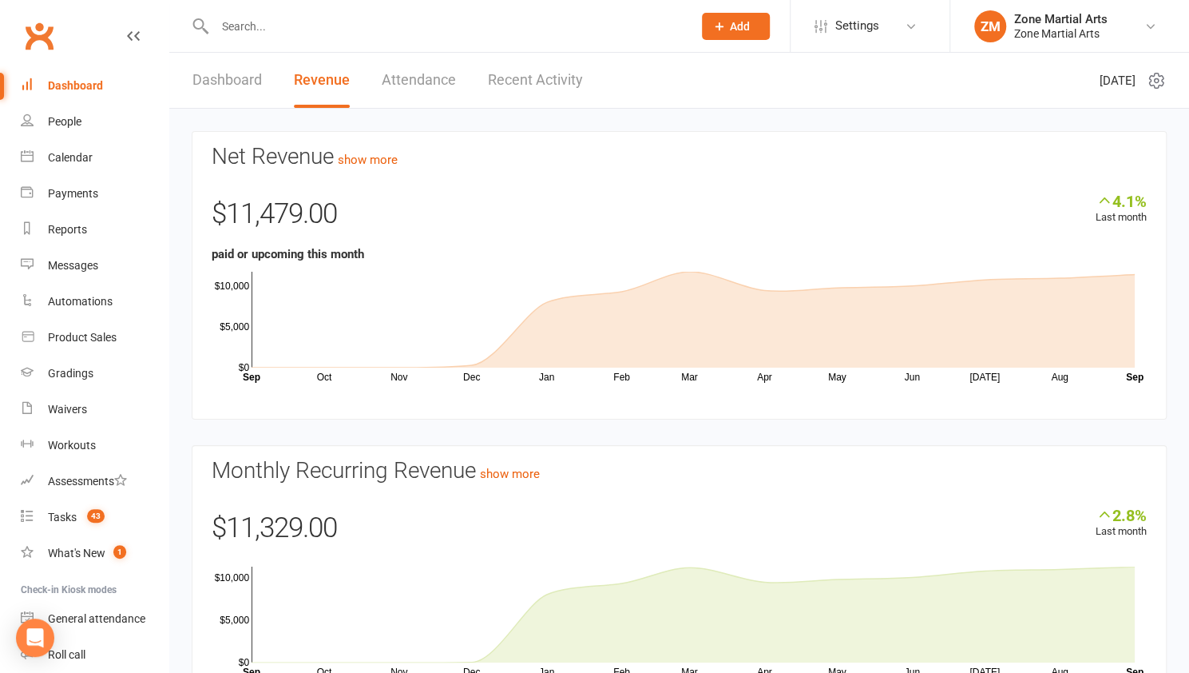
click at [237, 80] on link "Dashboard" at bounding box center [228, 80] width 70 height 55
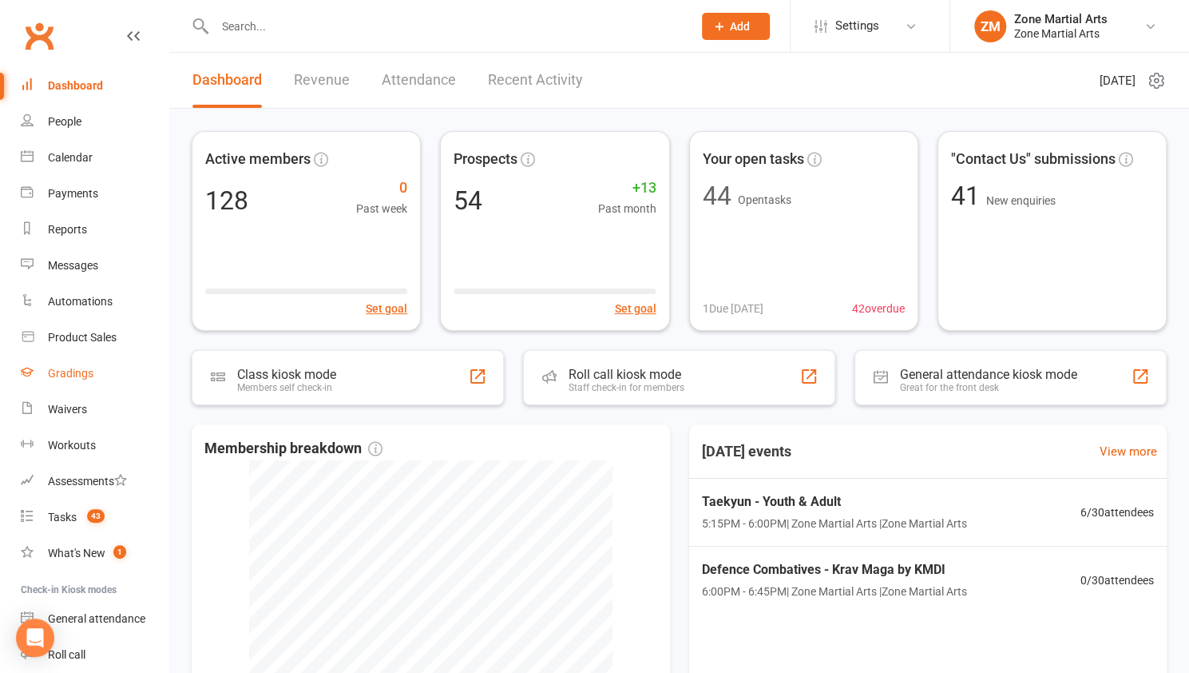
click at [72, 379] on div "Gradings" at bounding box center [71, 373] width 46 height 13
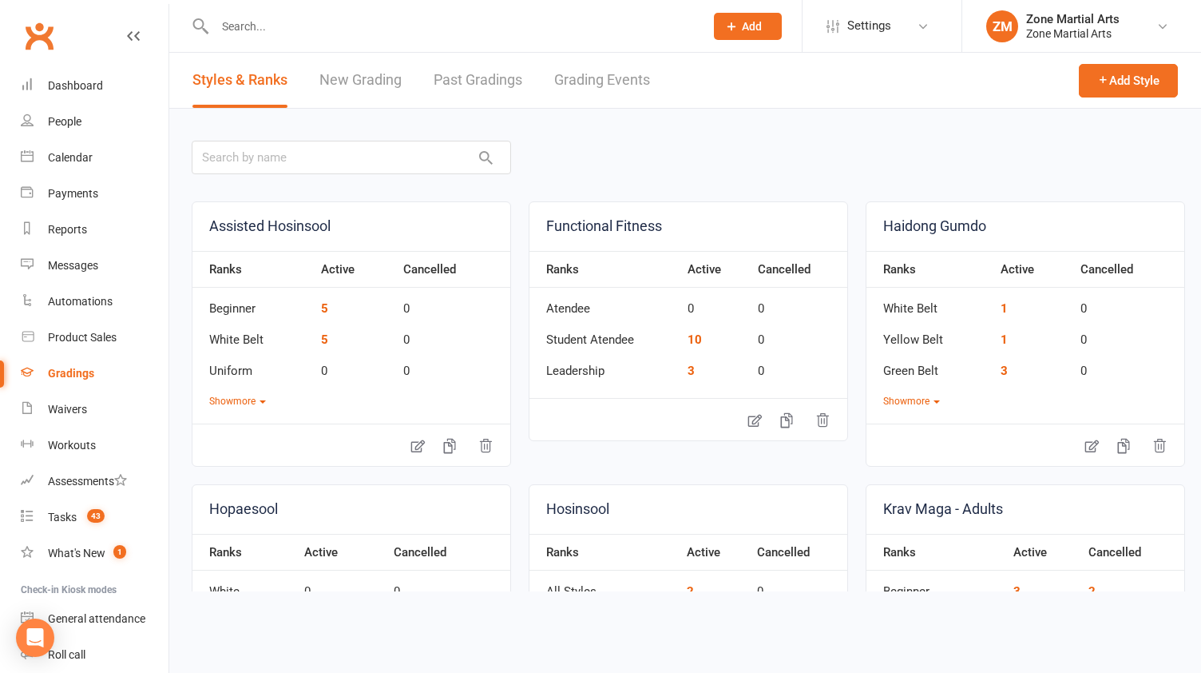
click at [626, 92] on link "Grading Events" at bounding box center [602, 80] width 96 height 55
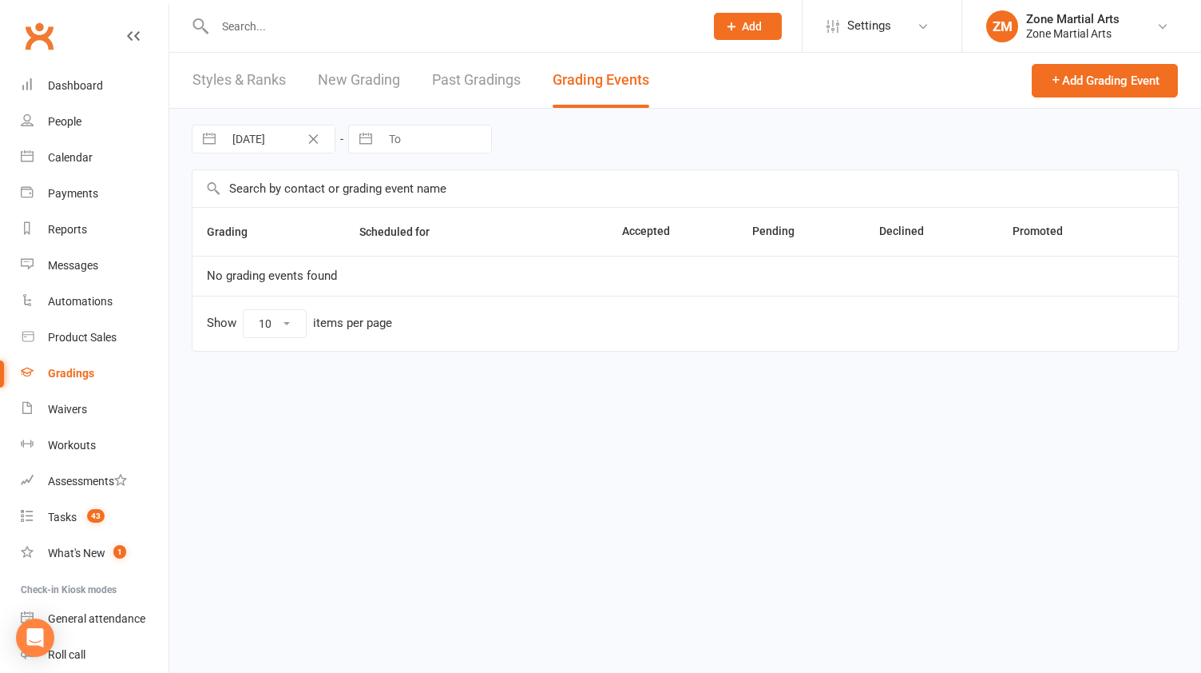
select select "25"
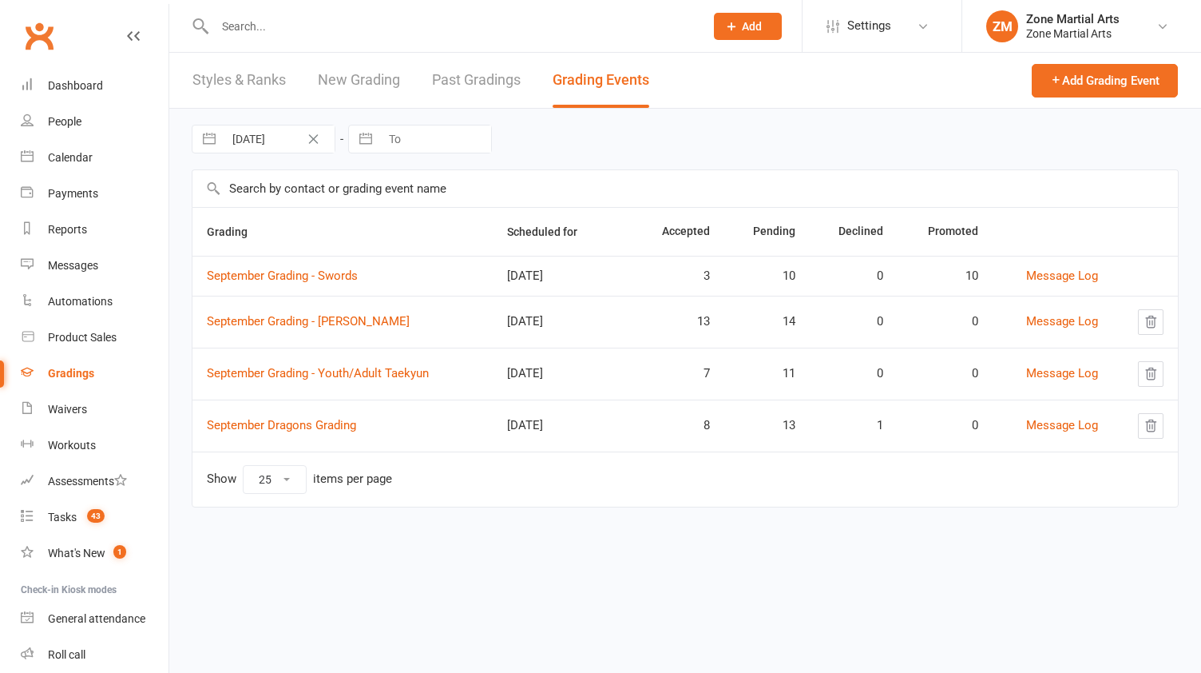
select select "25"
click at [332, 427] on link "September Dragons Grading" at bounding box center [281, 425] width 149 height 14
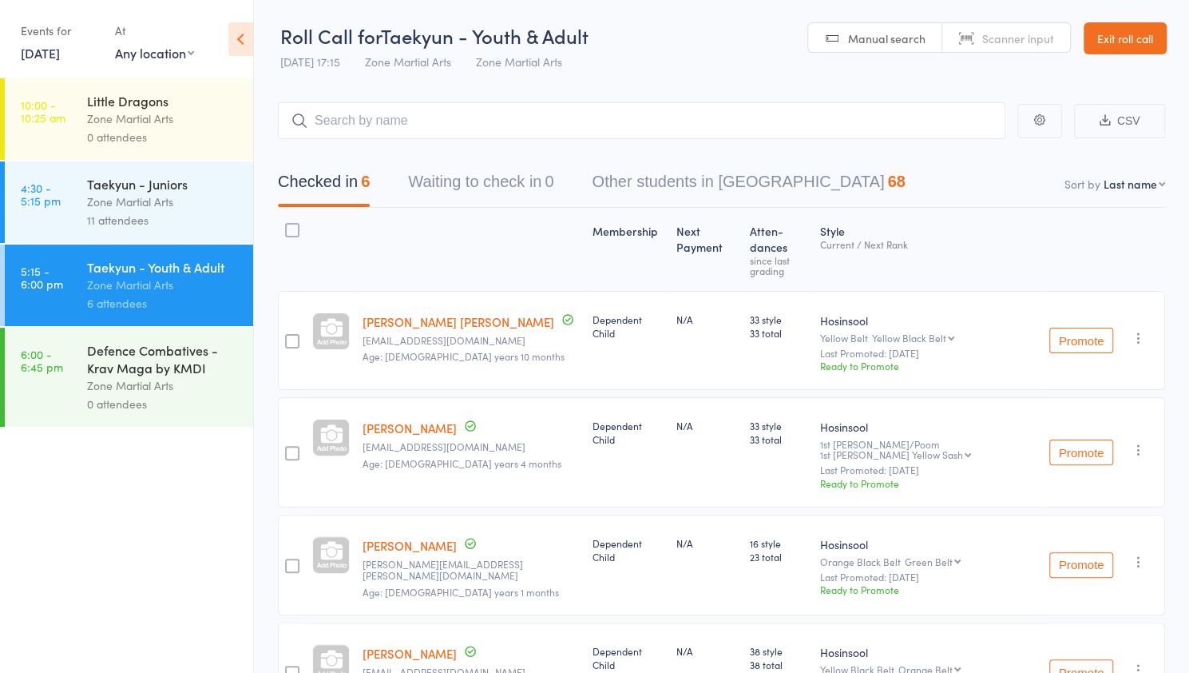
click at [176, 392] on div "Zone Martial Arts" at bounding box center [163, 385] width 153 height 18
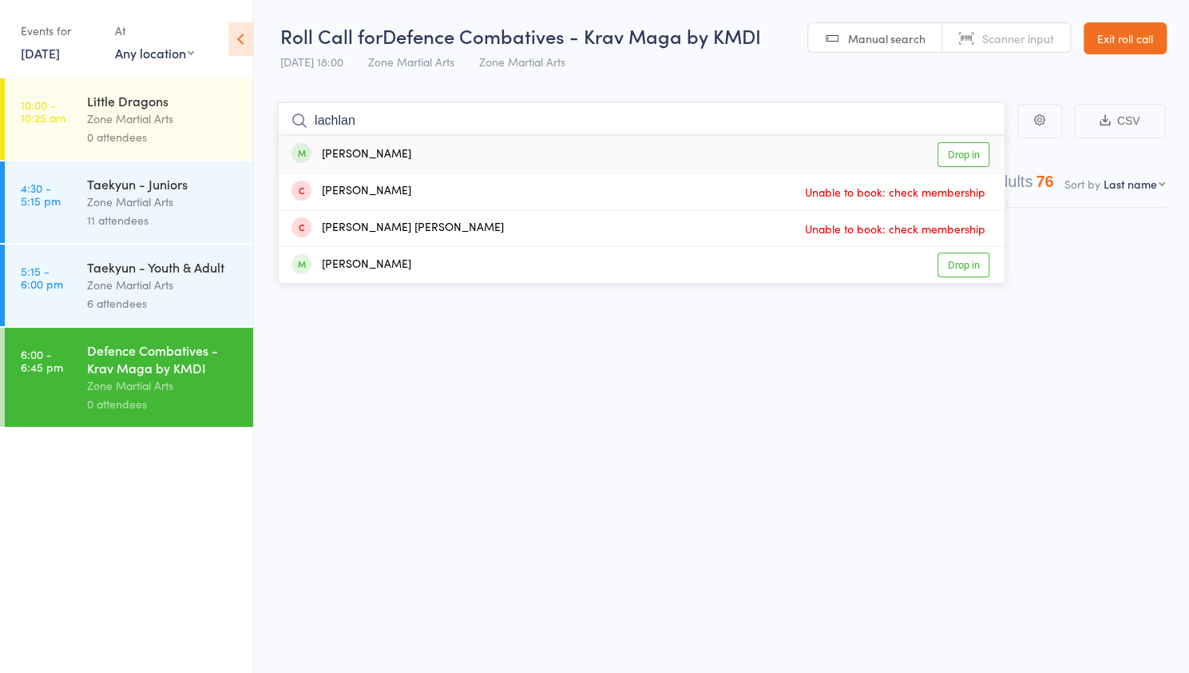
type input "lachlan"
click at [962, 157] on link "Drop in" at bounding box center [964, 154] width 52 height 25
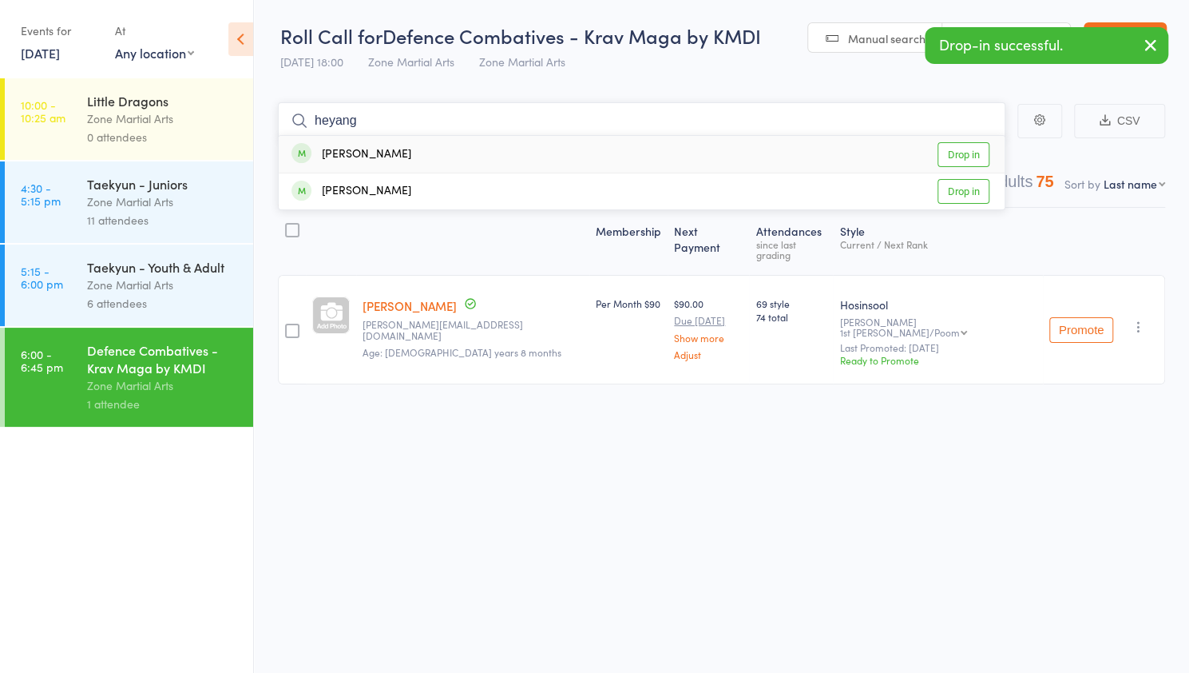
type input "heyang"
click at [962, 157] on link "Drop in" at bounding box center [964, 154] width 52 height 25
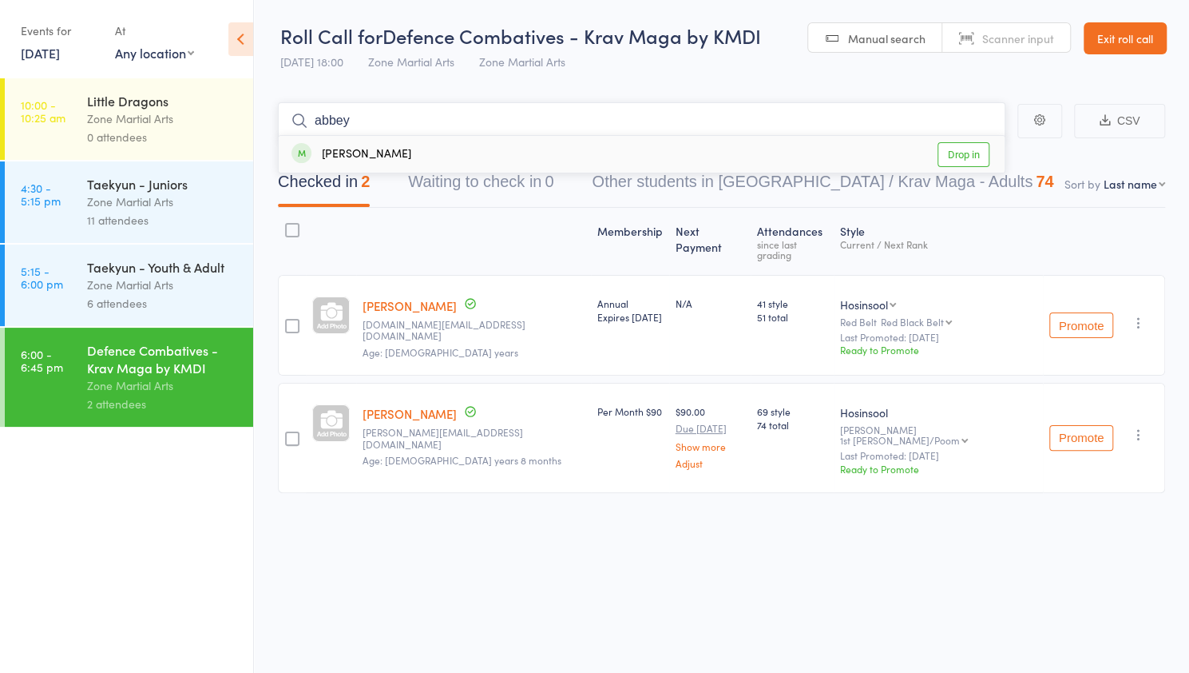
type input "abbey"
click at [964, 153] on link "Drop in" at bounding box center [964, 154] width 52 height 25
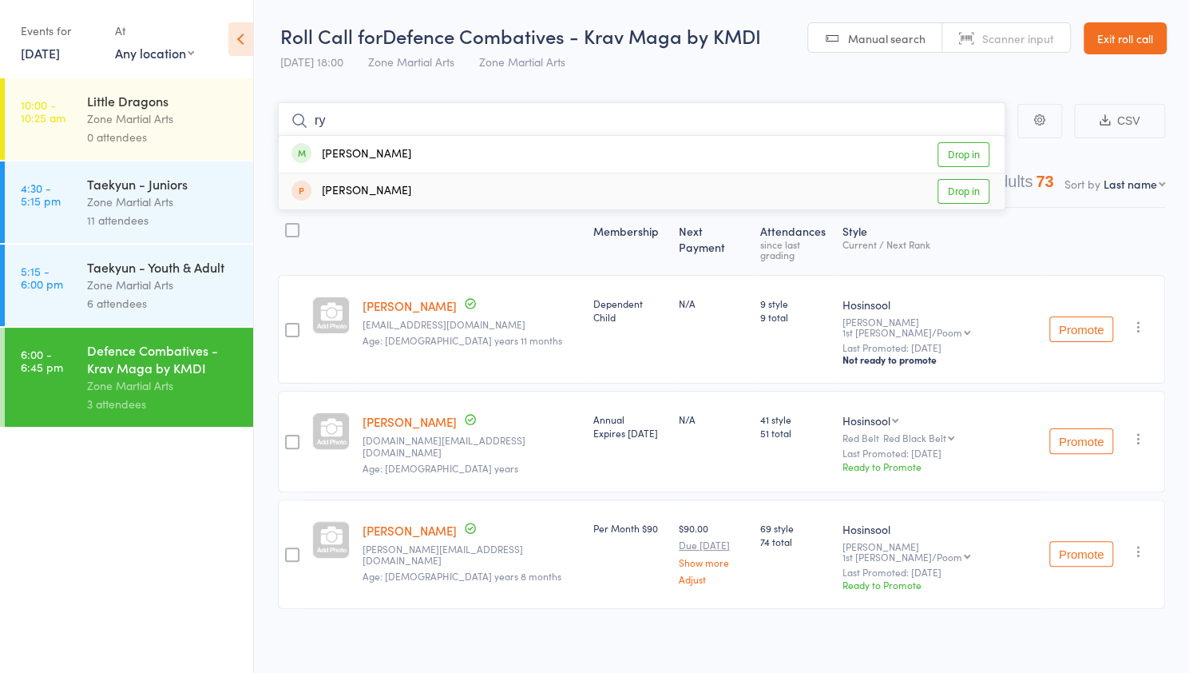
type input "r"
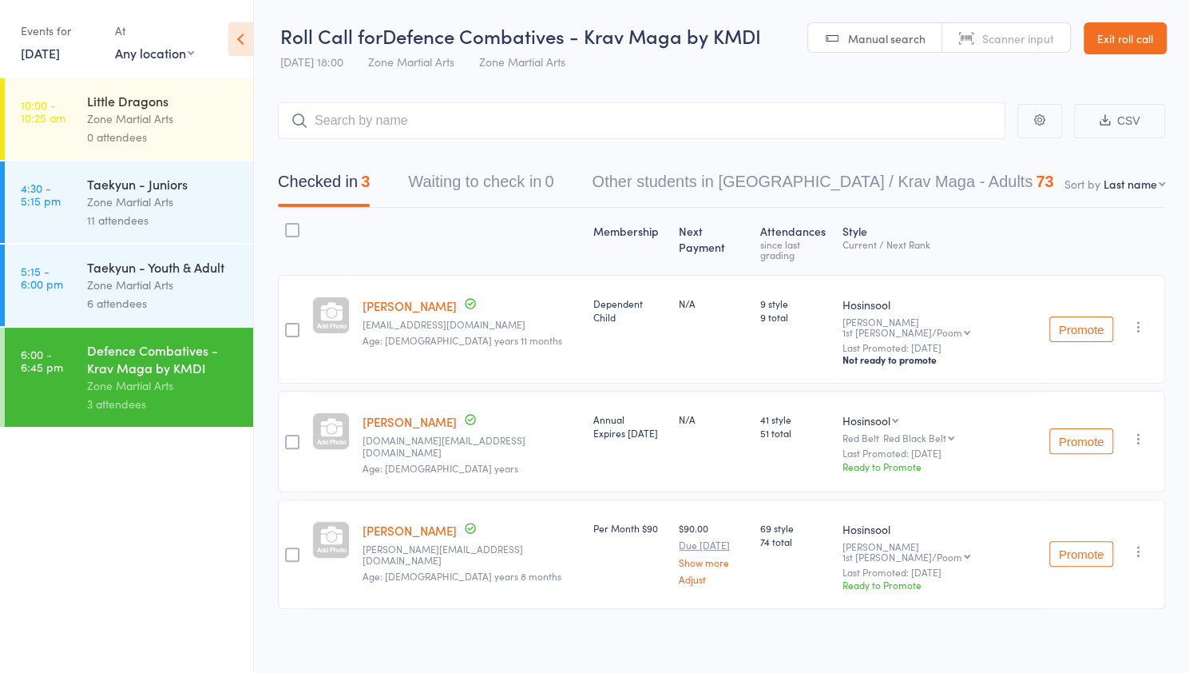
click at [208, 274] on div "Taekyun - Youth & Adult" at bounding box center [163, 267] width 153 height 18
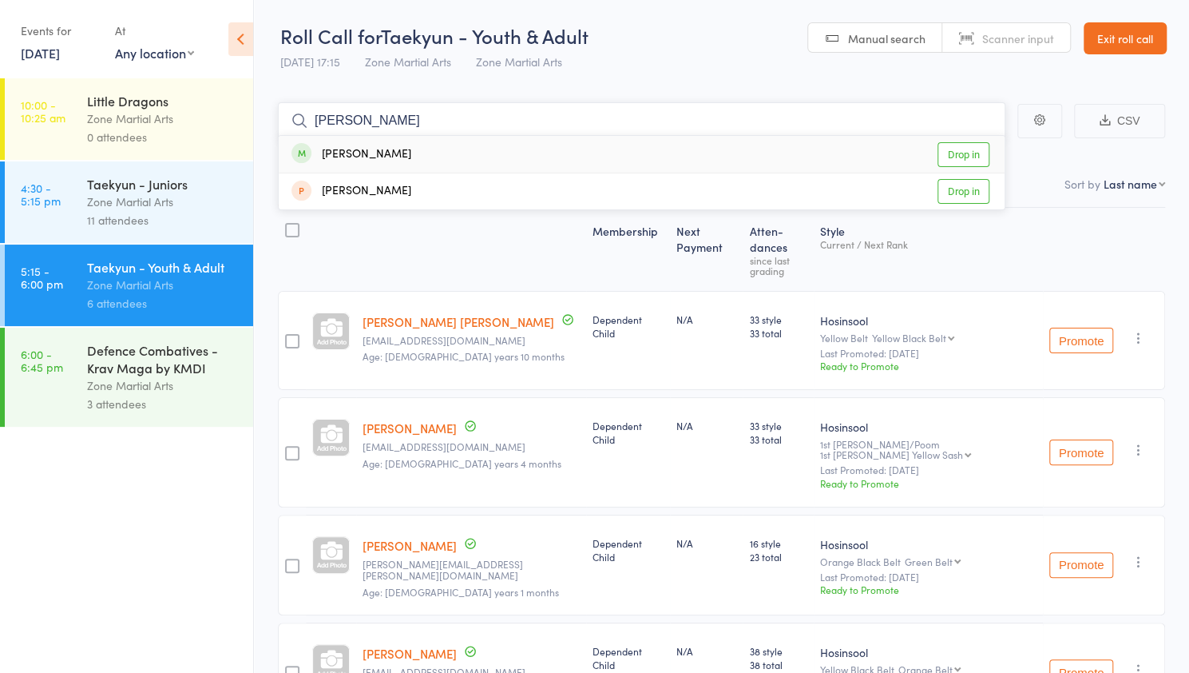
type input "[PERSON_NAME]"
click at [962, 153] on link "Drop in" at bounding box center [964, 154] width 52 height 25
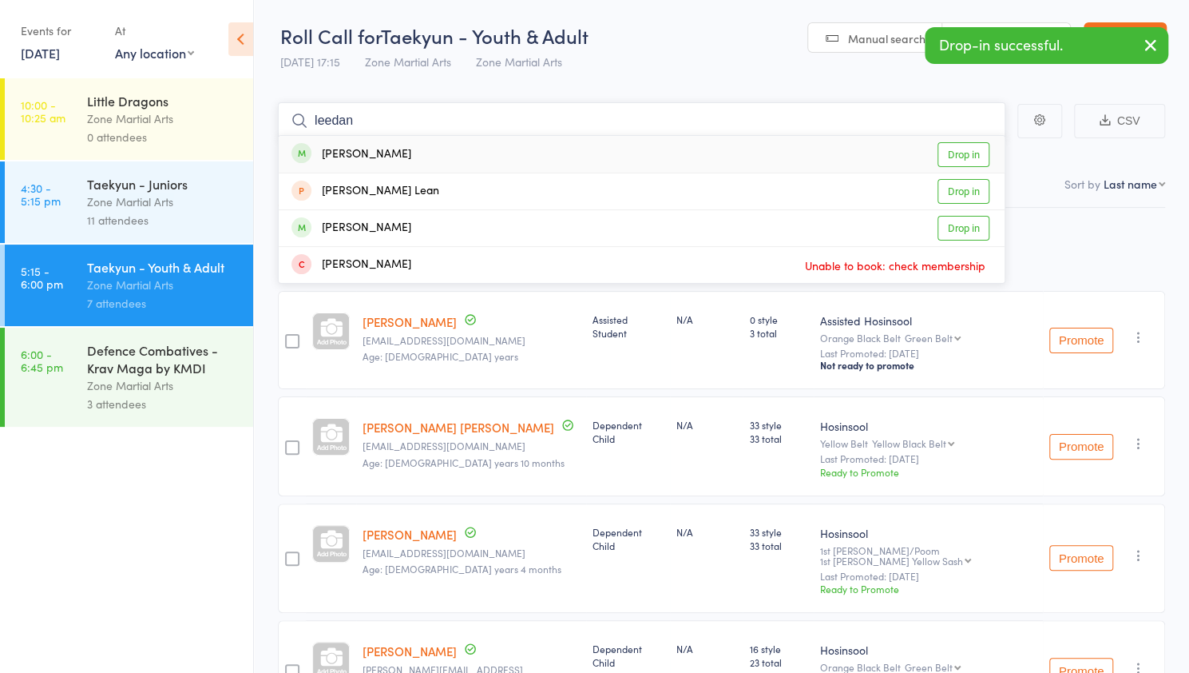
type input "leedan"
click at [977, 155] on link "Drop in" at bounding box center [964, 154] width 52 height 25
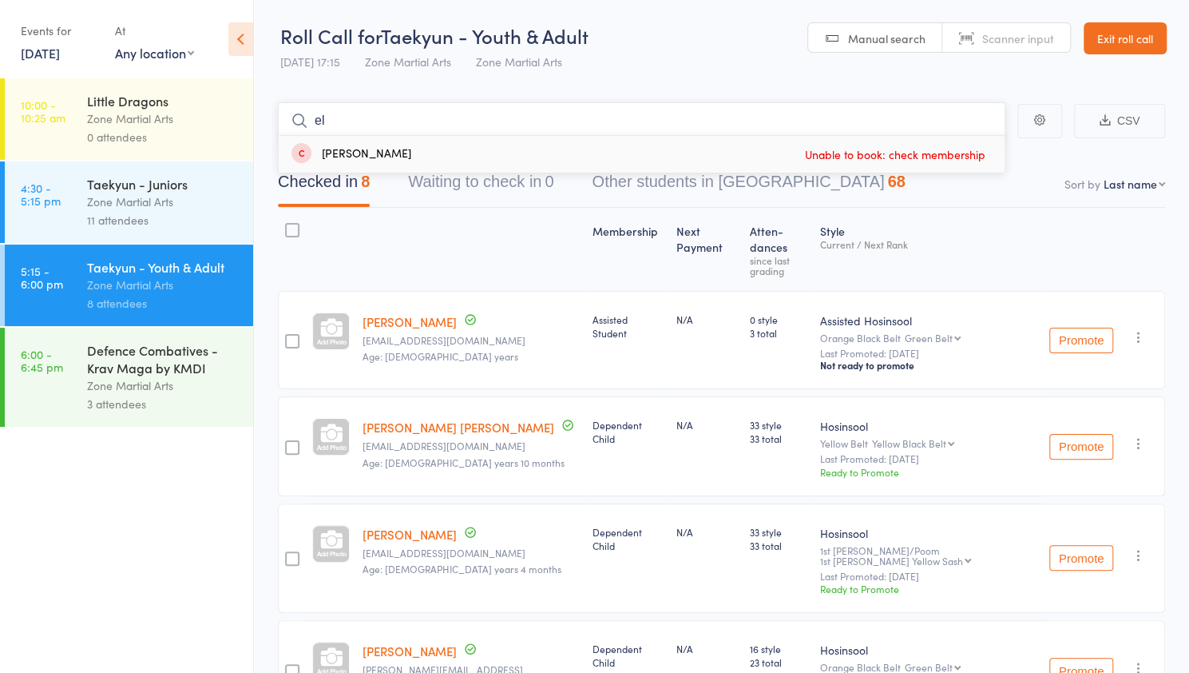
type input "e"
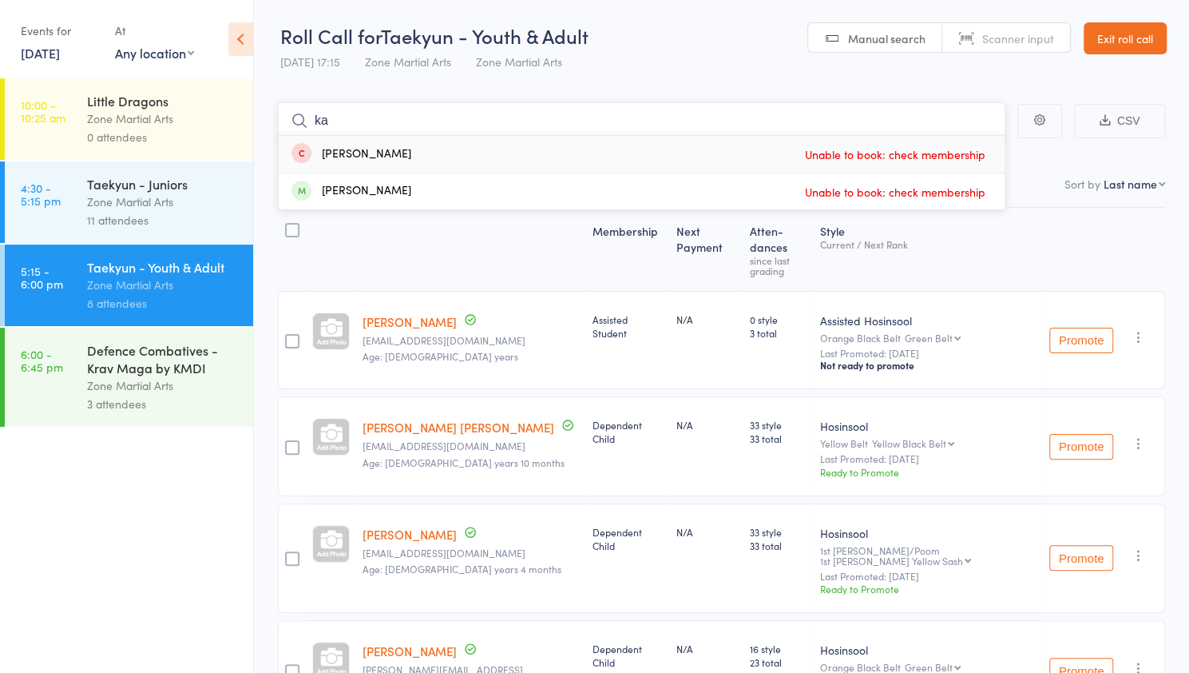
type input "k"
type input "[PERSON_NAME]"
click at [979, 156] on link "Drop in" at bounding box center [964, 154] width 52 height 25
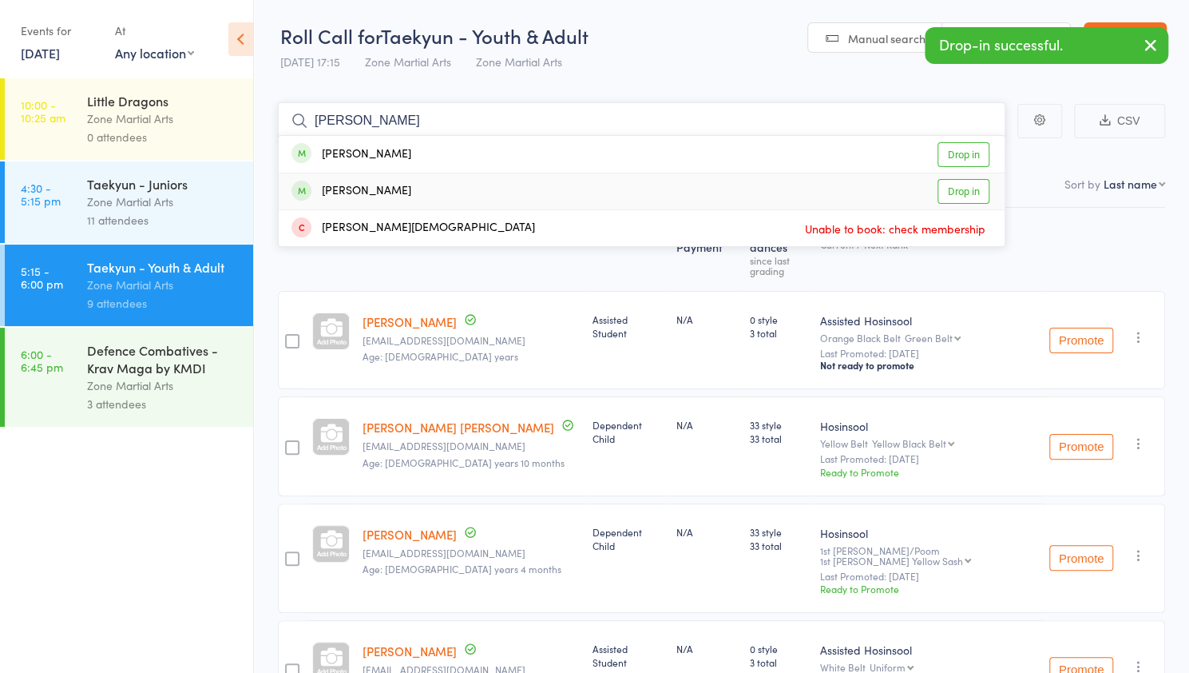
type input "[PERSON_NAME]"
click at [954, 193] on link "Drop in" at bounding box center [964, 191] width 52 height 25
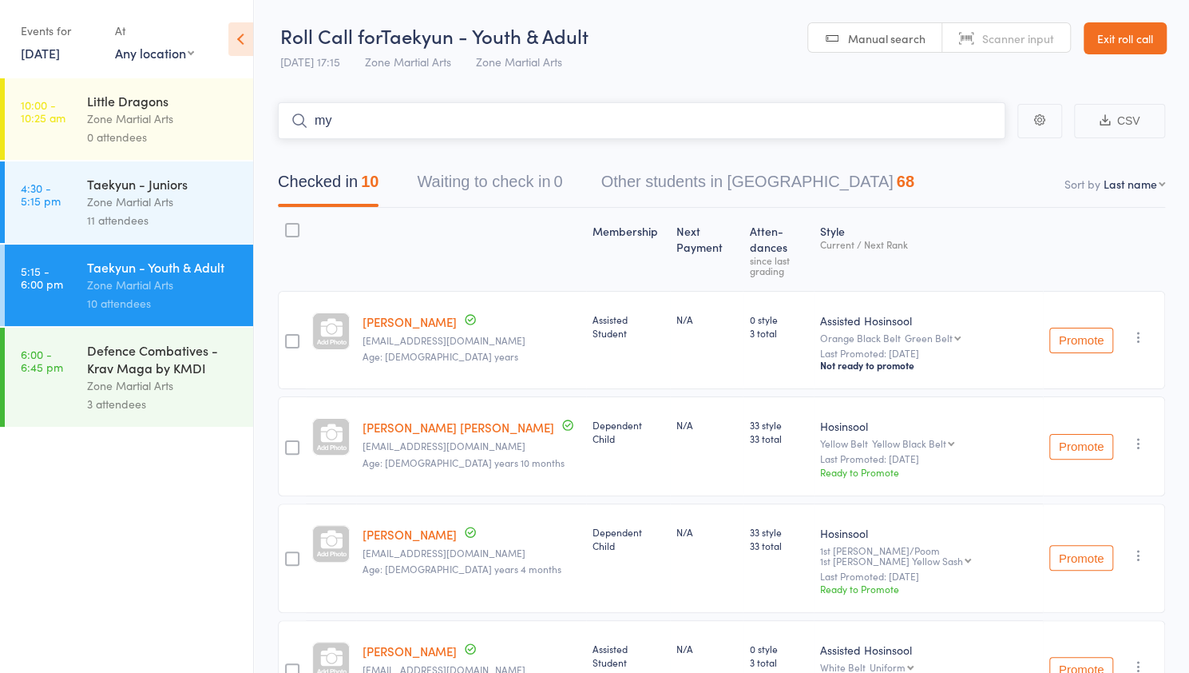
type input "m"
click at [200, 363] on div "Defence Combatives - Krav Maga by KMDI" at bounding box center [163, 358] width 153 height 35
